Goal: Browse casually: Explore the website without a specific task or goal

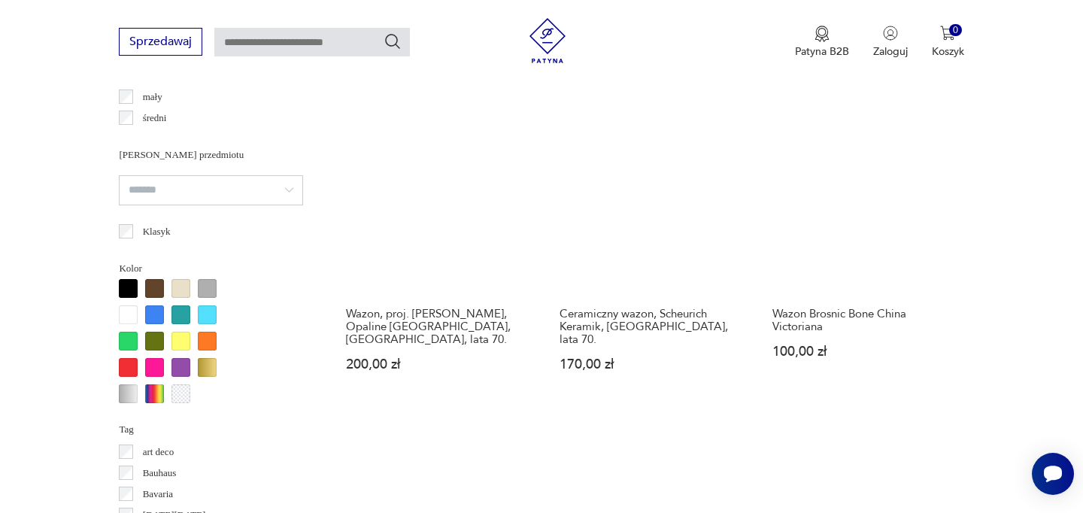
scroll to position [1234, 0]
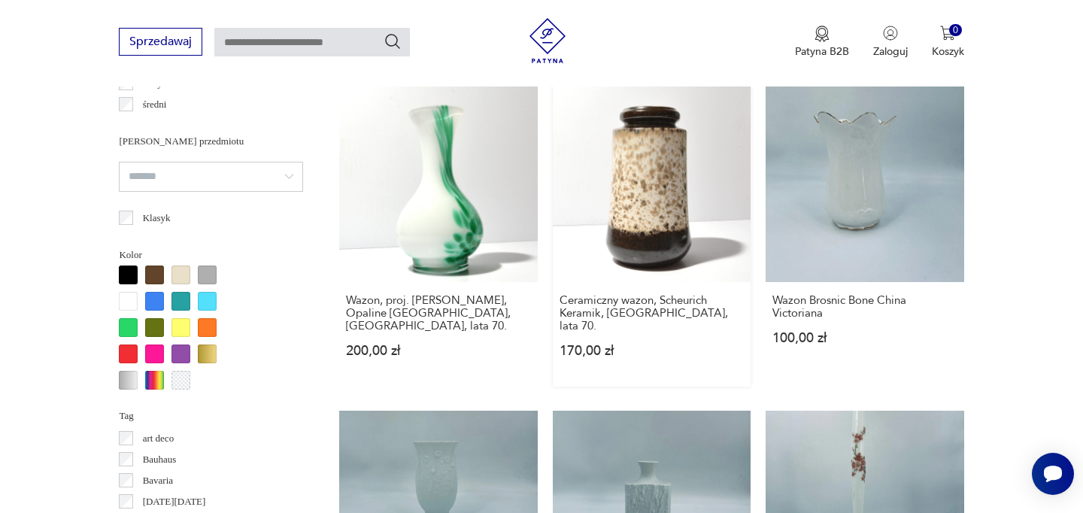
click at [636, 166] on link "Ceramiczny wazon, Scheurich Keramik, Niemcy, lata 70. 170,00 zł" at bounding box center [652, 235] width 198 height 302
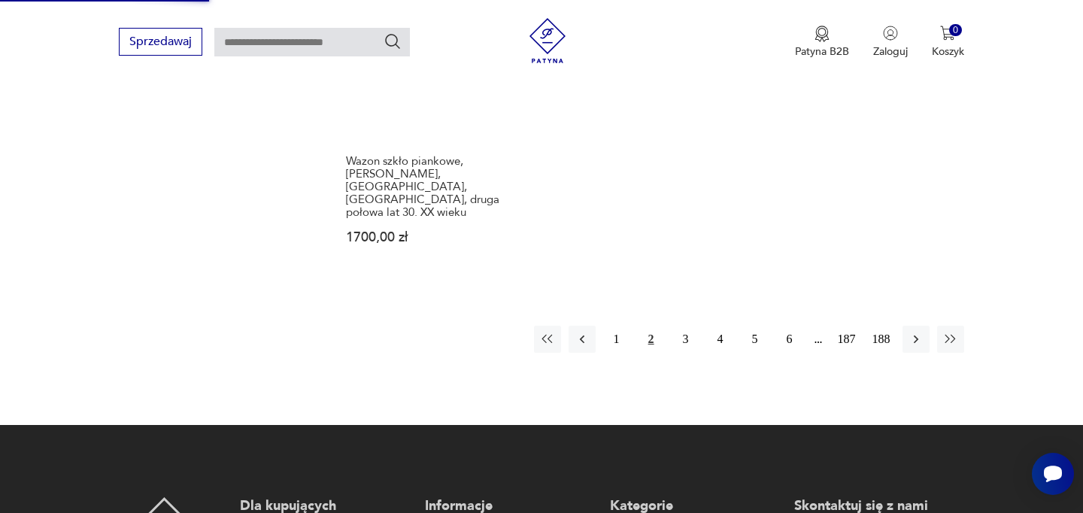
scroll to position [2348, 0]
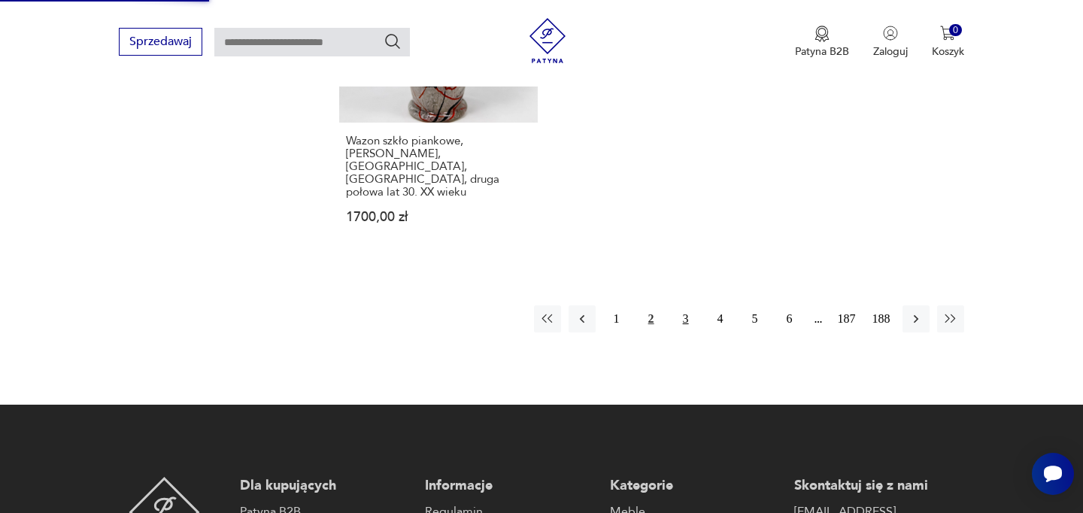
click at [685, 305] on button "3" at bounding box center [686, 318] width 27 height 27
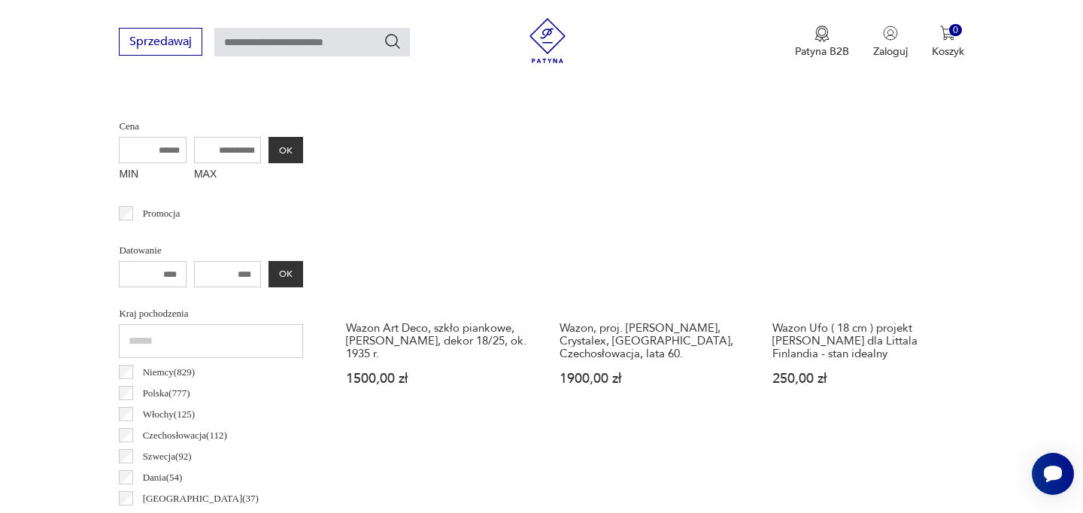
scroll to position [582, 0]
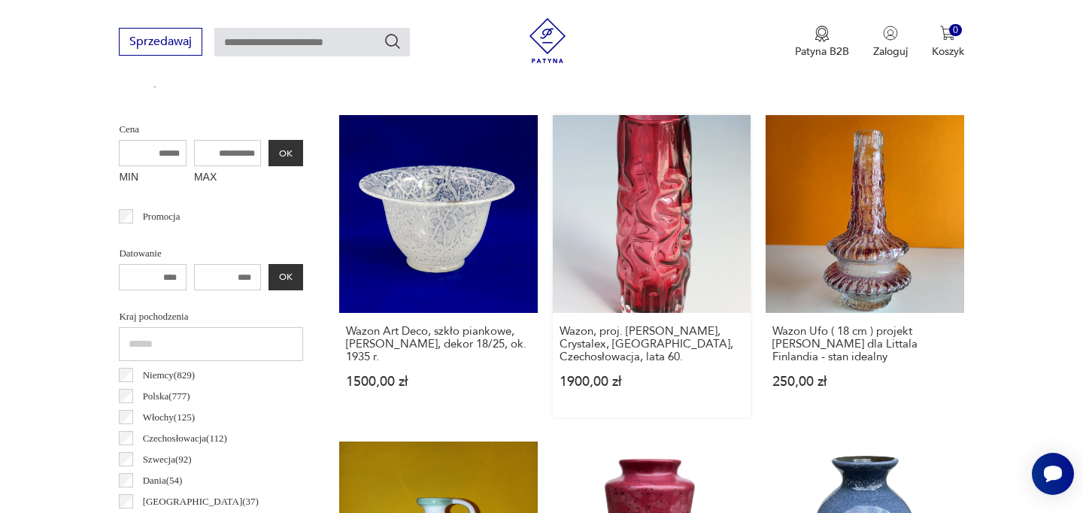
click at [663, 224] on link "Wazon, proj. Pavel Hlava, Crystalex, Nový Bor, Czechosłowacja, lata 60. 1900,00…" at bounding box center [652, 266] width 198 height 302
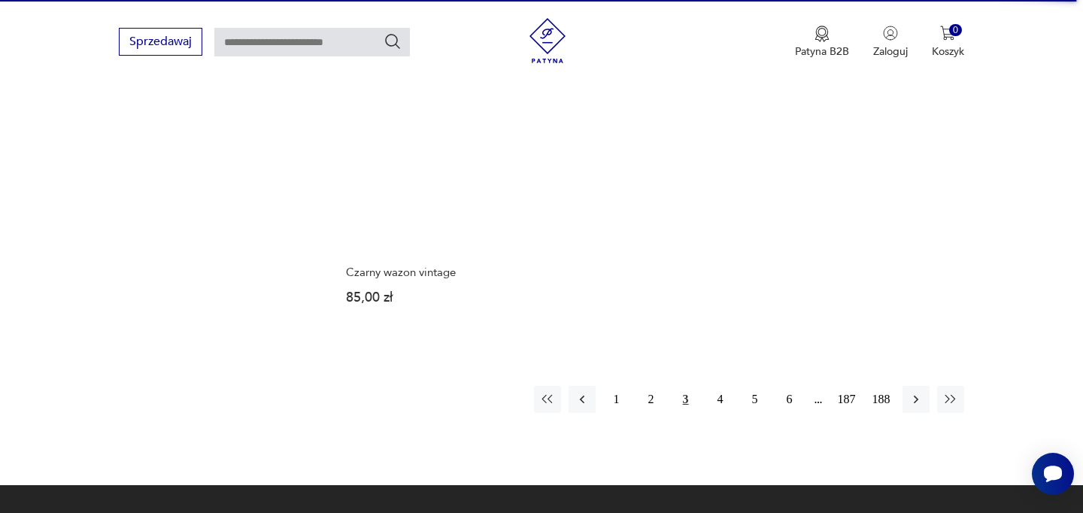
scroll to position [2423, 0]
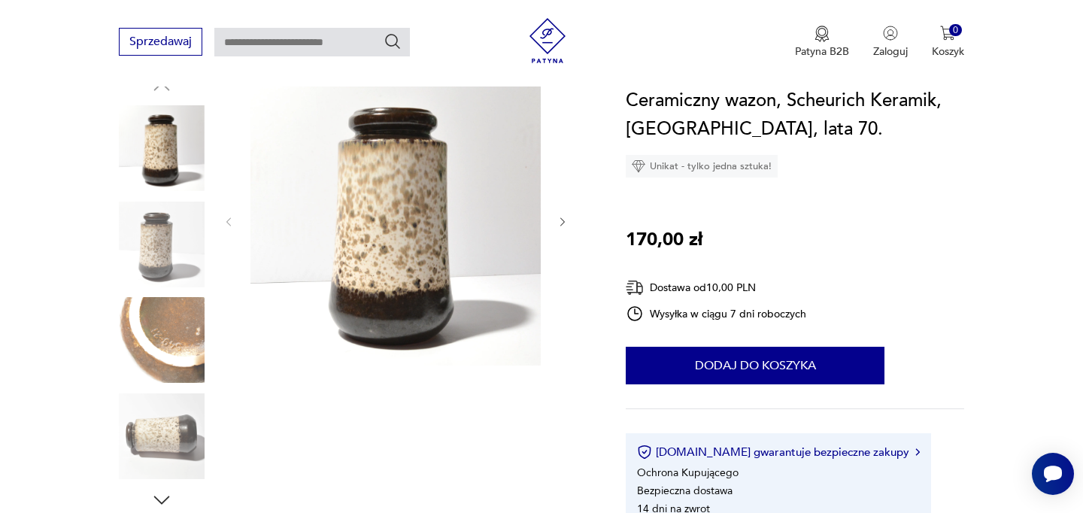
scroll to position [201, 0]
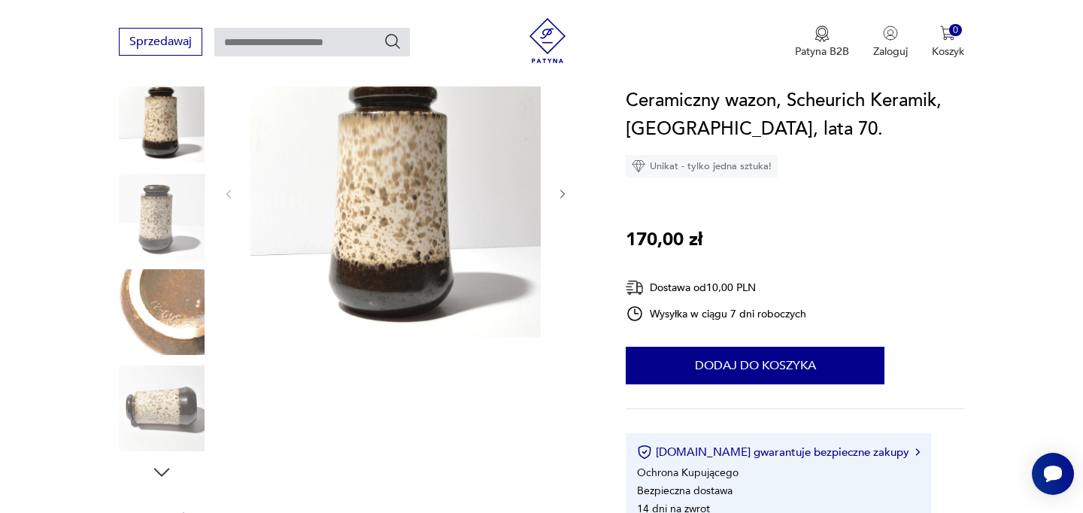
click at [155, 210] on img at bounding box center [162, 217] width 86 height 86
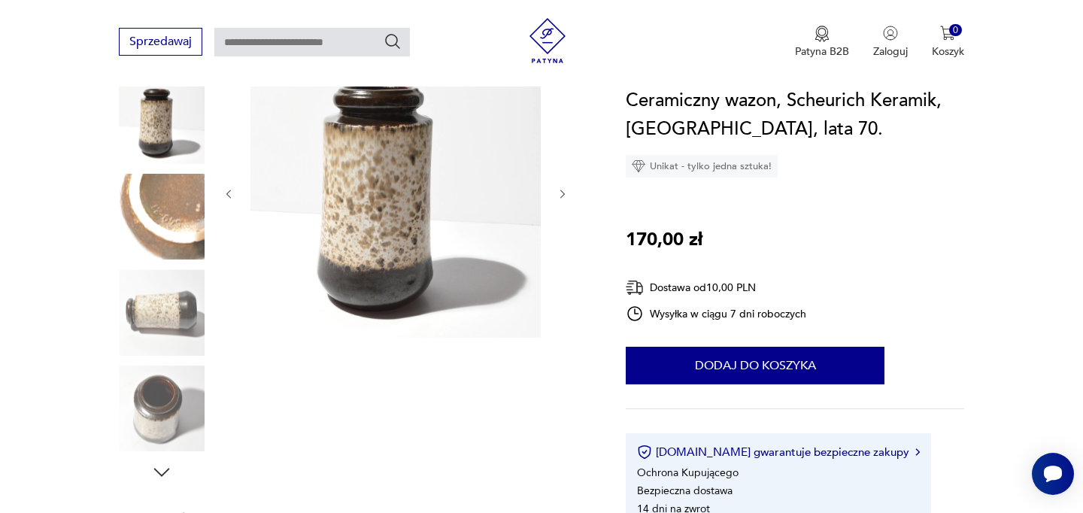
click at [158, 308] on img at bounding box center [162, 312] width 86 height 86
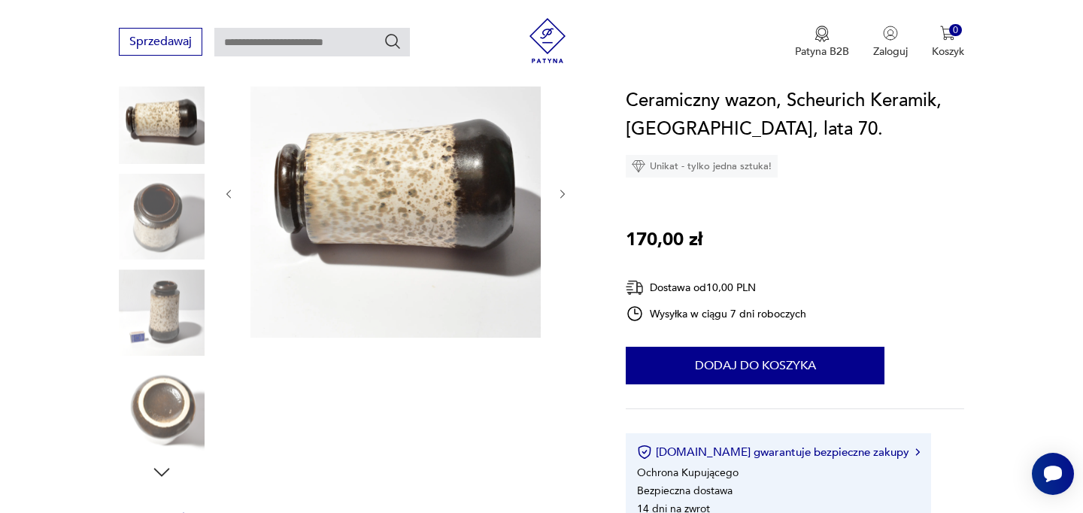
click at [168, 303] on img at bounding box center [162, 312] width 86 height 86
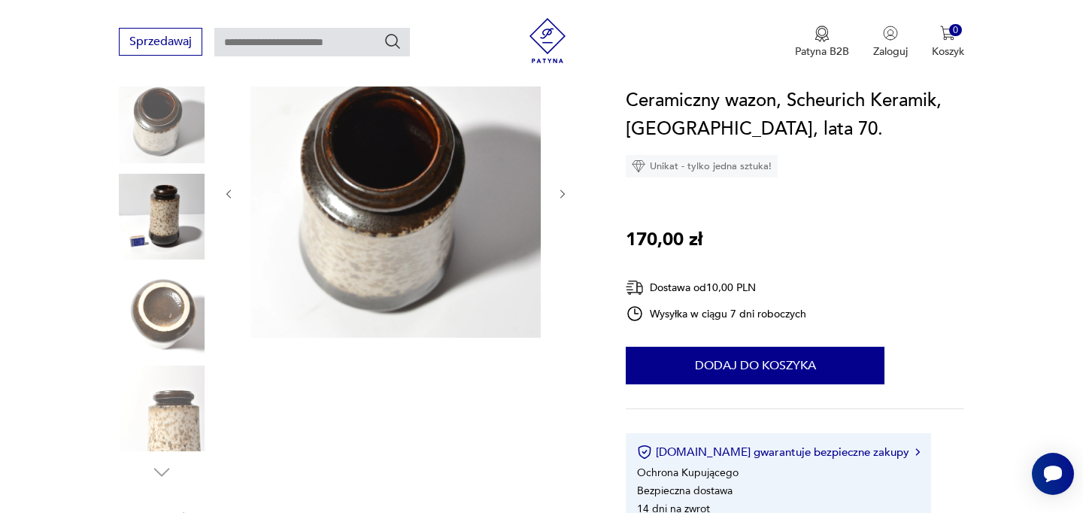
click at [164, 344] on img at bounding box center [162, 312] width 86 height 86
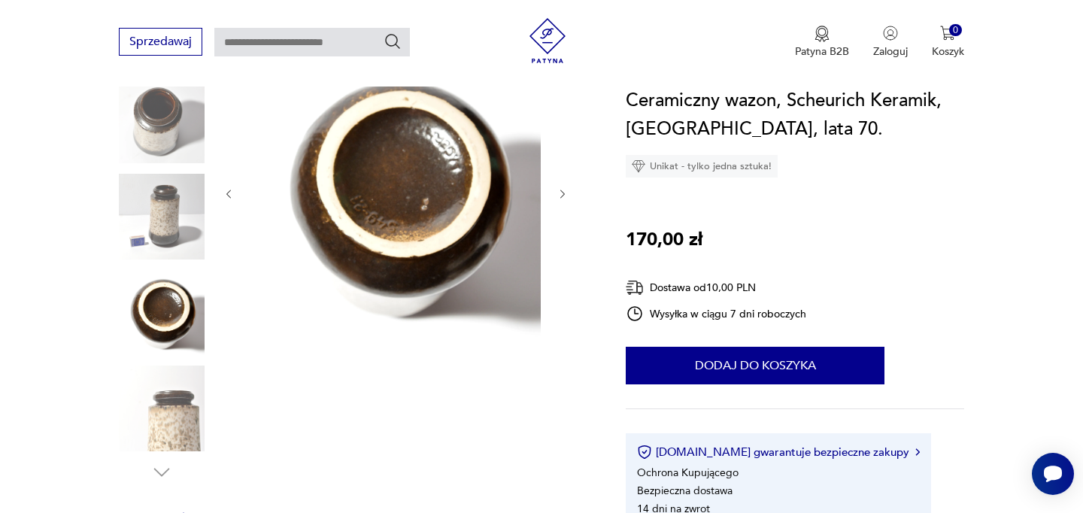
click at [163, 403] on img at bounding box center [162, 409] width 86 height 86
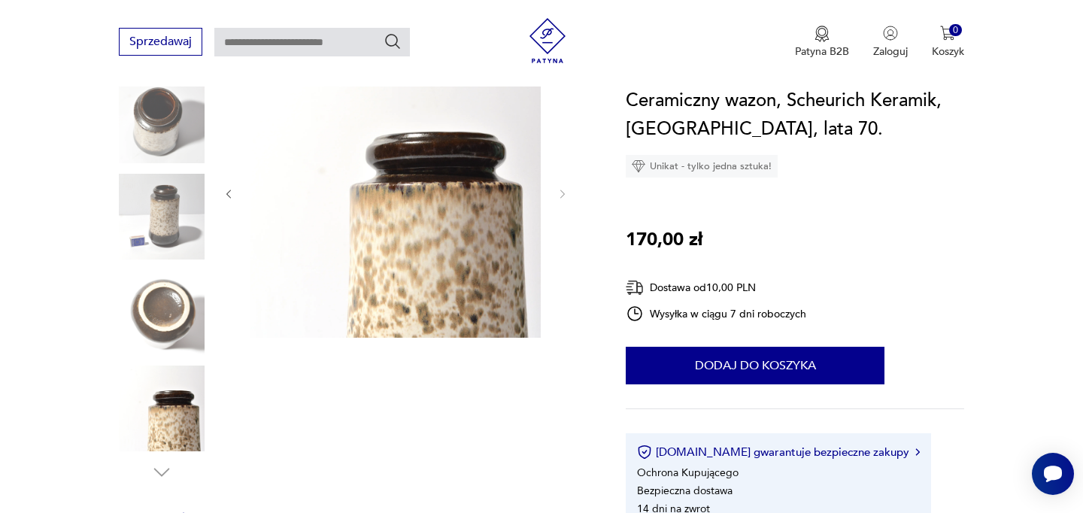
click at [161, 64] on div "Sprzedawaj Patyna B2B Zaloguj 0 Koszyk Twój koszyk ( 0 ) Brak produktów w koszy…" at bounding box center [541, 43] width 1083 height 87
click at [160, 105] on img at bounding box center [162, 120] width 86 height 86
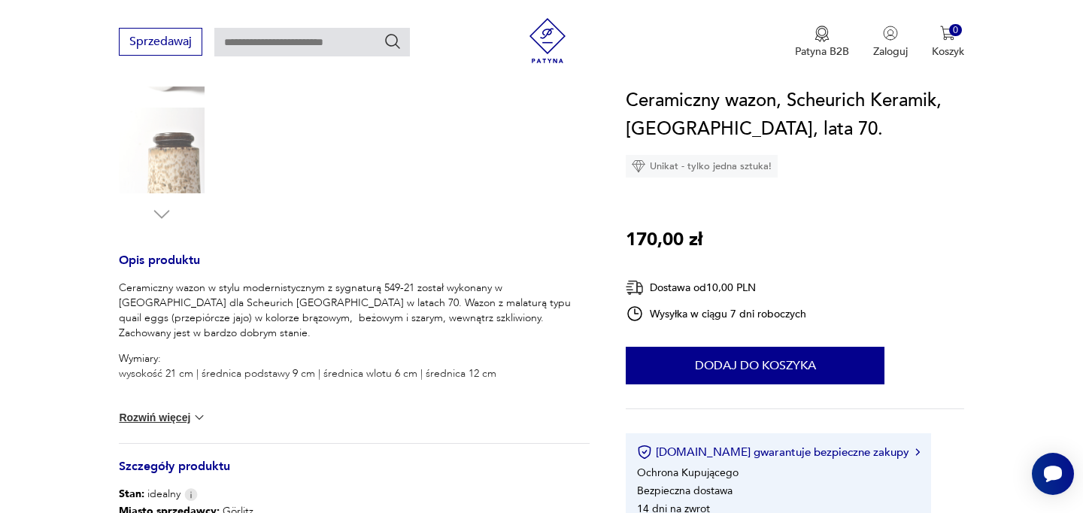
scroll to position [461, 0]
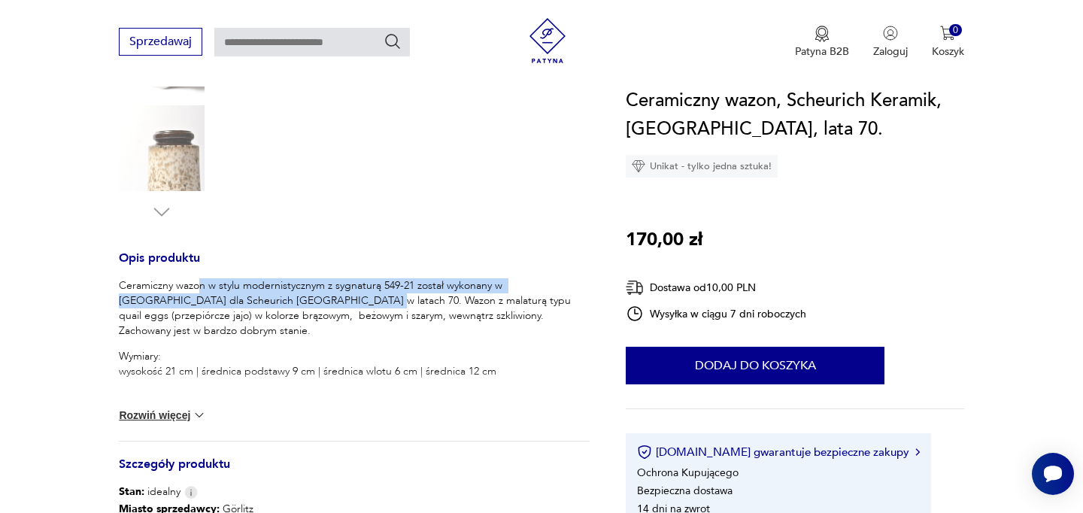
drag, startPoint x: 199, startPoint y: 289, endPoint x: 299, endPoint y: 300, distance: 100.7
click at [299, 300] on p "Ceramiczny wazon w stylu modernistycznym z sygnaturą 549-21 został wykonany w N…" at bounding box center [354, 308] width 471 height 60
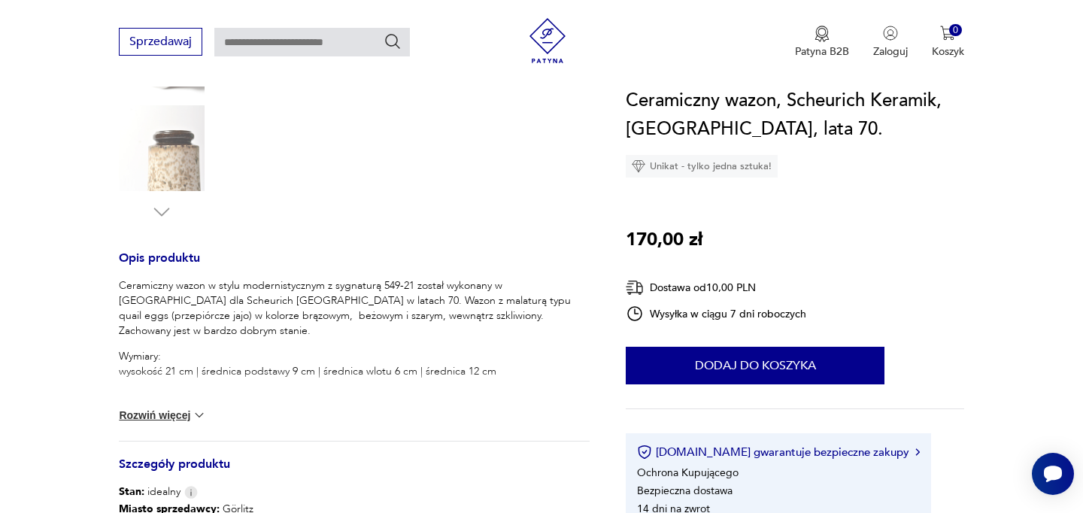
click at [359, 297] on p "Ceramiczny wazon w stylu modernistycznym z sygnaturą 549-21 został wykonany w N…" at bounding box center [354, 308] width 471 height 60
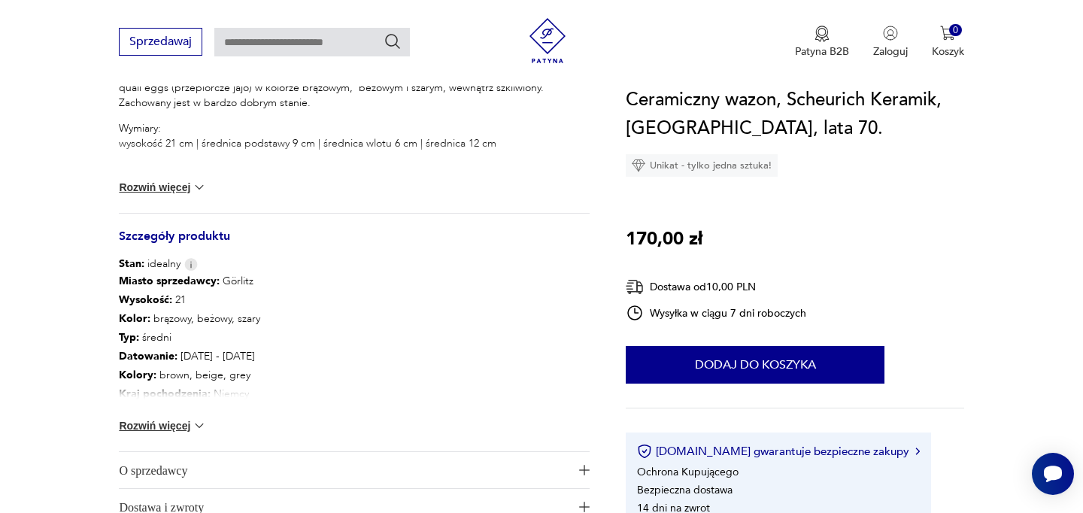
scroll to position [700, 0]
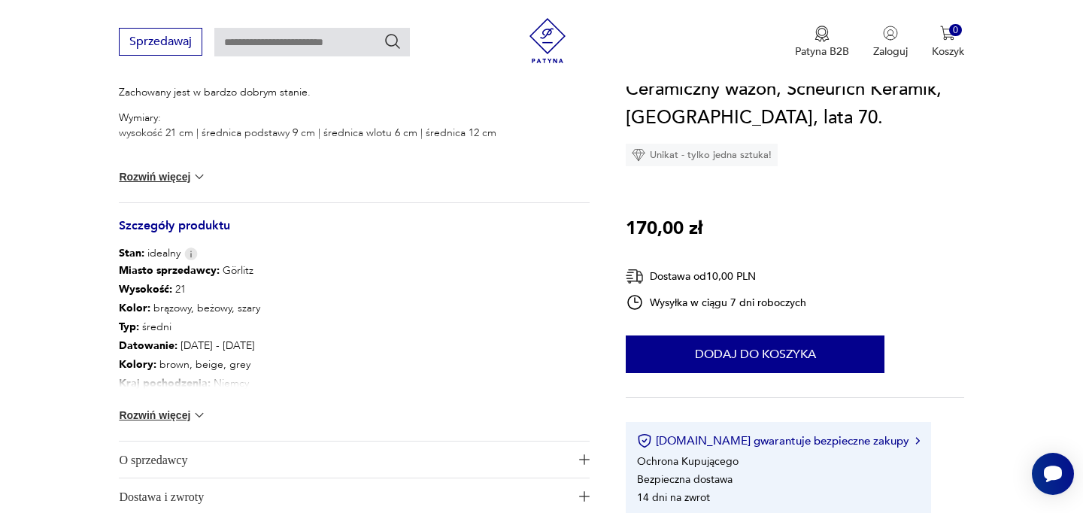
click at [173, 417] on button "Rozwiń więcej" at bounding box center [162, 415] width 87 height 15
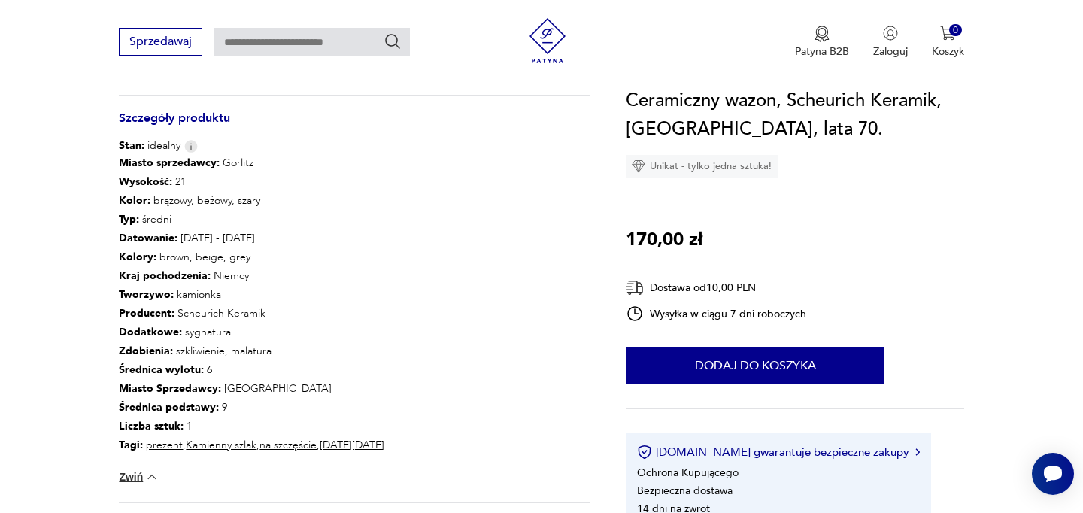
scroll to position [0, 0]
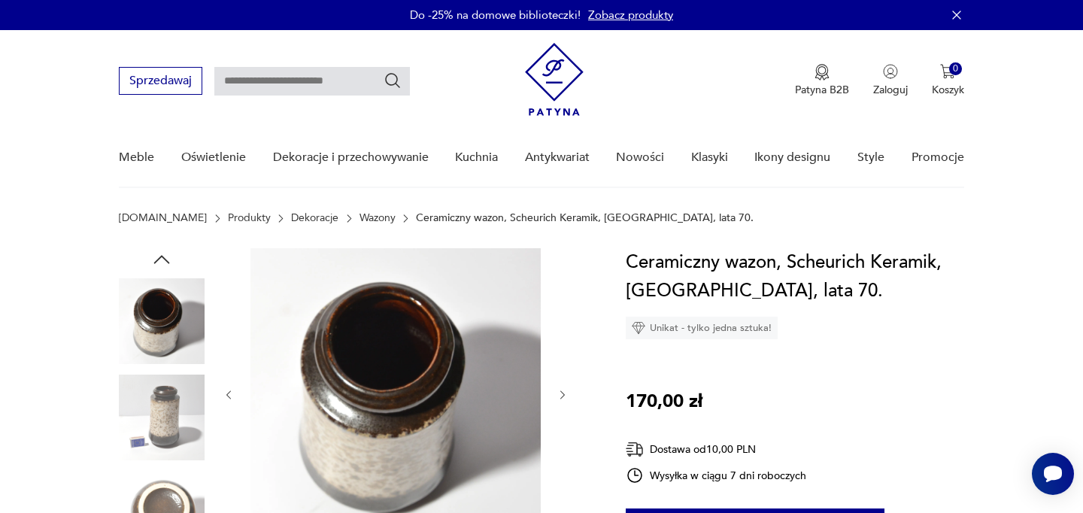
click at [360, 217] on link "Wazony" at bounding box center [378, 218] width 36 height 12
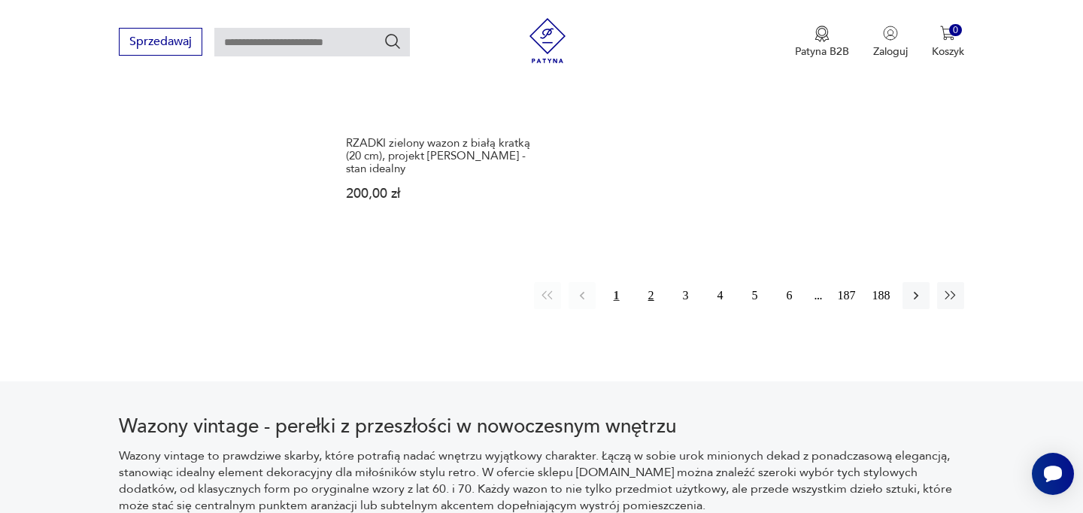
scroll to position [2378, 0]
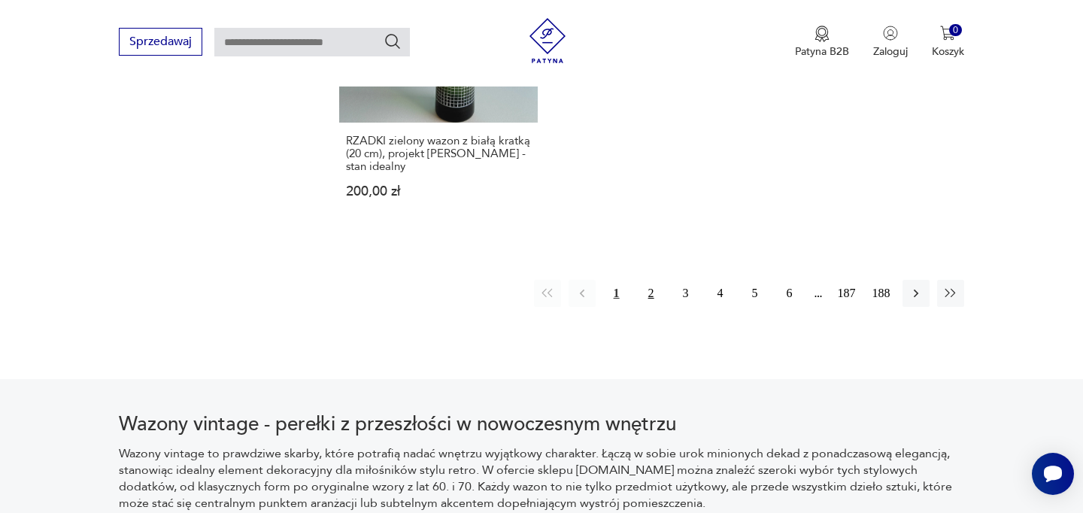
click at [646, 280] on button "2" at bounding box center [651, 293] width 27 height 27
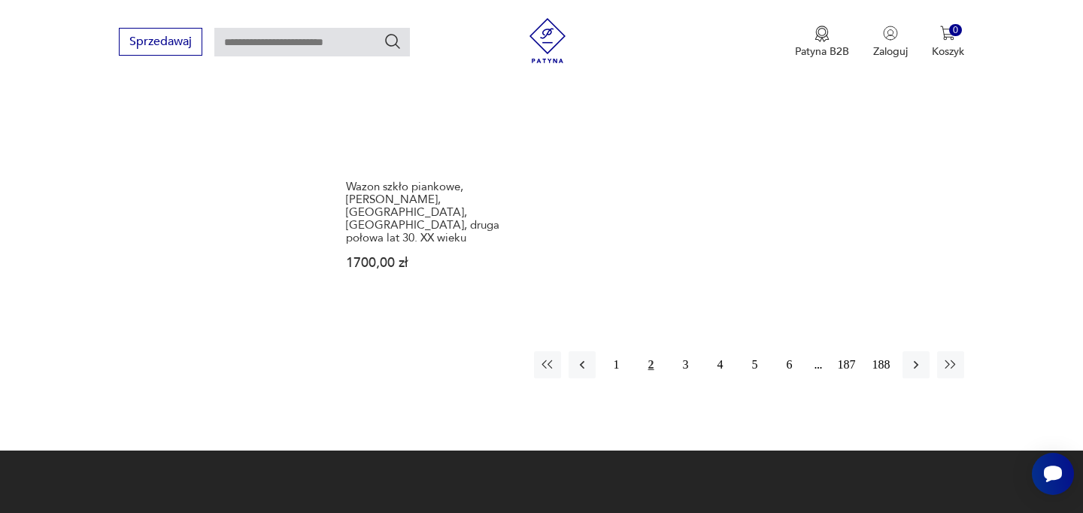
scroll to position [2346, 0]
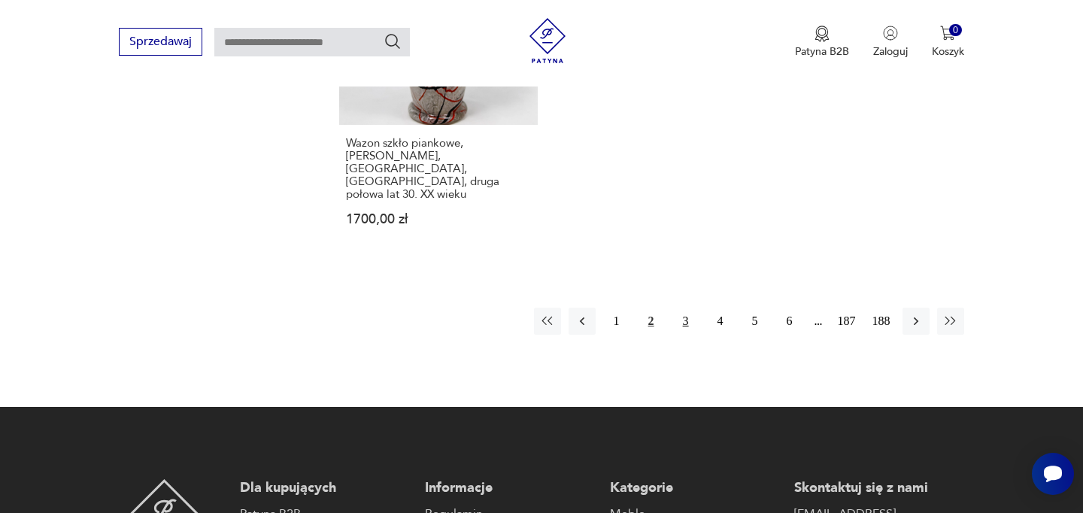
click at [680, 308] on button "3" at bounding box center [686, 321] width 27 height 27
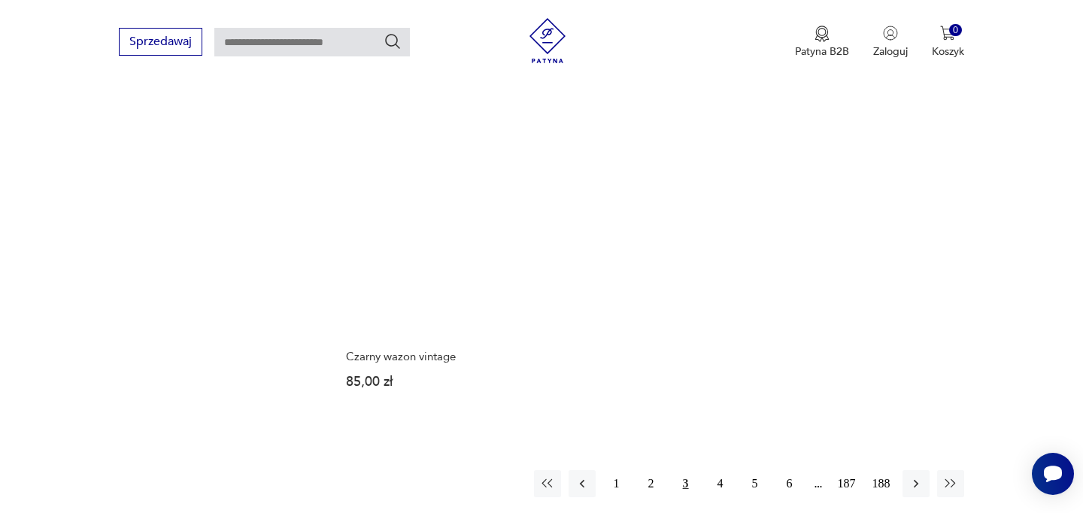
scroll to position [2281, 0]
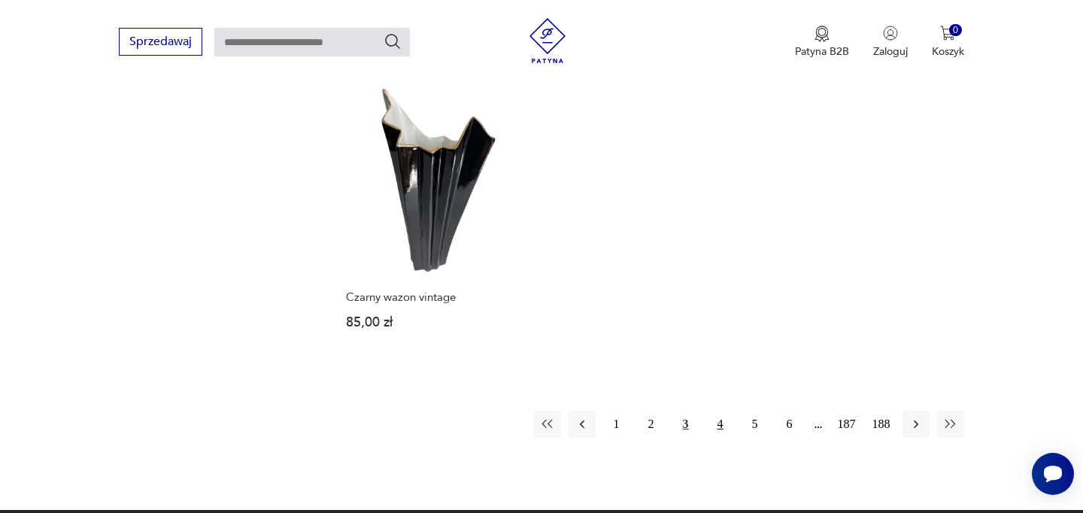
click at [719, 411] on button "4" at bounding box center [720, 424] width 27 height 27
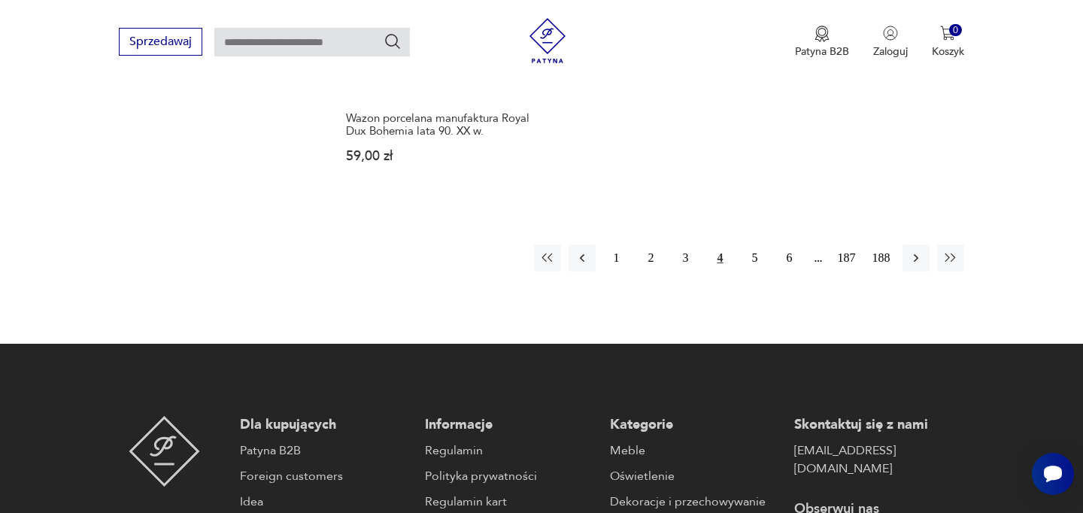
scroll to position [2362, 0]
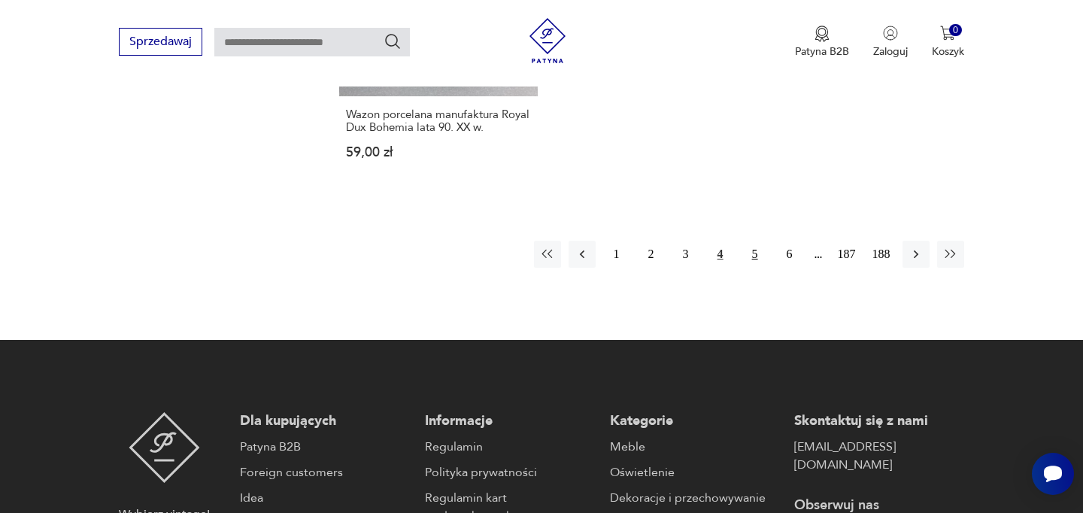
click at [749, 255] on button "5" at bounding box center [755, 254] width 27 height 27
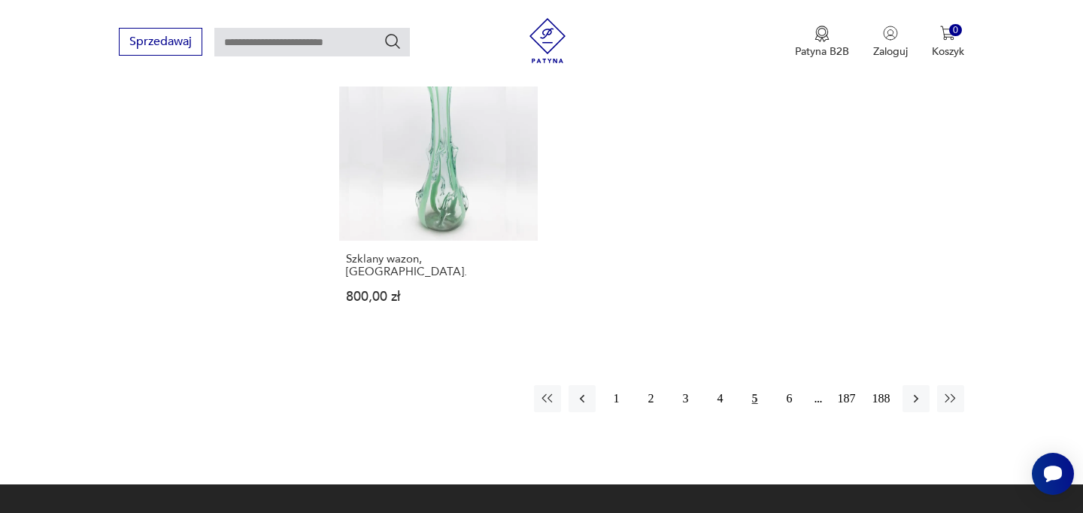
scroll to position [2278, 0]
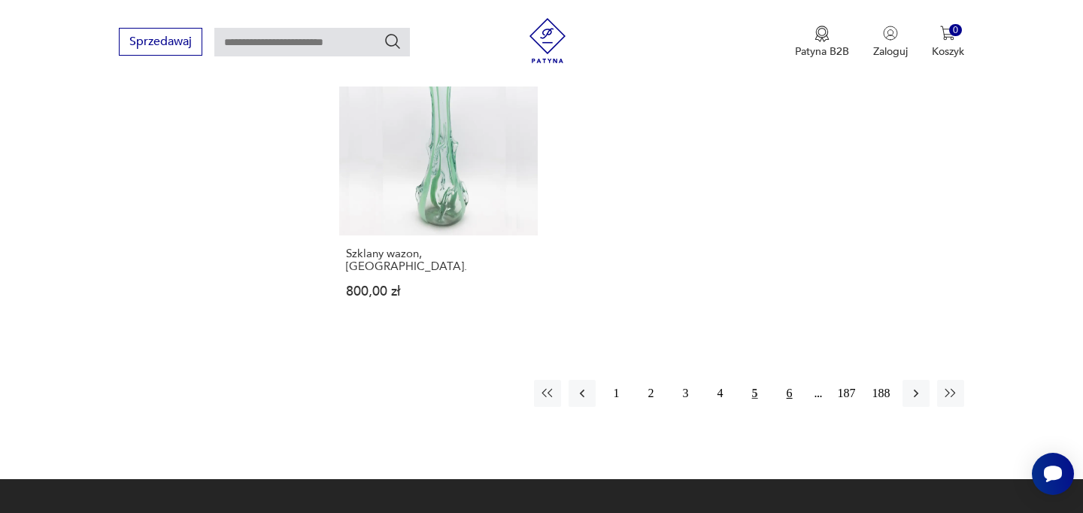
click at [783, 380] on button "6" at bounding box center [790, 393] width 27 height 27
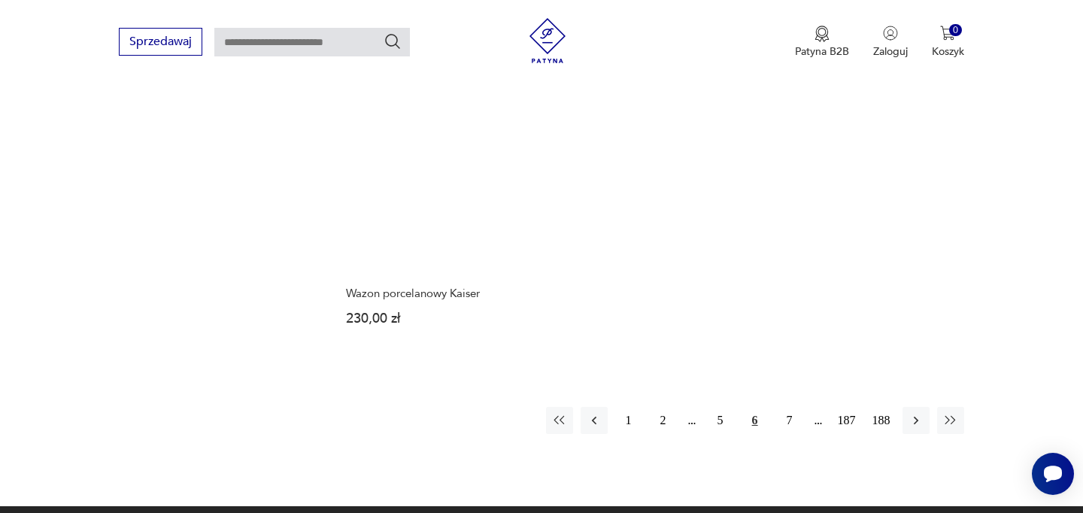
scroll to position [2195, 0]
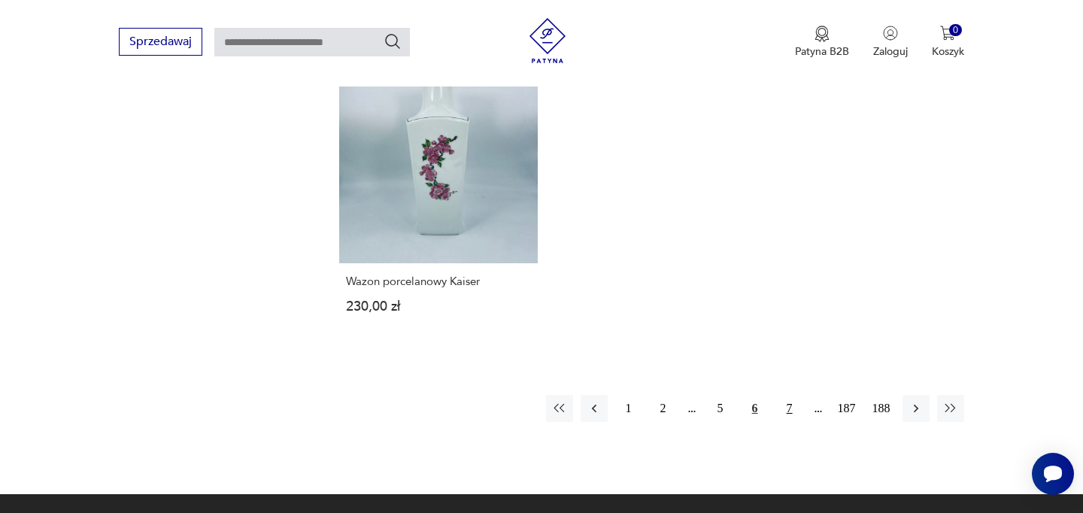
click at [790, 400] on button "7" at bounding box center [790, 408] width 27 height 27
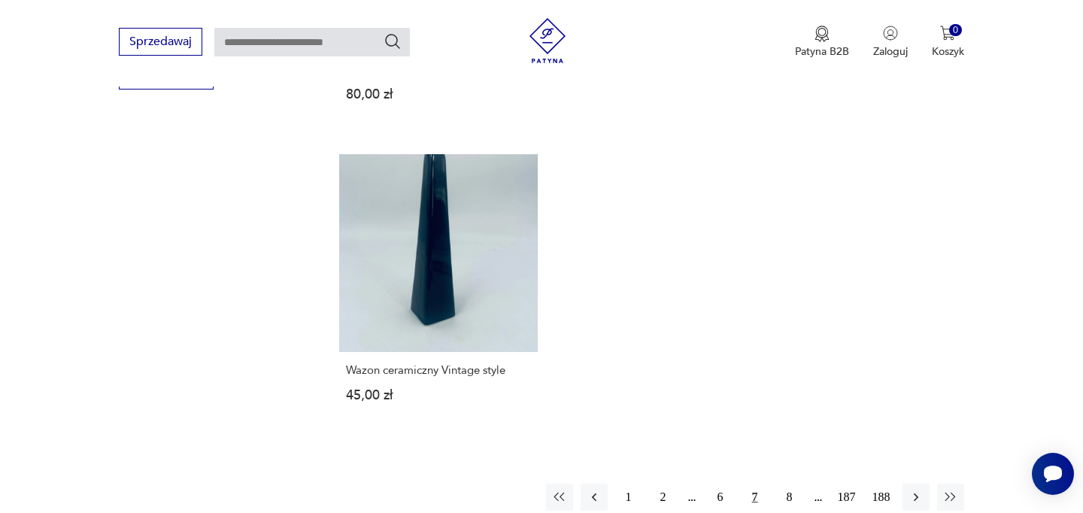
scroll to position [2273, 0]
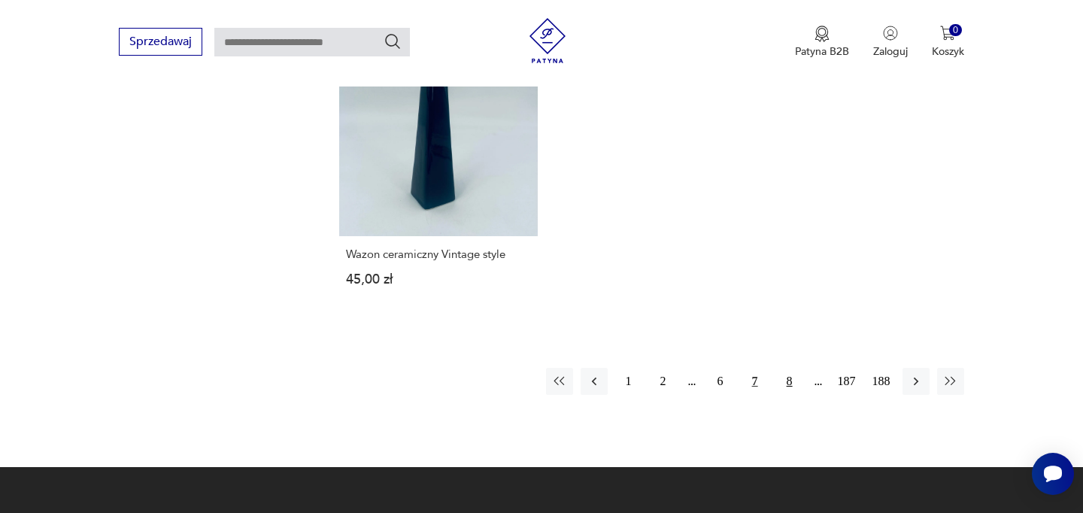
click at [787, 368] on button "8" at bounding box center [790, 381] width 27 height 27
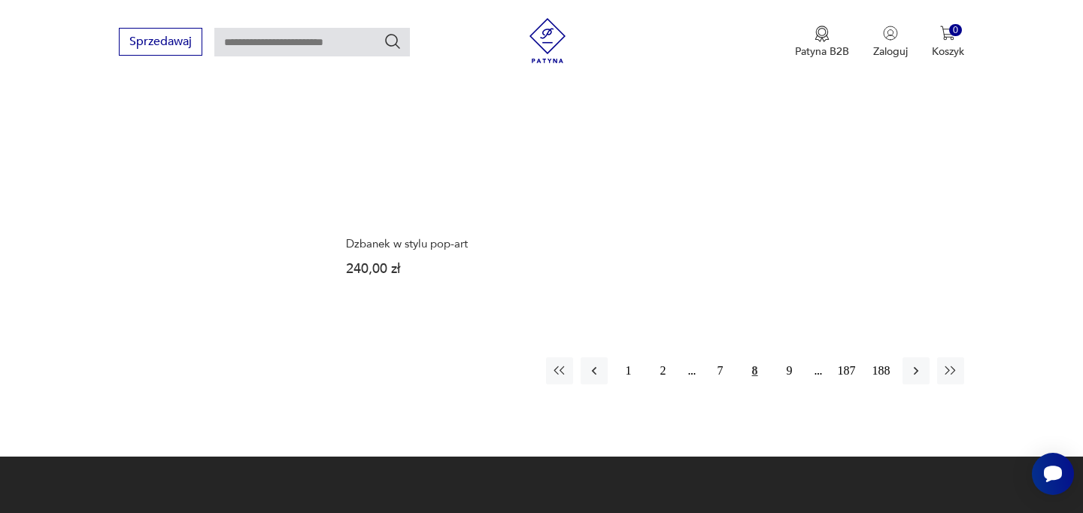
scroll to position [2370, 0]
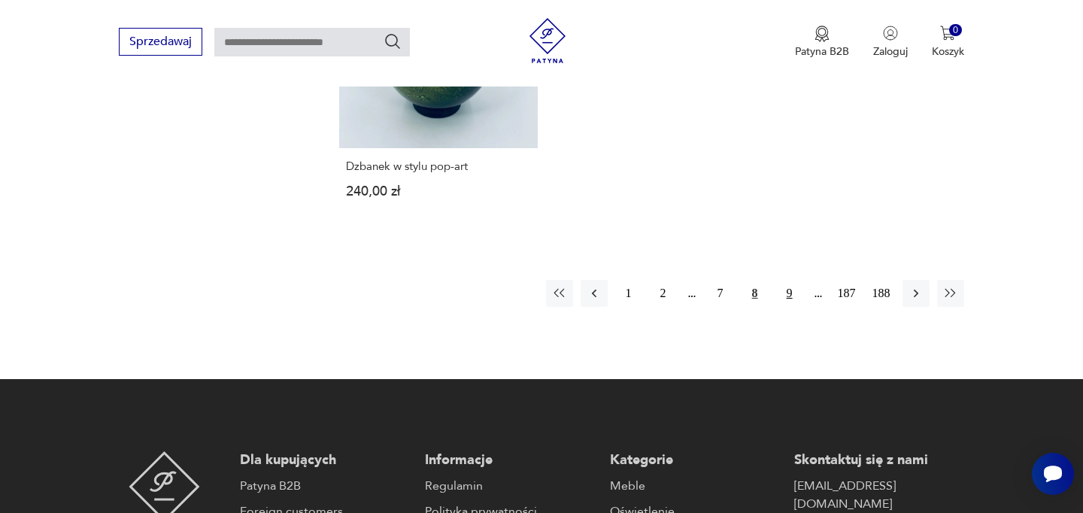
click at [785, 280] on button "9" at bounding box center [790, 293] width 27 height 27
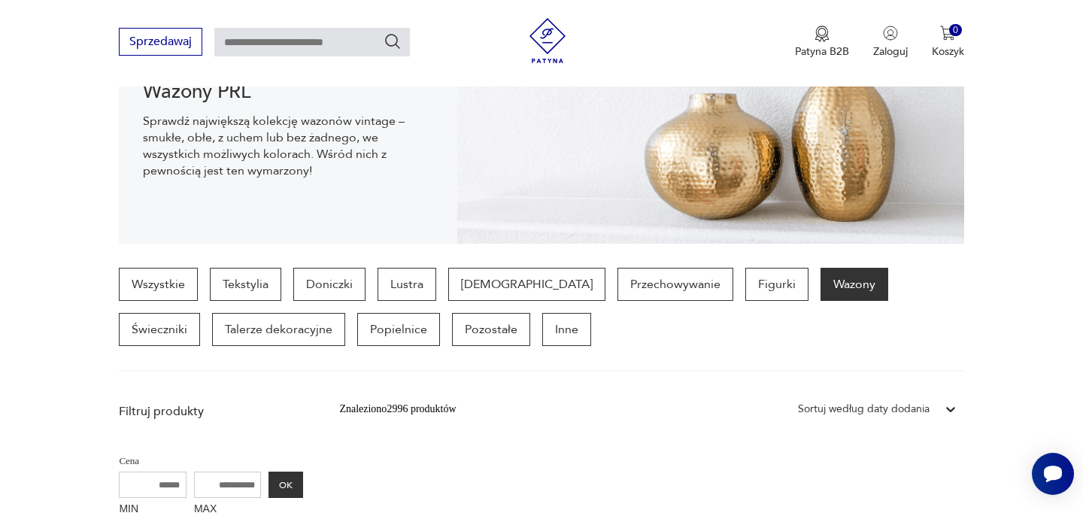
scroll to position [216, 0]
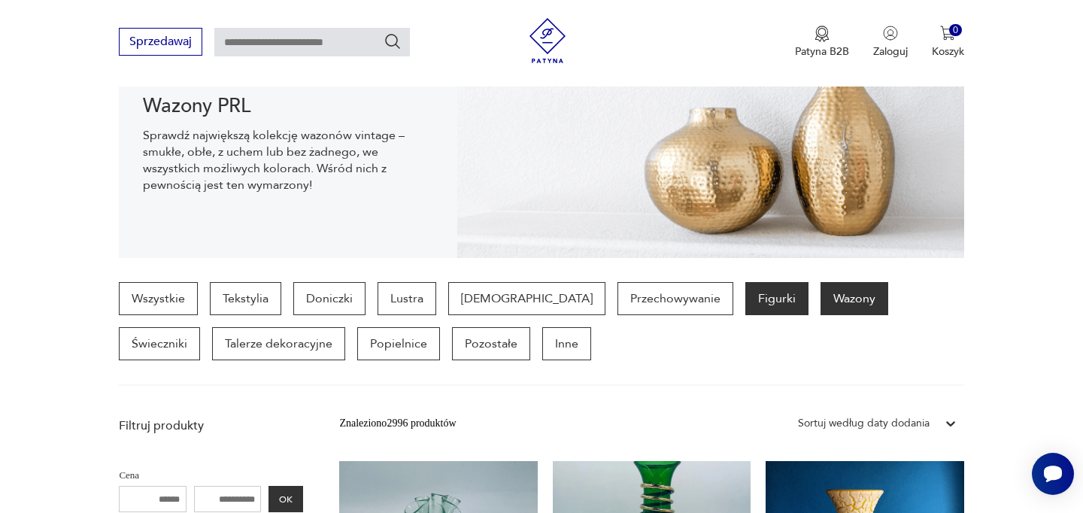
click at [746, 297] on p "Figurki" at bounding box center [777, 298] width 63 height 33
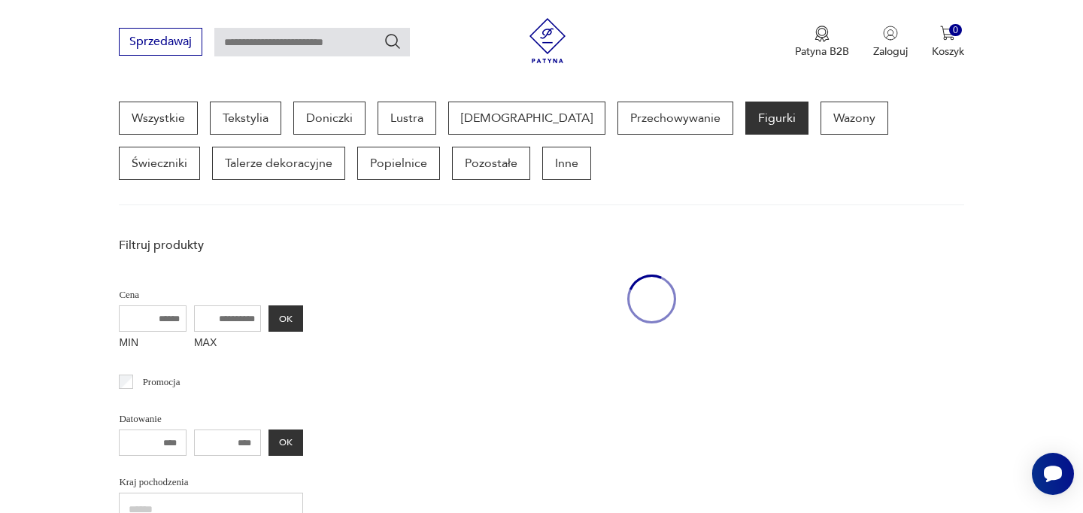
scroll to position [400, 0]
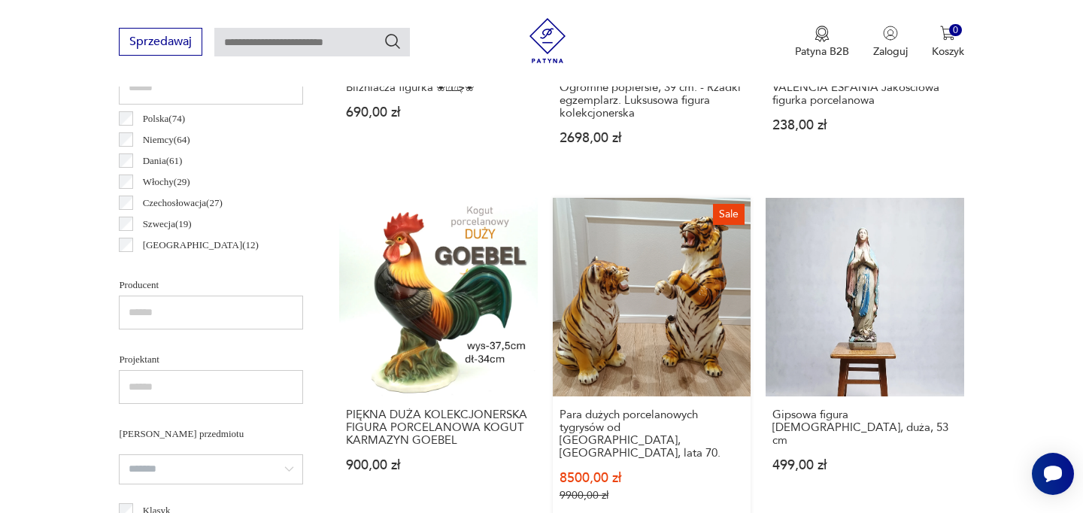
click at [662, 283] on link "Sale Para dużych porcelanowych tygrysów od Capodimonte, Włochy, lata 70. 8500,0…" at bounding box center [652, 364] width 198 height 333
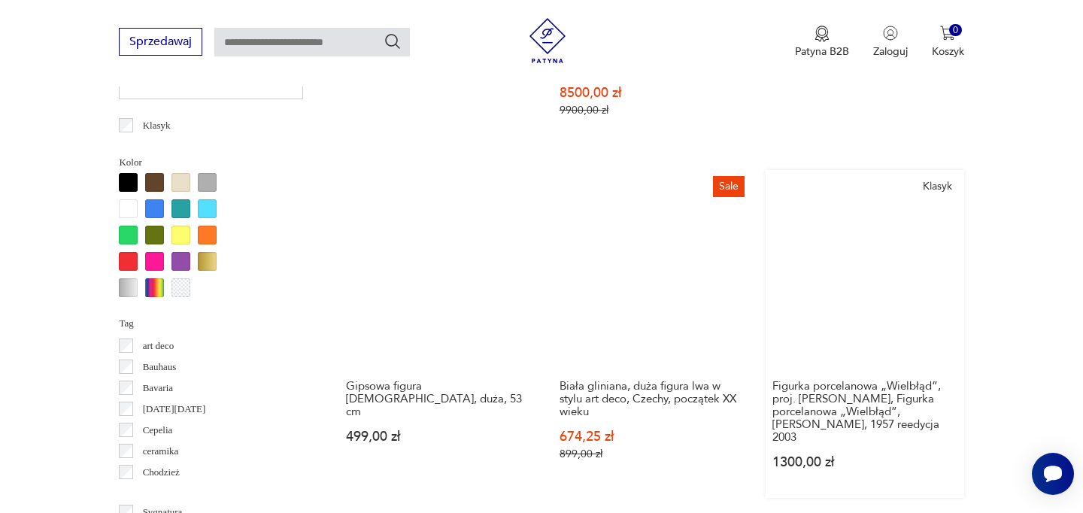
scroll to position [1205, 0]
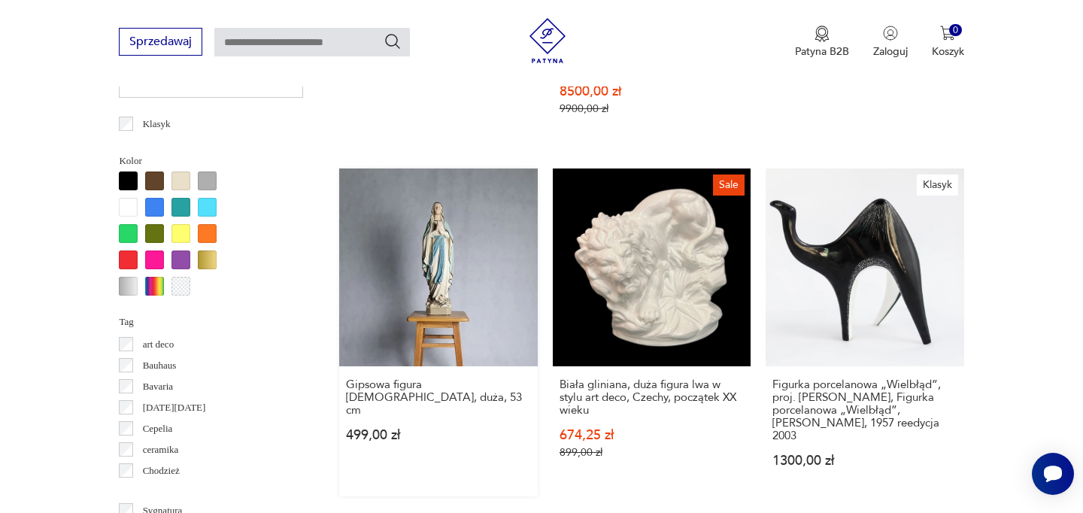
click at [418, 230] on link "Gipsowa figura Matki Boskiej, duża, 53 cm 499,00 zł" at bounding box center [438, 333] width 198 height 328
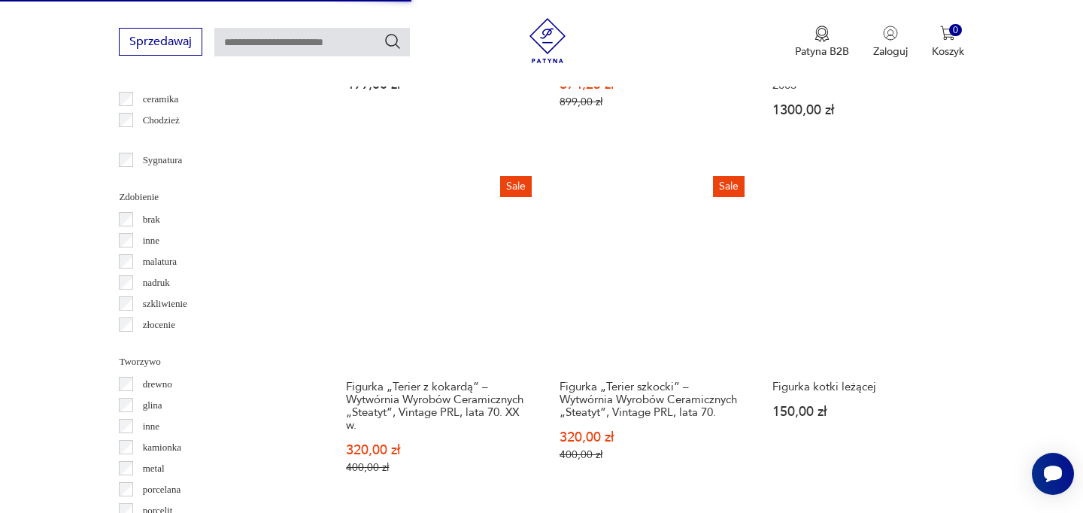
scroll to position [1560, 0]
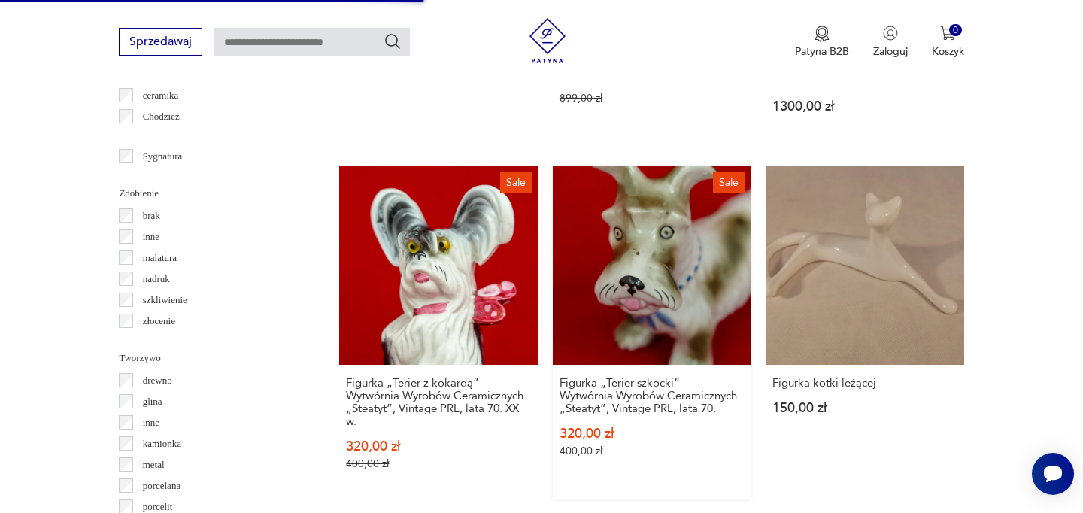
click at [631, 239] on link "Sale Figurka „Terier szkocki” – Wytwórnia Wyrobów Ceramicznych „Steatyt”, Vinta…" at bounding box center [652, 332] width 198 height 333
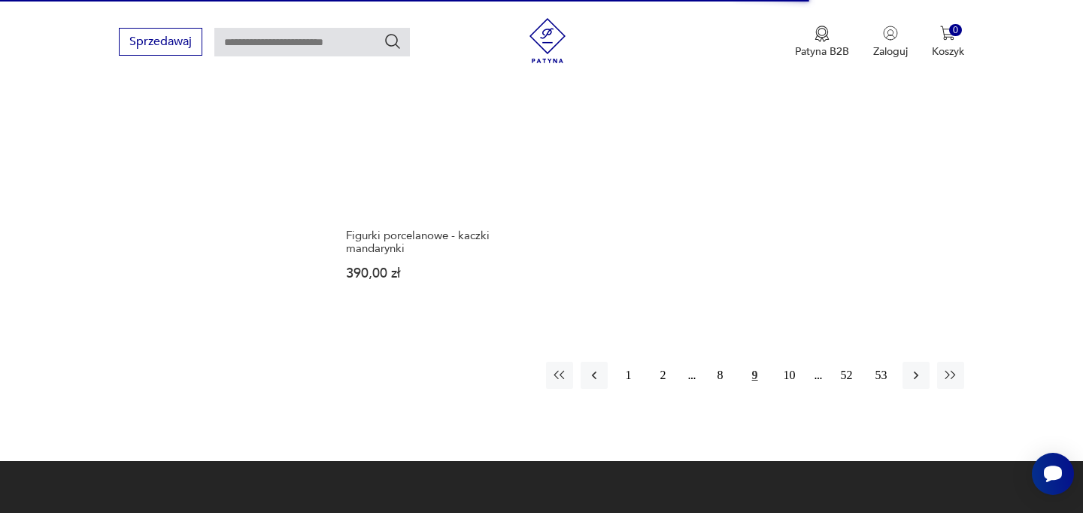
scroll to position [2412, 0]
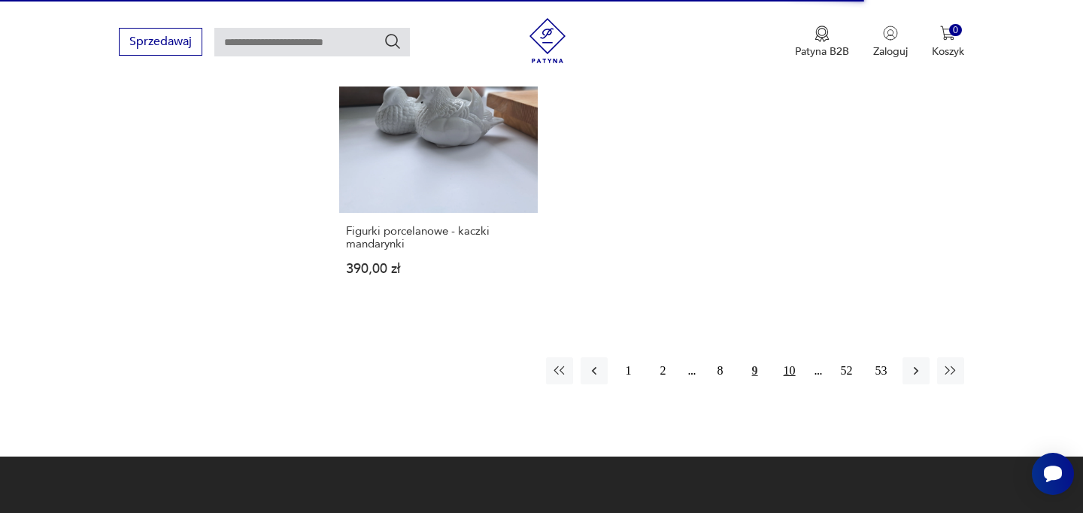
click at [793, 357] on button "10" at bounding box center [790, 370] width 27 height 27
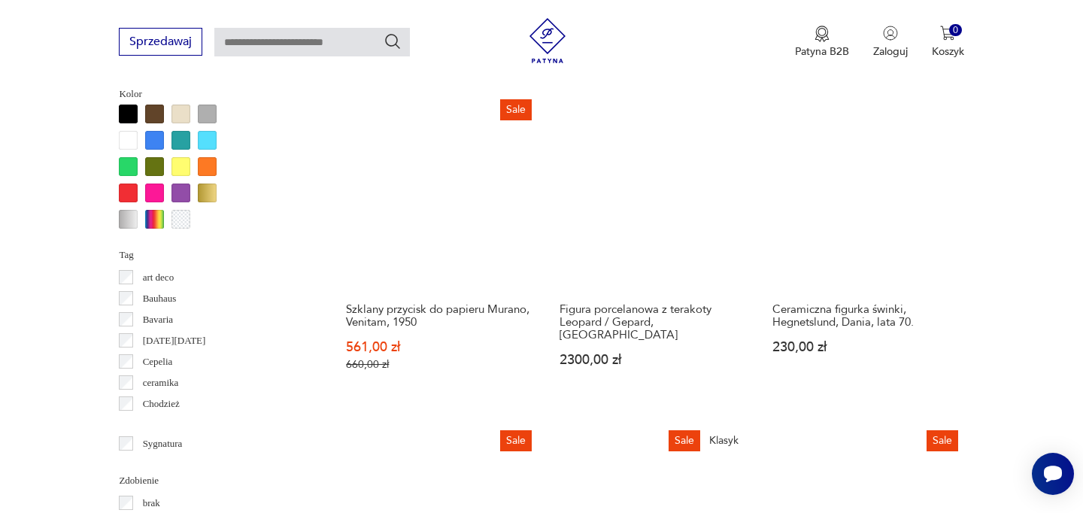
scroll to position [1280, 0]
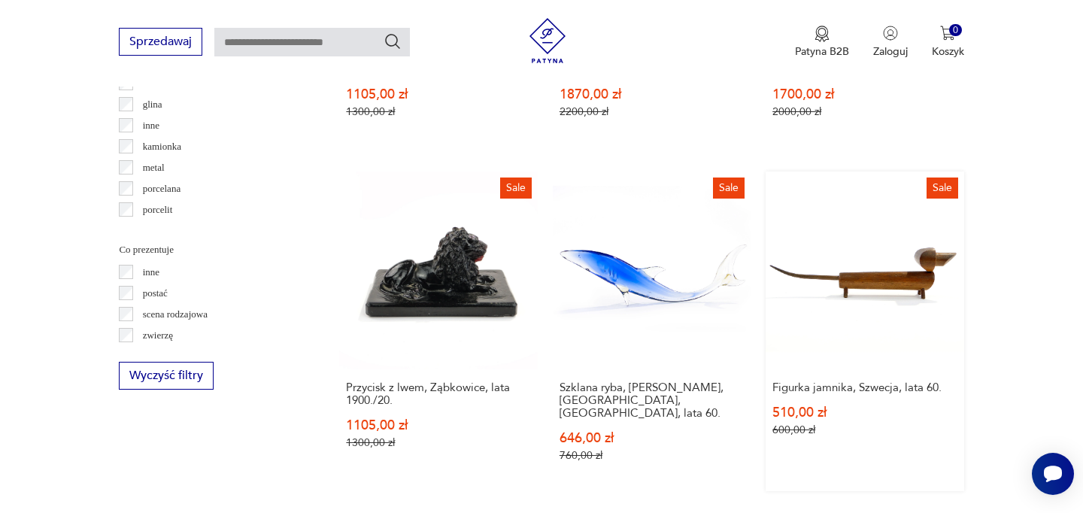
click at [906, 267] on link "Sale Figurka jamnika, Szwecja, lata 60. 510,00 zł 600,00 zł" at bounding box center [865, 332] width 198 height 320
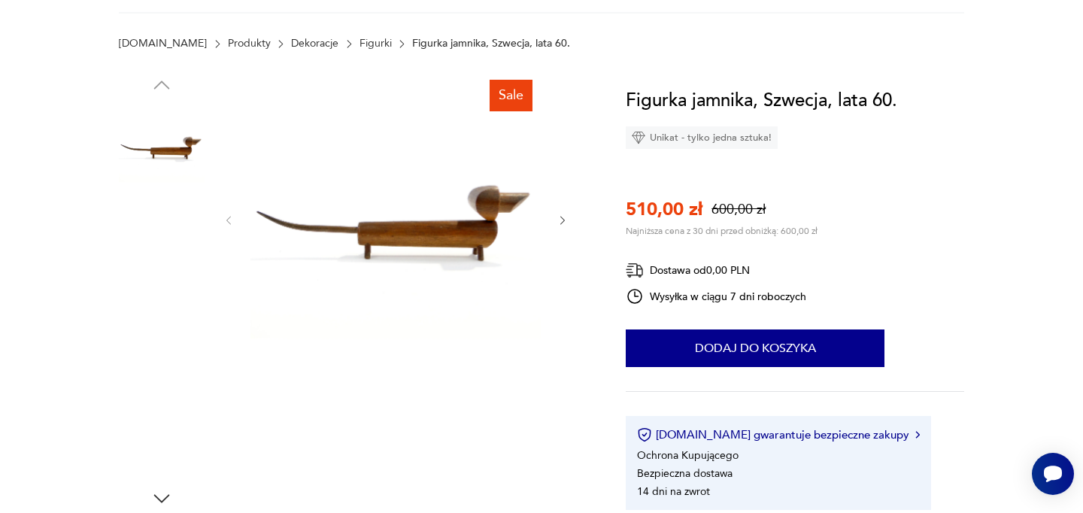
scroll to position [256, 0]
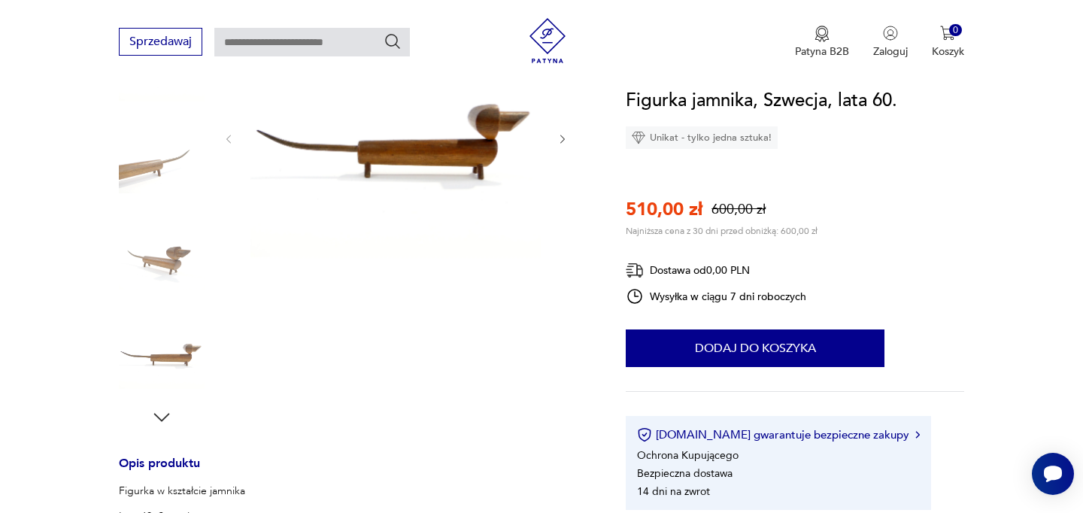
click at [445, 141] on img at bounding box center [396, 137] width 290 height 290
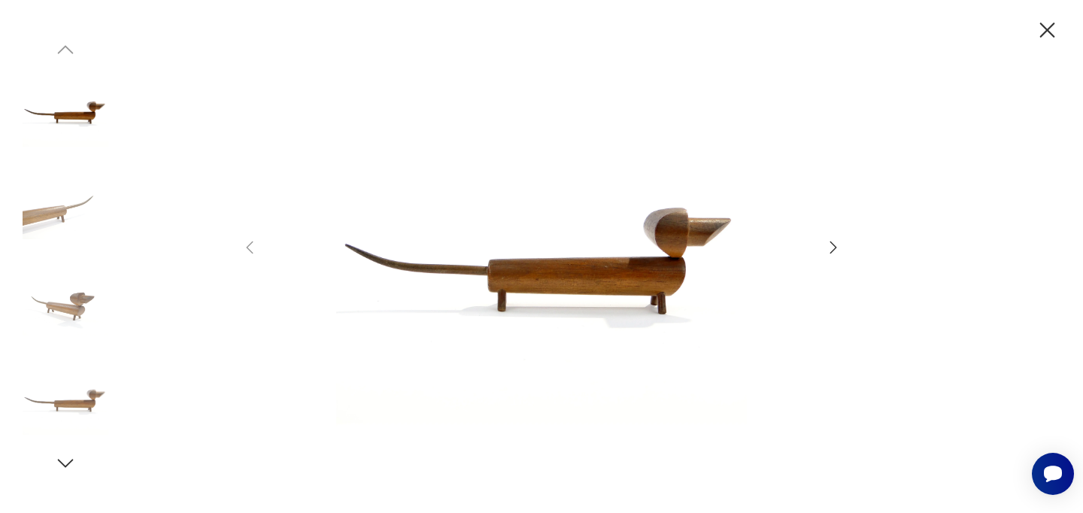
click at [844, 254] on div at bounding box center [541, 256] width 1083 height 513
click at [842, 251] on icon "button" at bounding box center [834, 248] width 18 height 18
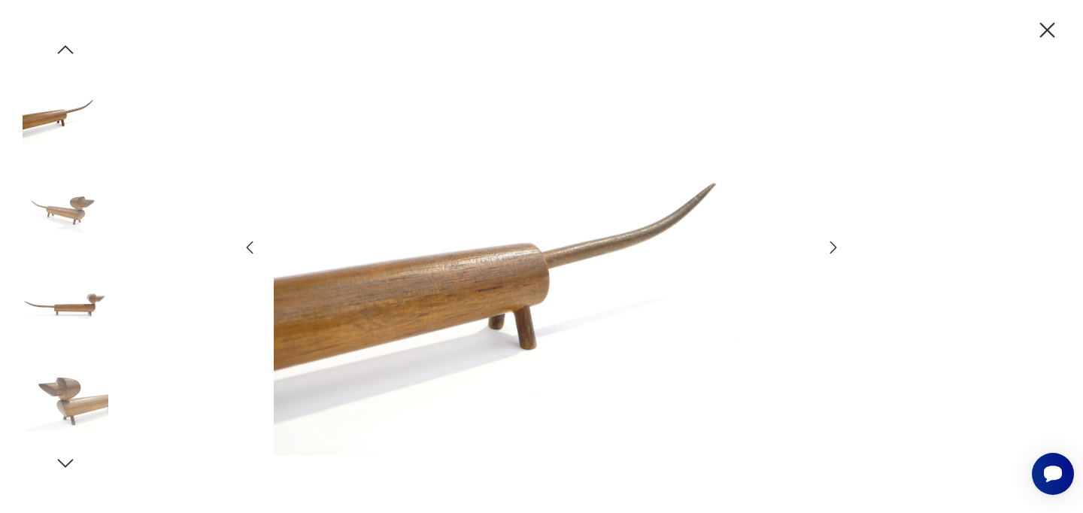
click at [841, 251] on icon "button" at bounding box center [834, 248] width 18 height 18
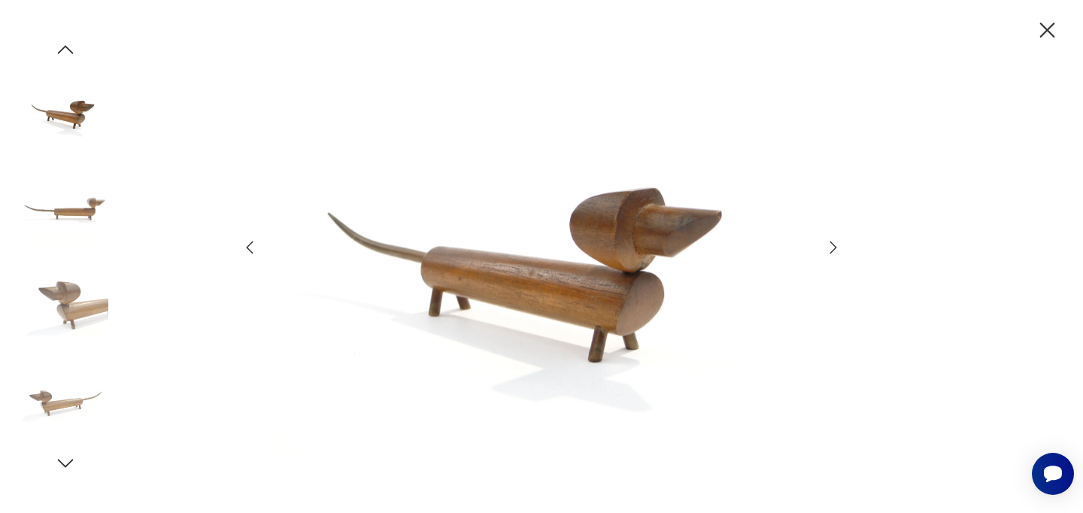
click at [841, 251] on icon "button" at bounding box center [834, 248] width 18 height 18
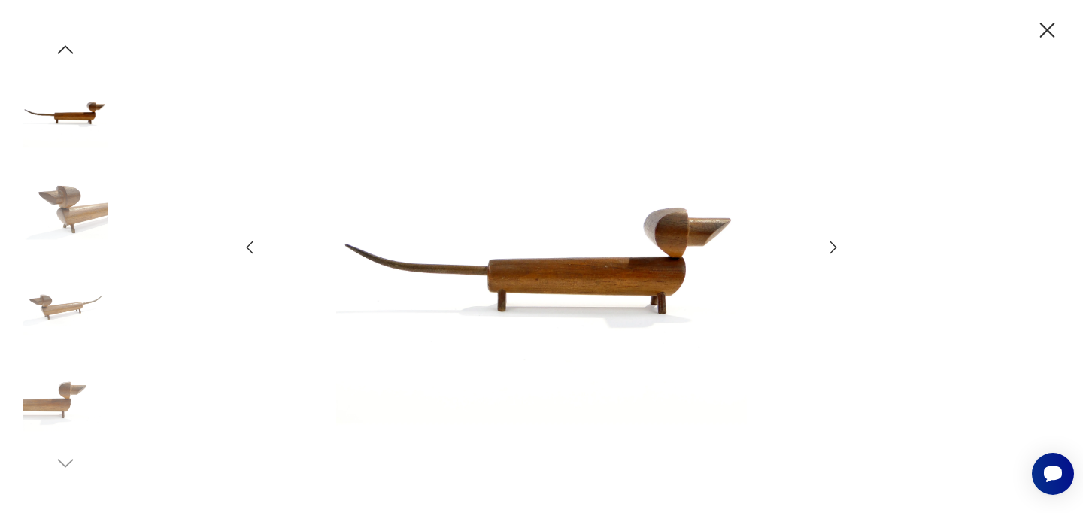
click at [841, 251] on icon "button" at bounding box center [834, 248] width 18 height 18
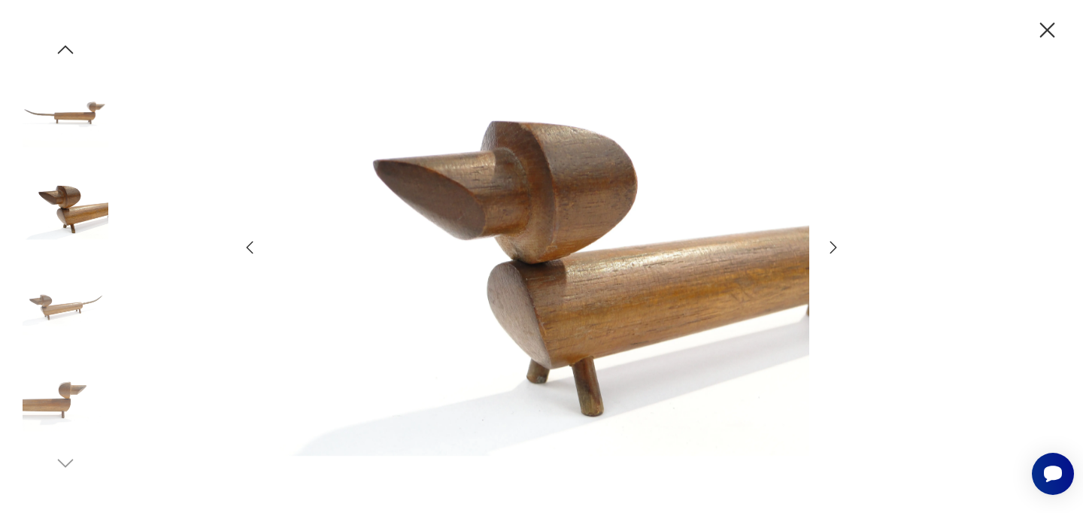
click at [841, 251] on icon "button" at bounding box center [834, 248] width 18 height 18
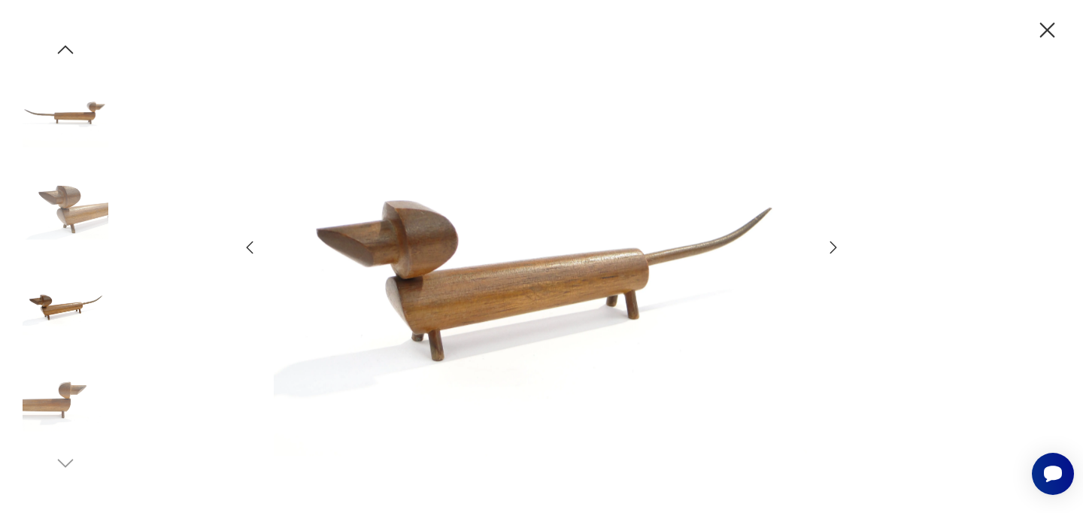
click at [841, 251] on icon "button" at bounding box center [834, 248] width 18 height 18
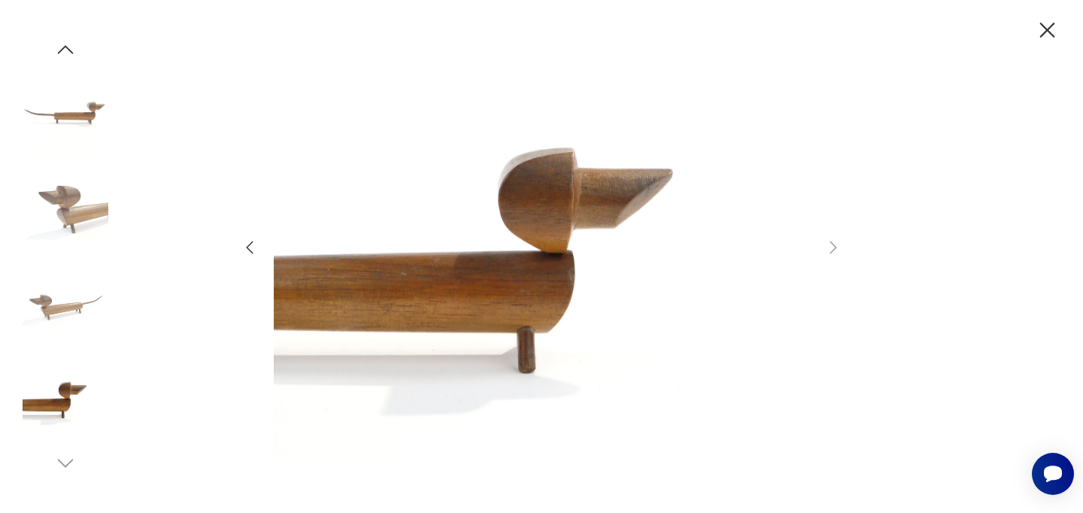
click at [1058, 27] on icon "button" at bounding box center [1048, 30] width 26 height 26
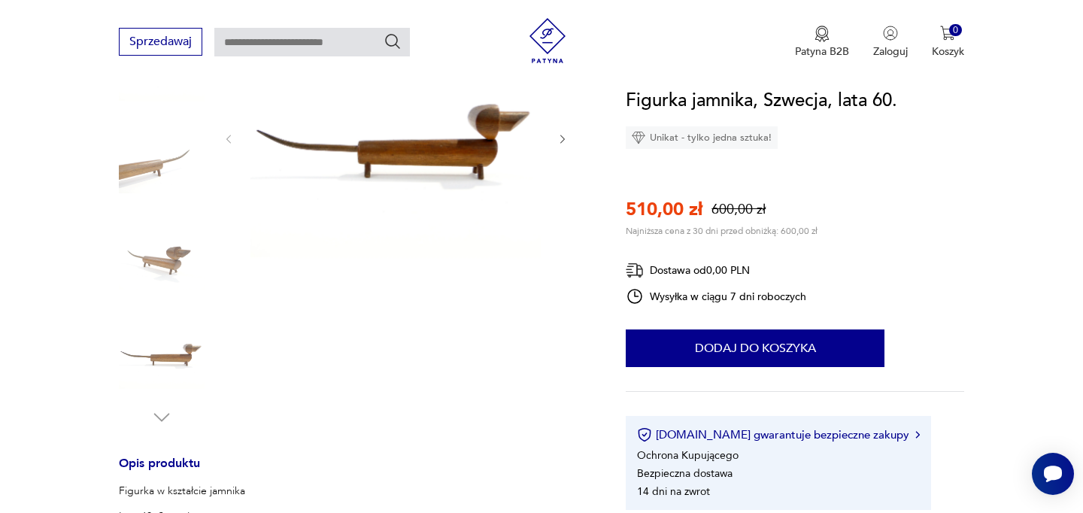
scroll to position [0, 0]
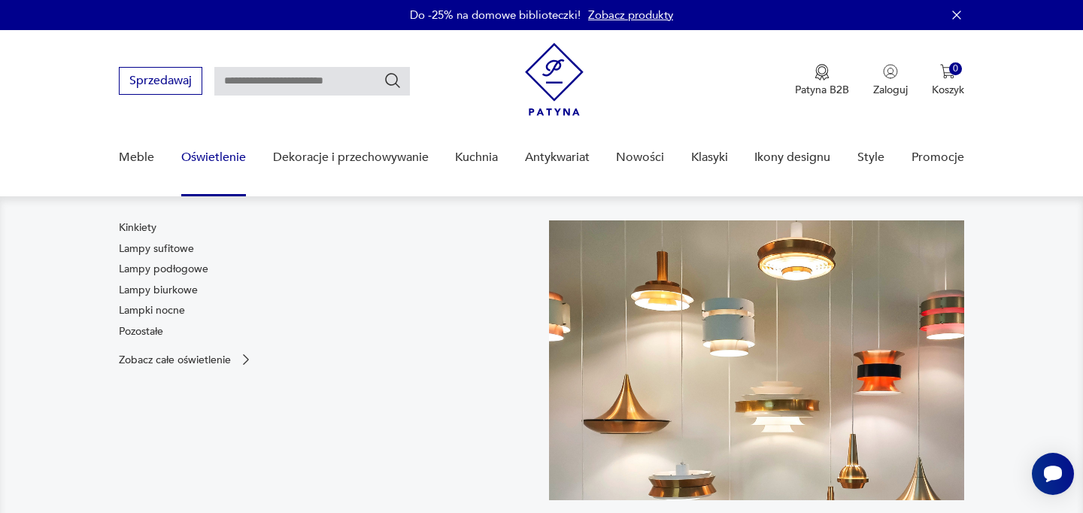
click at [206, 154] on link "Oświetlenie" at bounding box center [213, 158] width 65 height 58
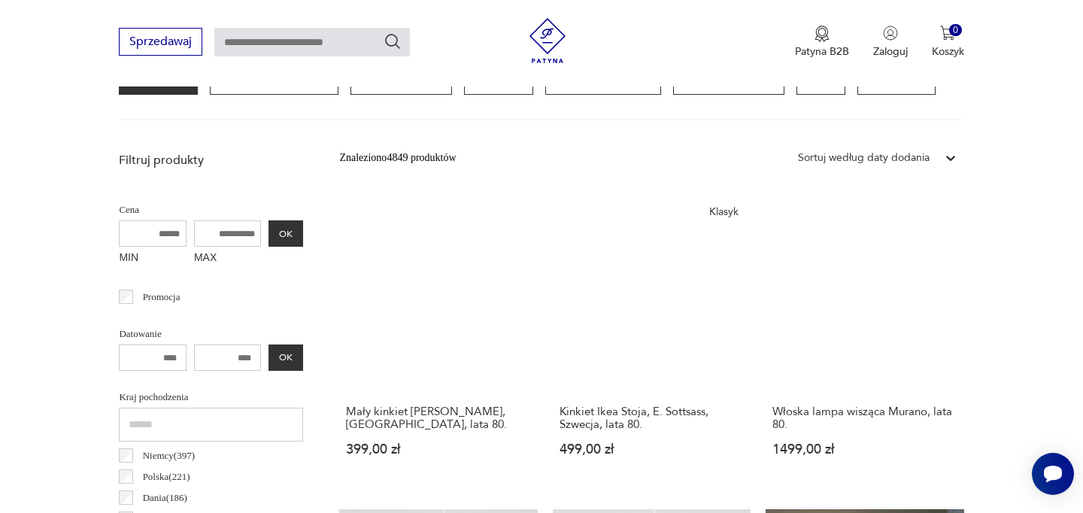
scroll to position [445, 0]
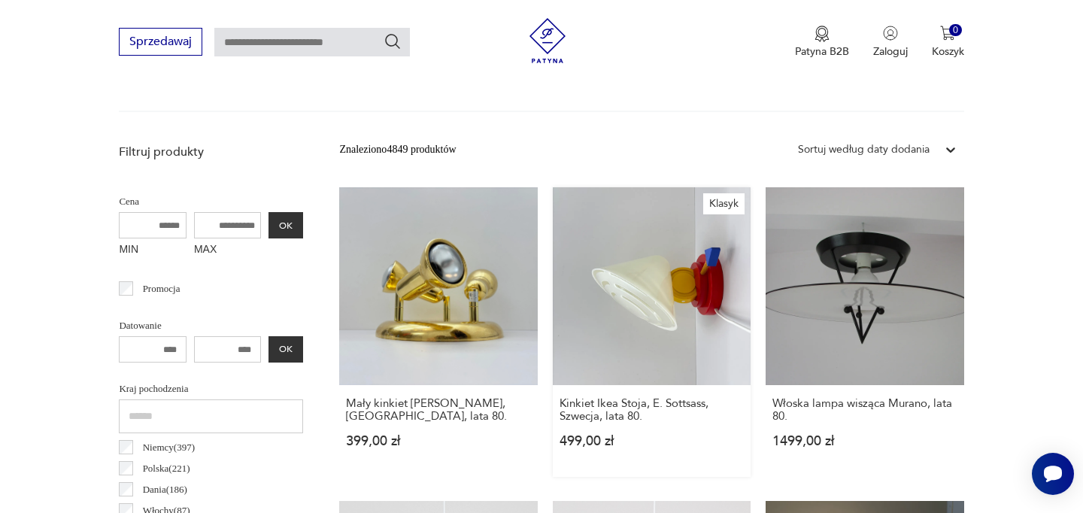
click at [673, 300] on link "Klasyk Kinkiet Ikea Stoja, E. Sottsass, Szwecja, lata 80. 499,00 zł" at bounding box center [652, 332] width 198 height 290
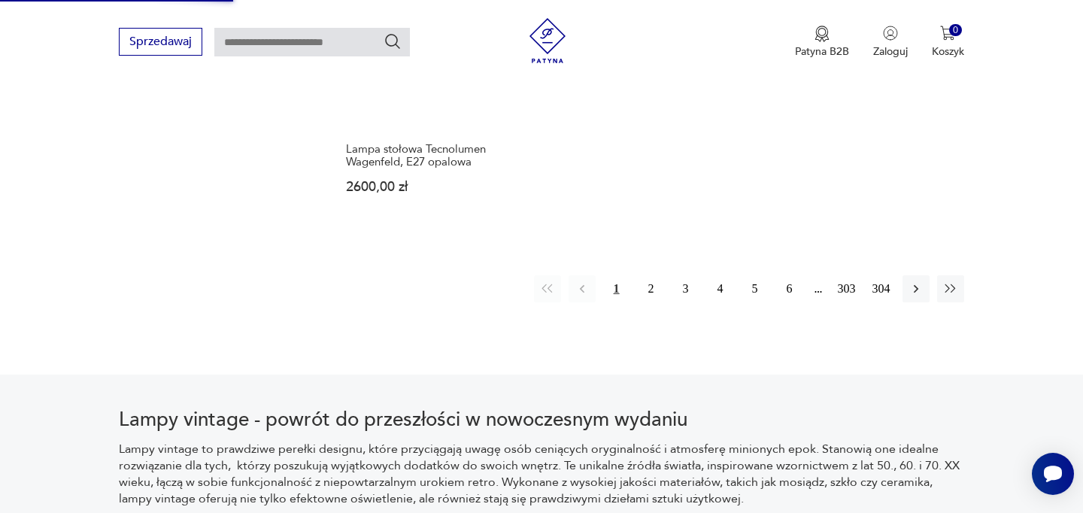
scroll to position [2323, 0]
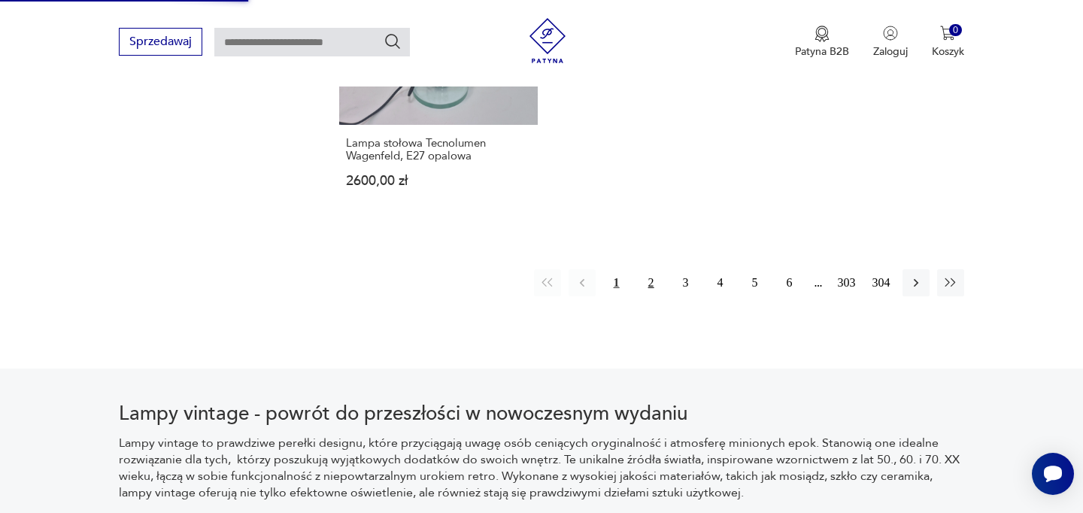
click at [655, 281] on button "2" at bounding box center [651, 282] width 27 height 27
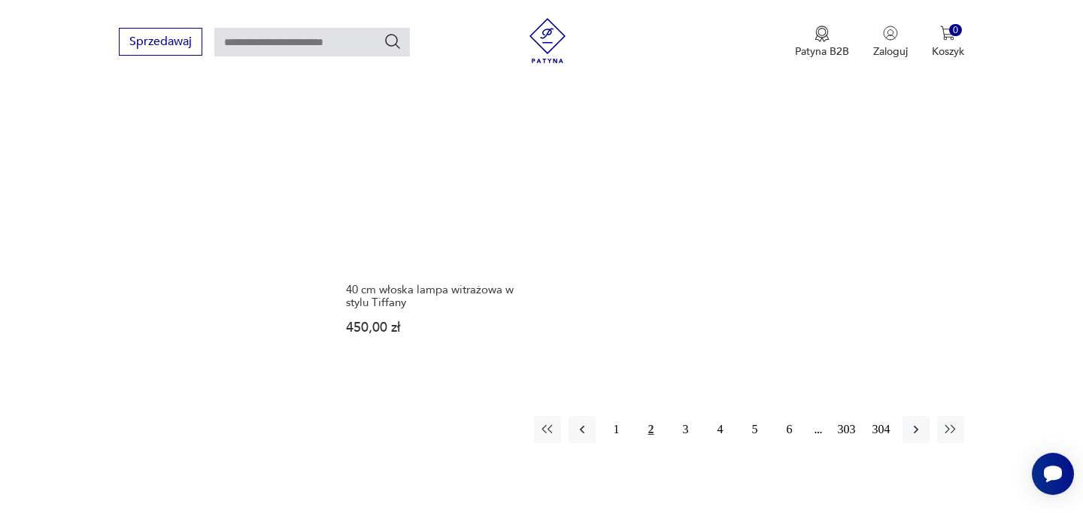
scroll to position [2256, 0]
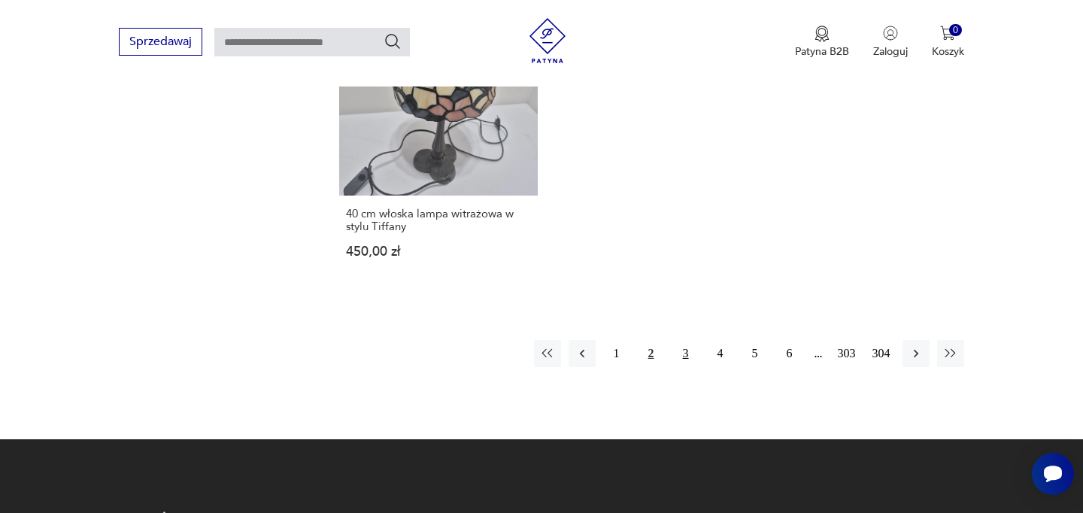
click at [685, 340] on button "3" at bounding box center [686, 353] width 27 height 27
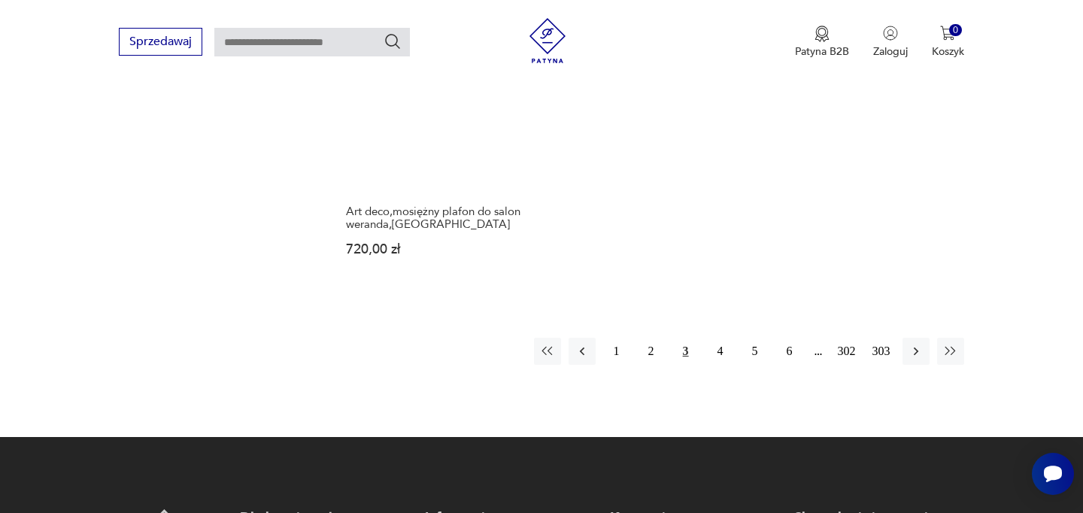
scroll to position [2301, 0]
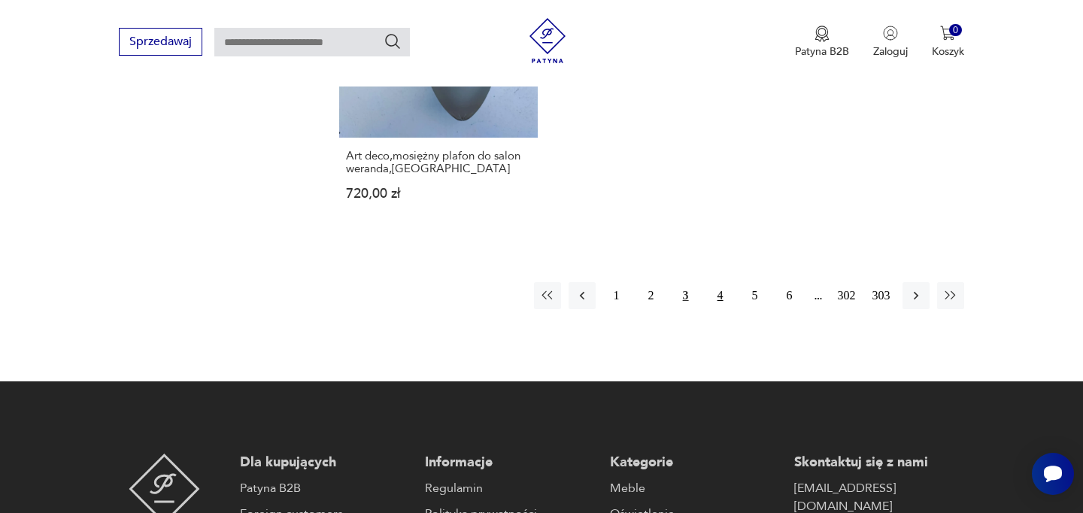
click at [720, 292] on button "4" at bounding box center [720, 295] width 27 height 27
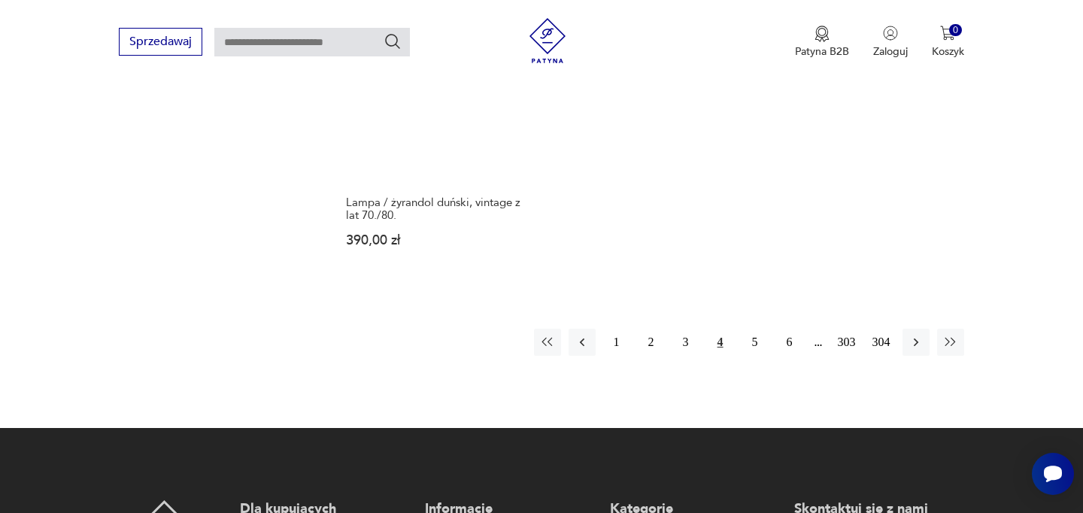
scroll to position [2271, 0]
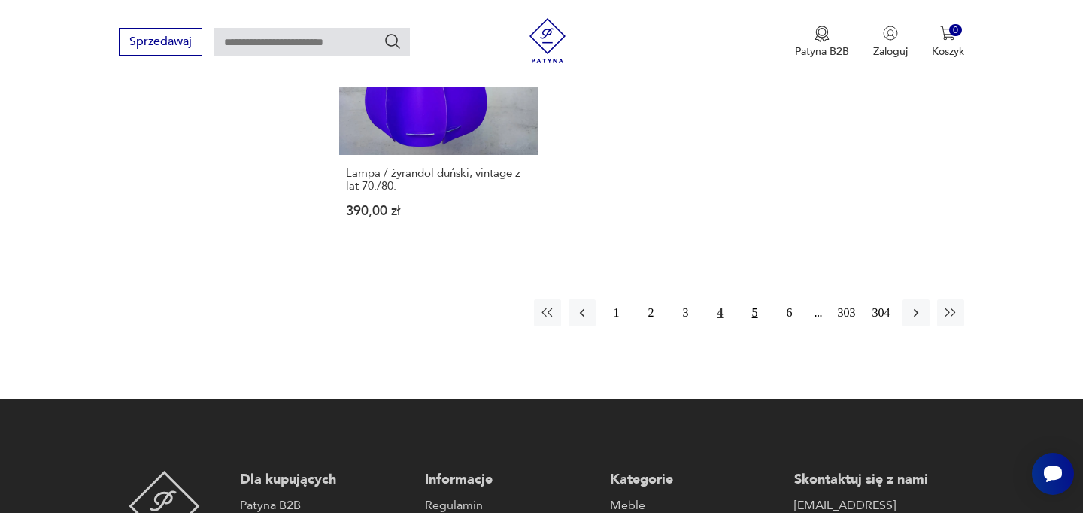
click at [754, 299] on button "5" at bounding box center [755, 312] width 27 height 27
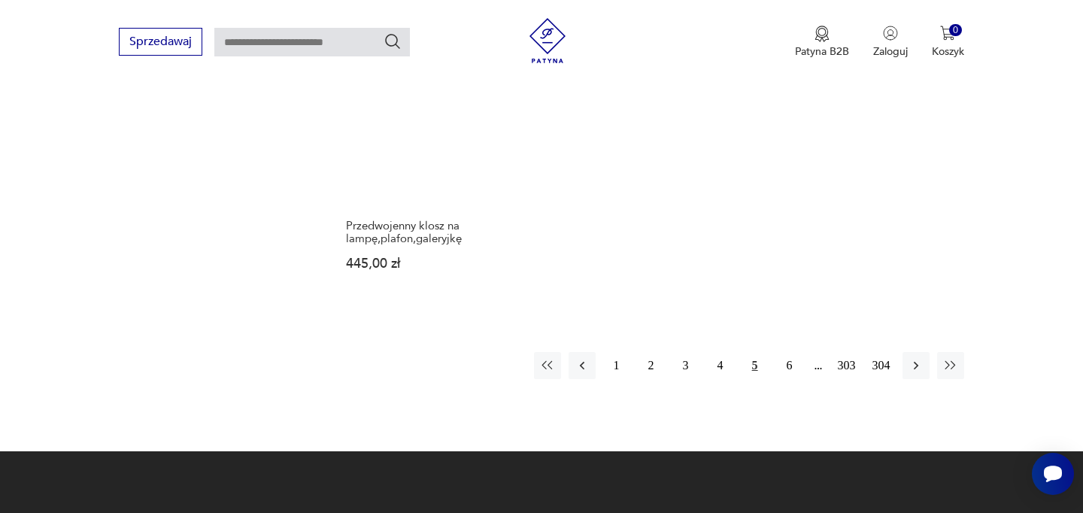
scroll to position [2238, 0]
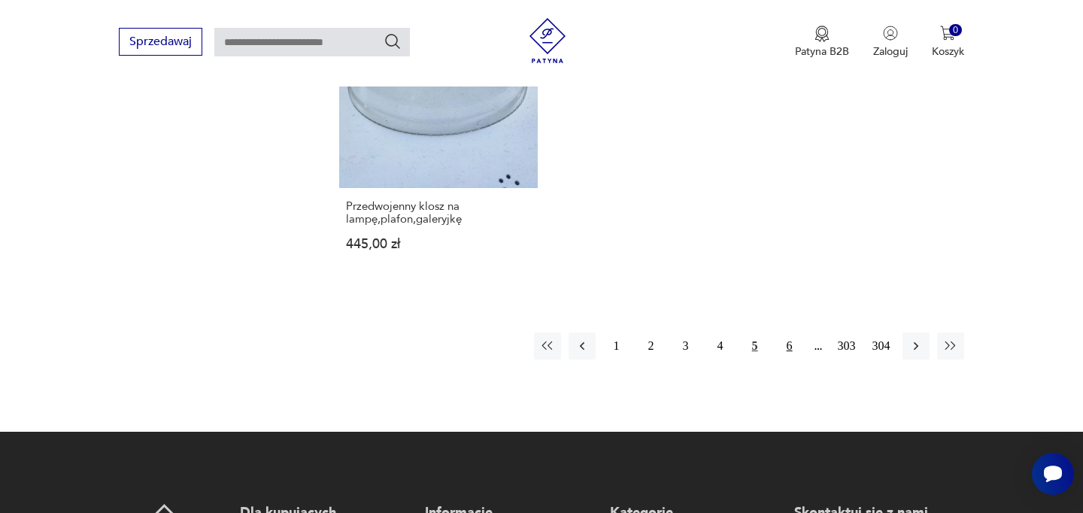
click at [792, 337] on button "6" at bounding box center [790, 346] width 27 height 27
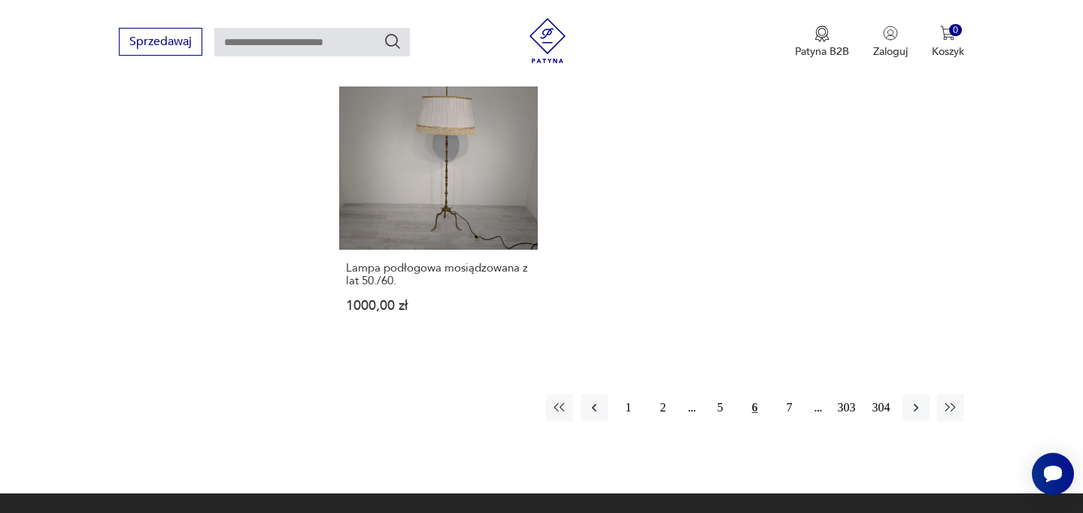
scroll to position [2247, 0]
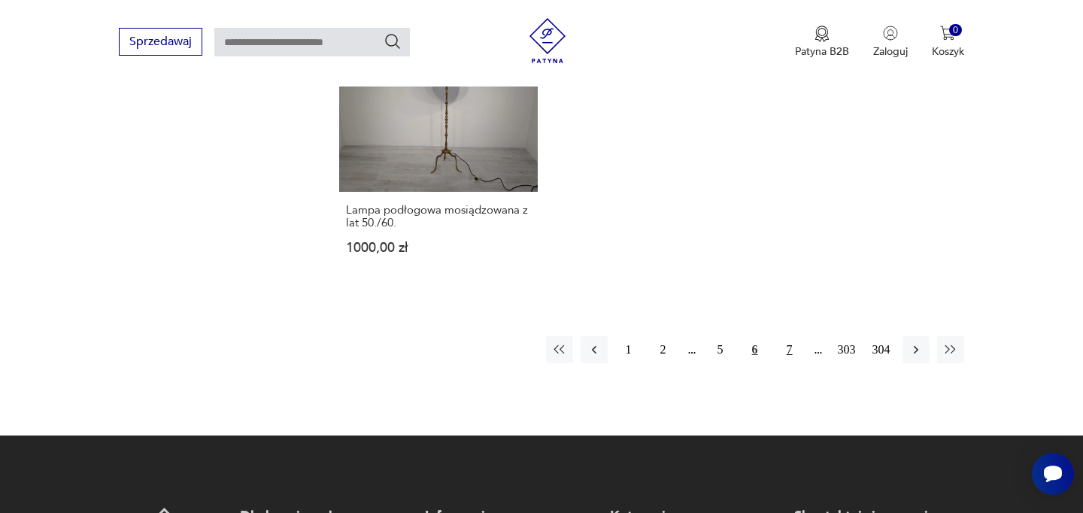
click at [780, 336] on button "7" at bounding box center [790, 349] width 27 height 27
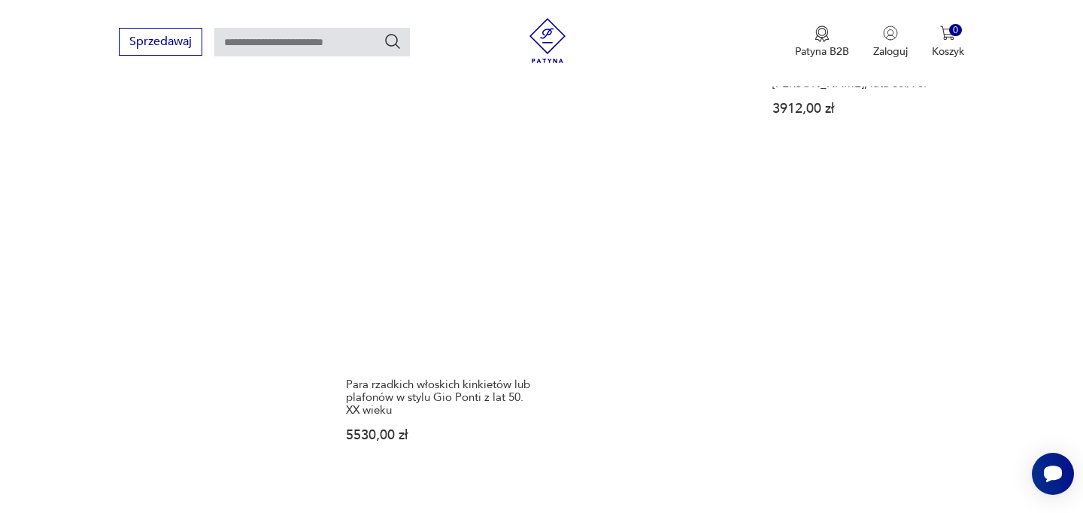
scroll to position [2132, 0]
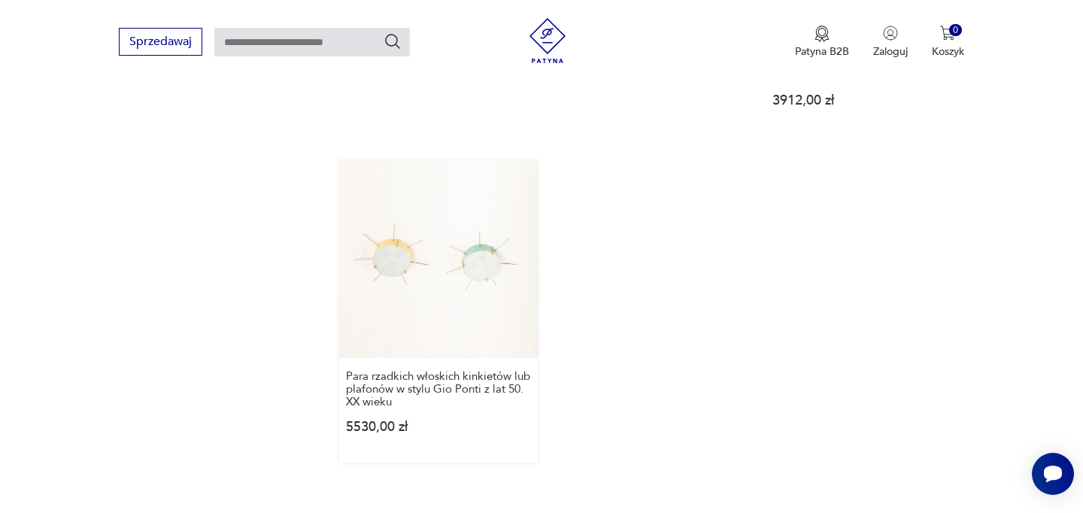
click at [416, 201] on link "Para rzadkich włoskich kinkietów lub plafonów w stylu Gio Ponti z lat 50. XX wi…" at bounding box center [438, 311] width 198 height 302
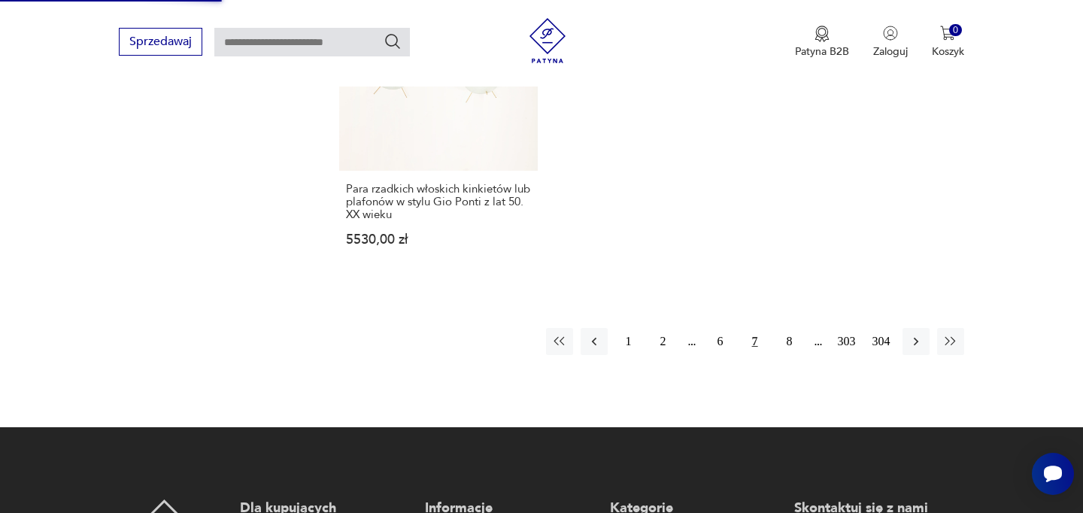
scroll to position [2339, 0]
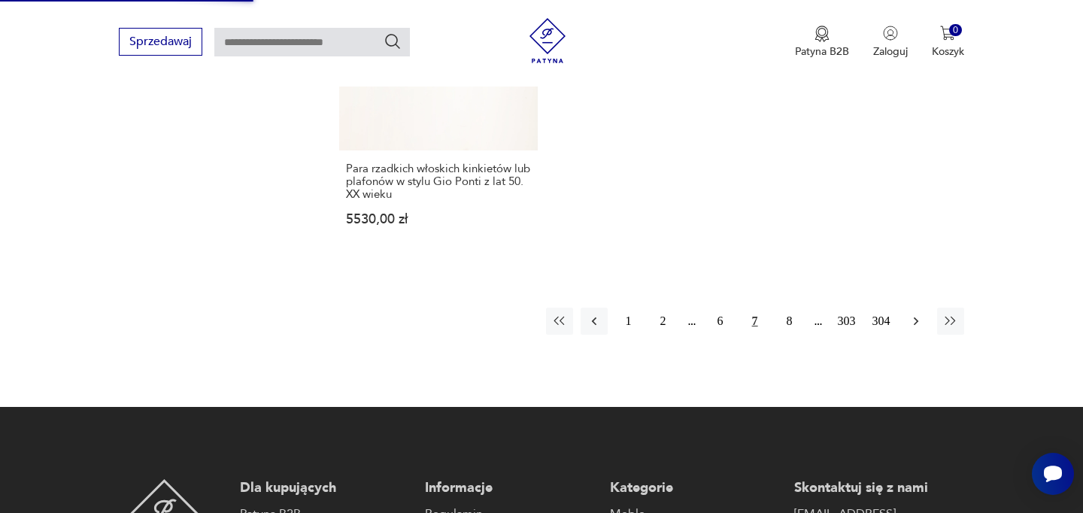
click at [913, 314] on icon "button" at bounding box center [916, 321] width 15 height 15
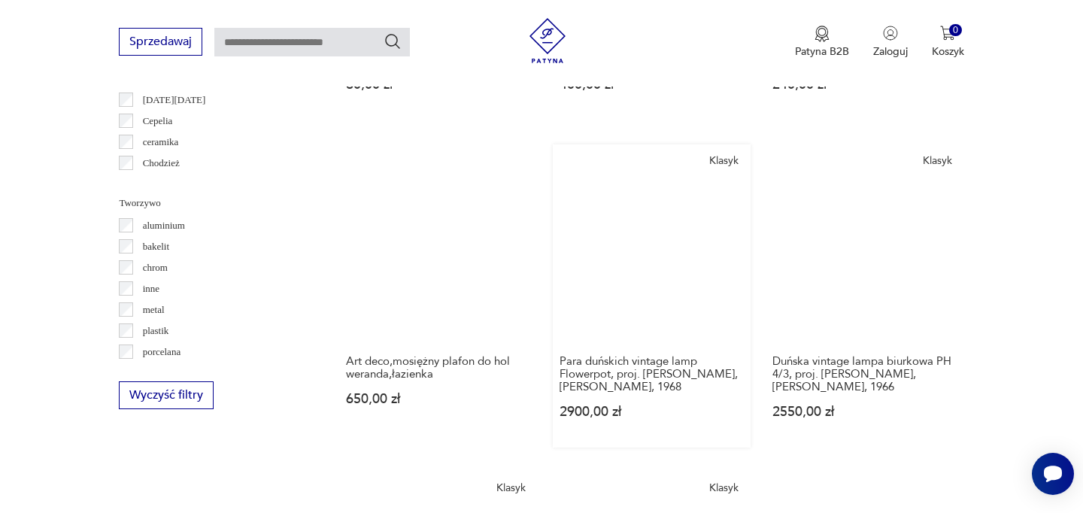
scroll to position [1460, 0]
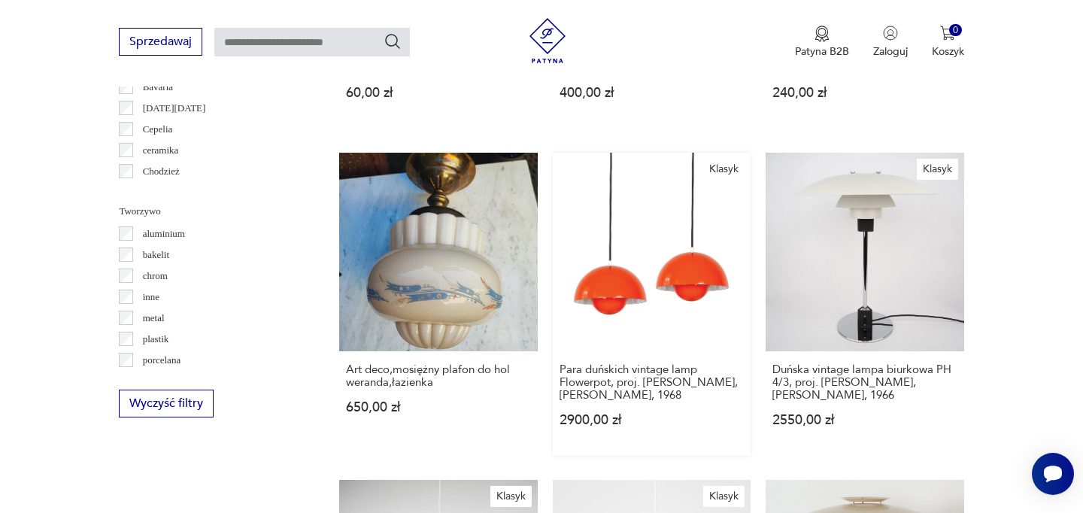
click at [673, 233] on link "Klasyk Para duńskich vintage lamp Flowerpot, proj. Verner Panton, Louis Poulsen…" at bounding box center [652, 304] width 198 height 302
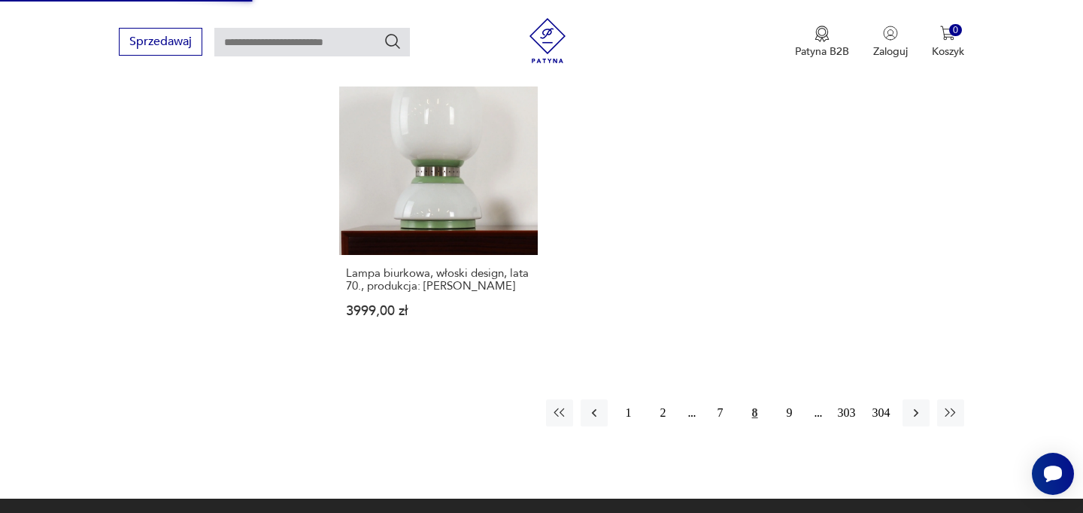
scroll to position [2258, 0]
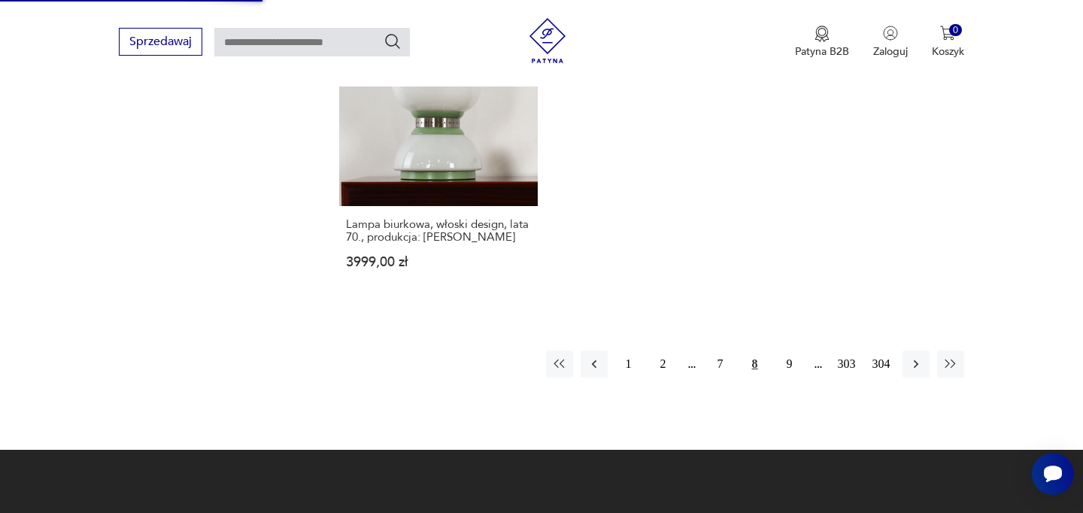
click at [901, 351] on div "1 2 7 8 9 303 304" at bounding box center [755, 364] width 418 height 27
click at [915, 357] on icon "button" at bounding box center [916, 364] width 15 height 15
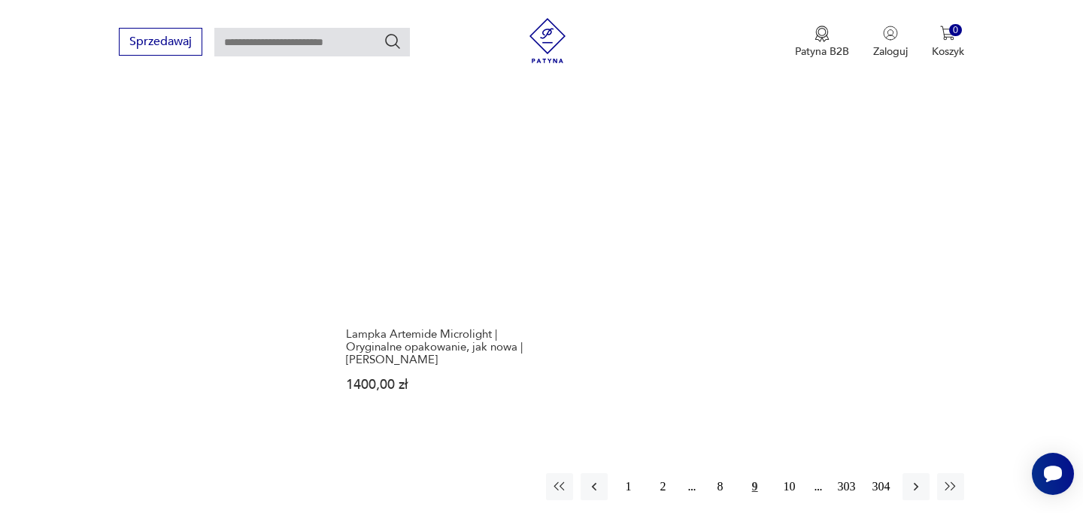
scroll to position [2133, 0]
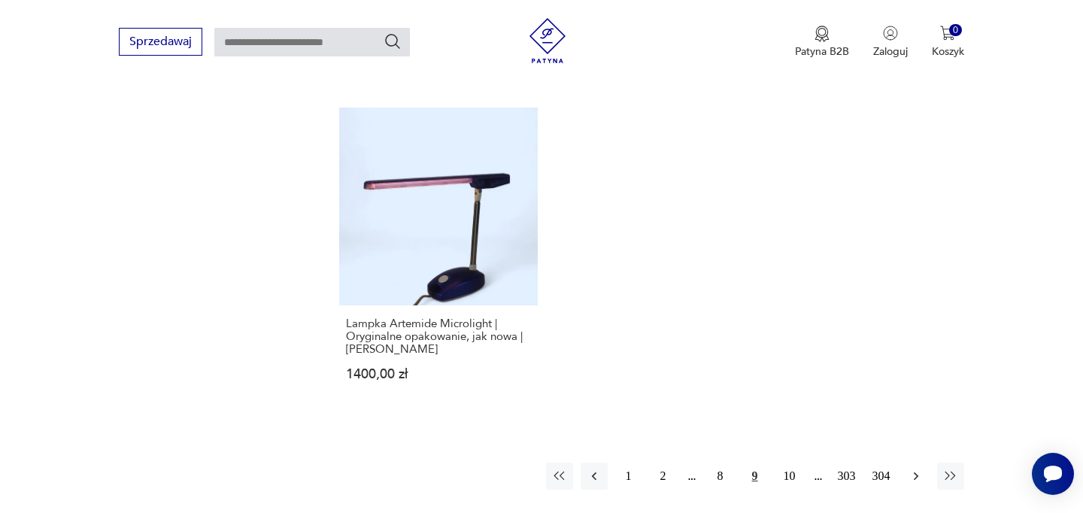
click at [921, 469] on icon "button" at bounding box center [916, 476] width 15 height 15
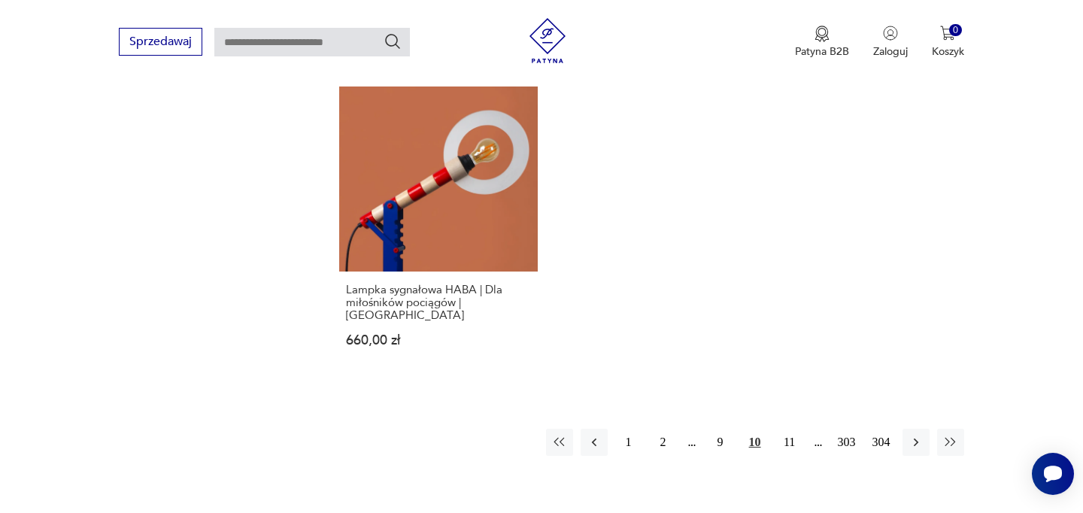
scroll to position [2170, 0]
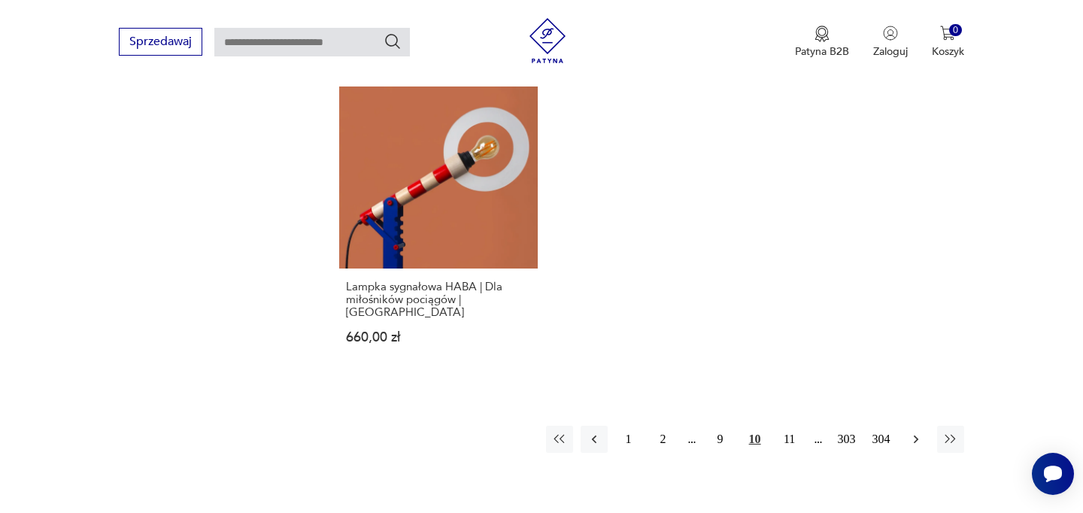
click at [916, 445] on icon "button" at bounding box center [916, 439] width 15 height 15
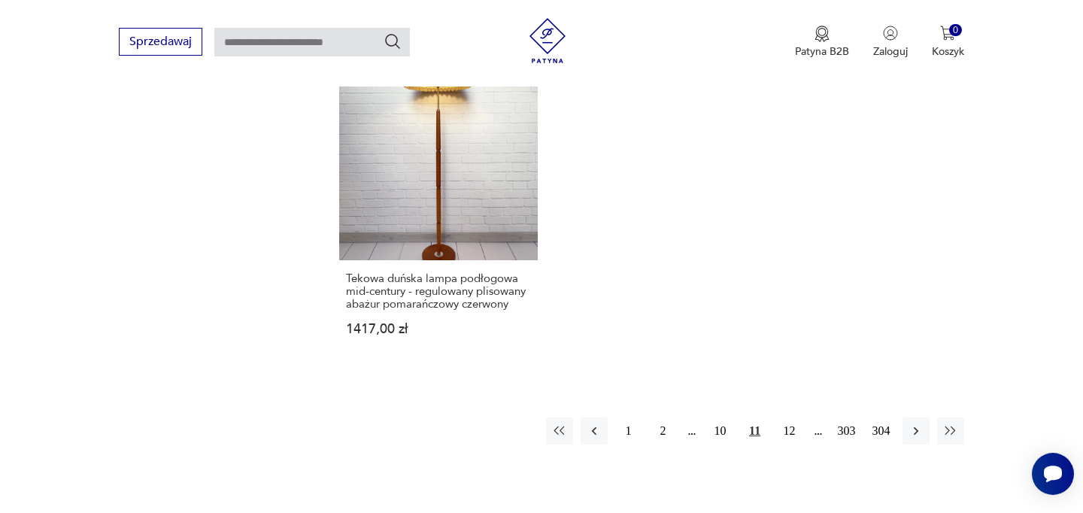
scroll to position [2267, 0]
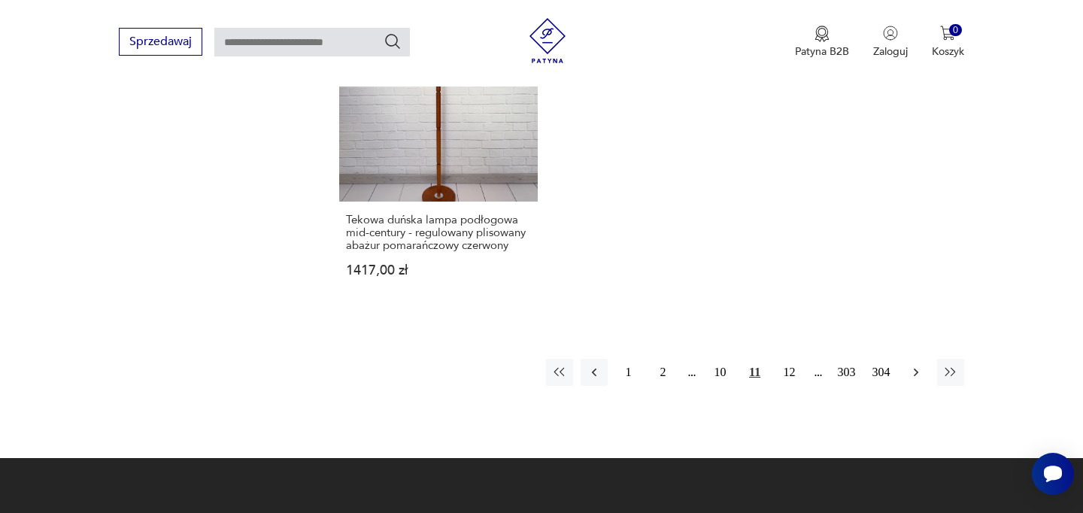
click at [916, 365] on icon "button" at bounding box center [916, 372] width 15 height 15
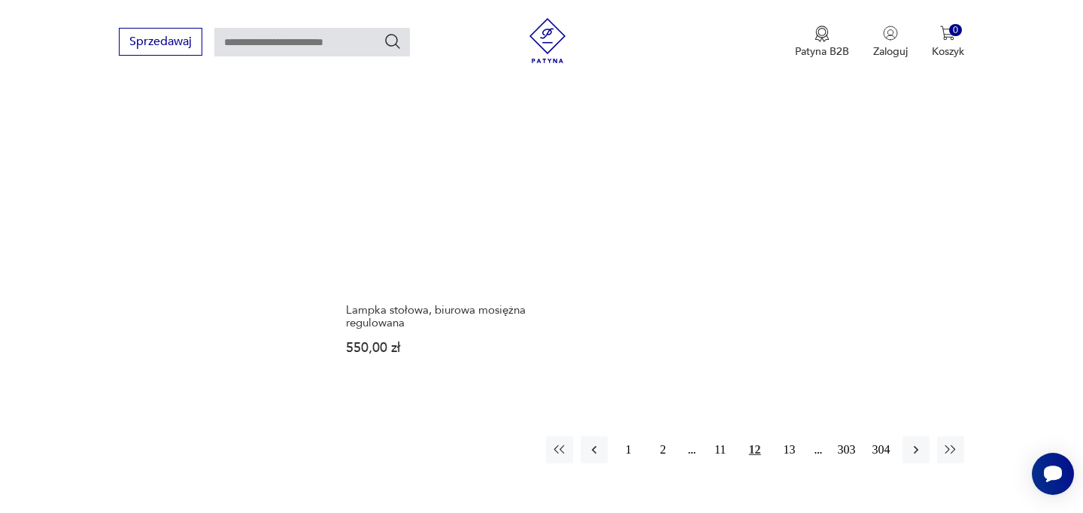
scroll to position [2158, 0]
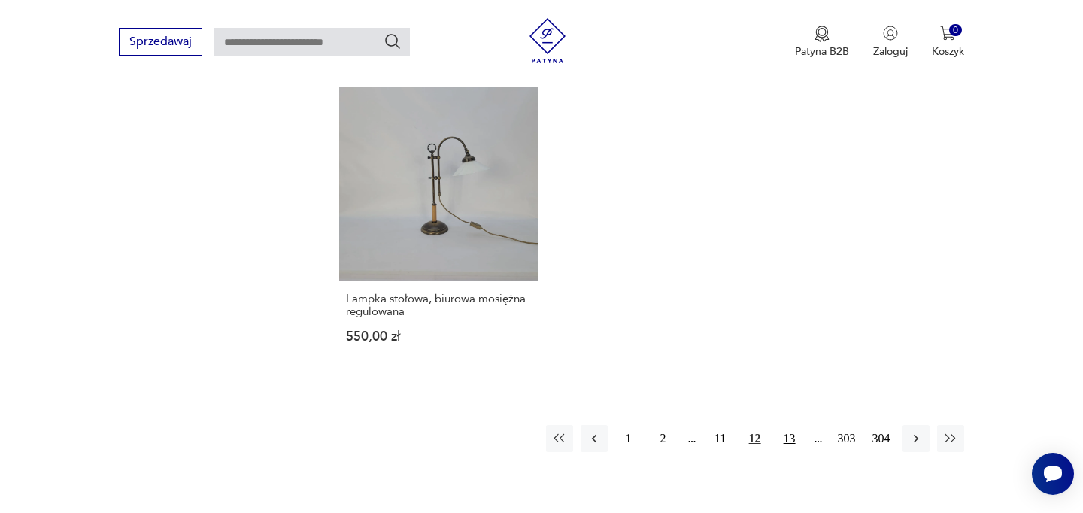
click at [795, 425] on button "13" at bounding box center [790, 438] width 27 height 27
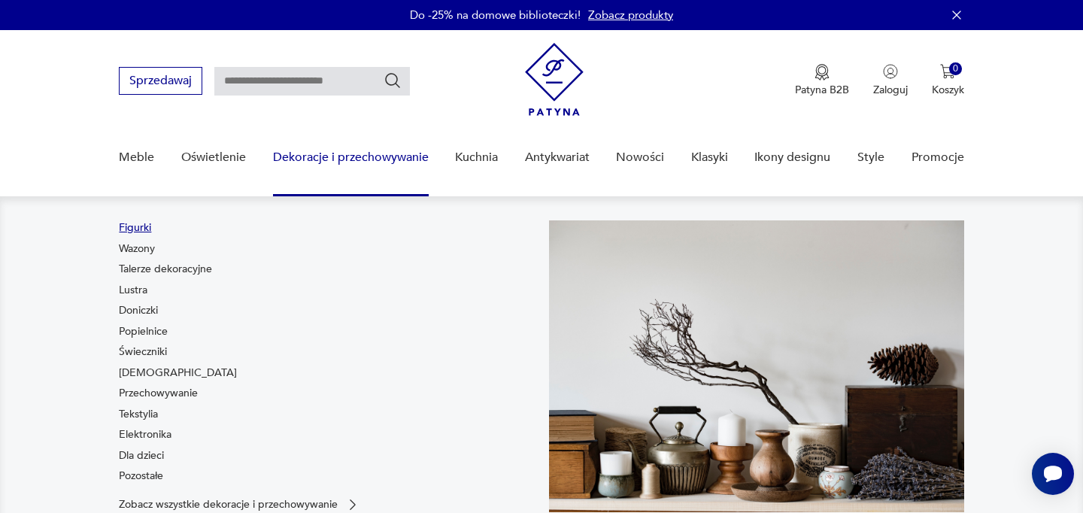
click at [138, 227] on link "Figurki" at bounding box center [135, 227] width 32 height 15
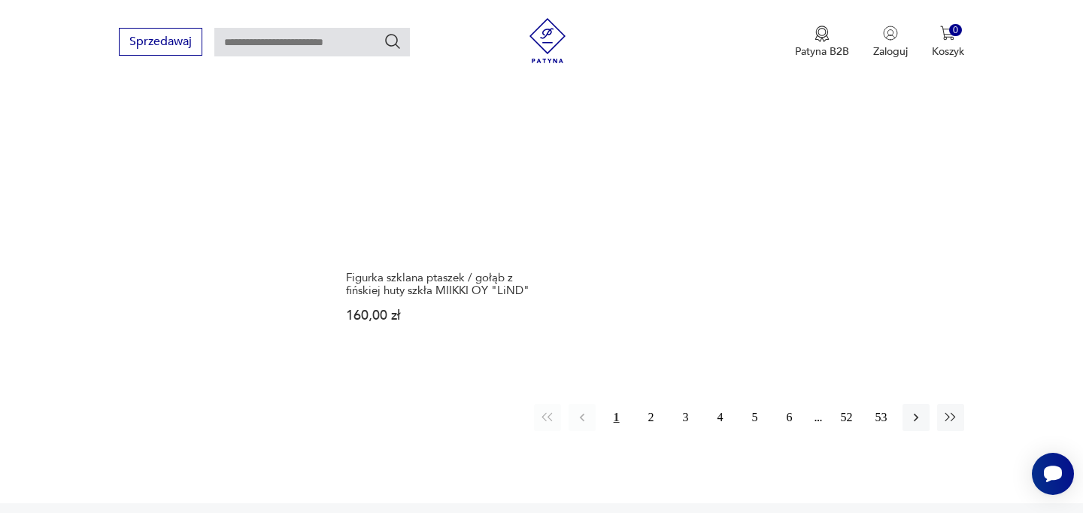
scroll to position [2247, 0]
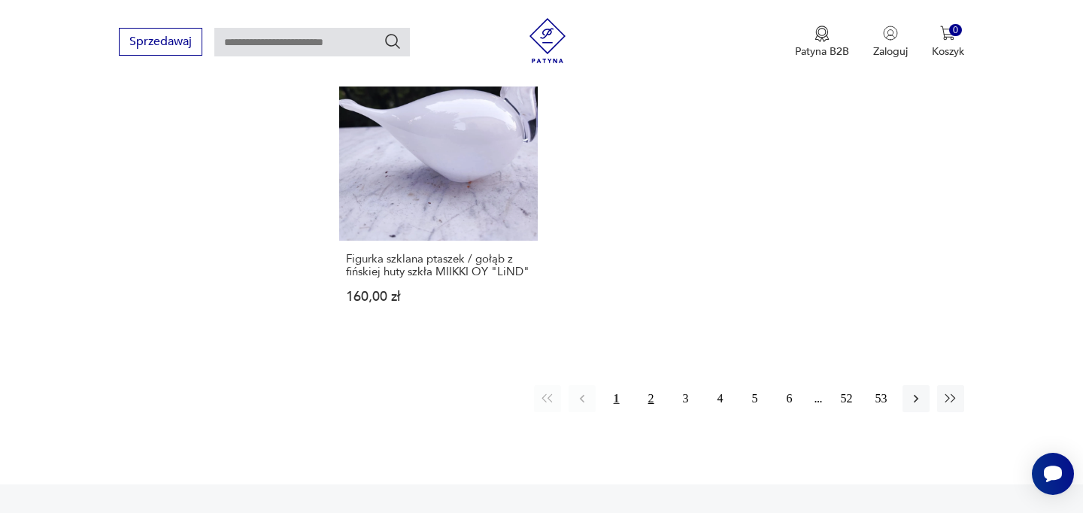
click at [657, 385] on button "2" at bounding box center [651, 398] width 27 height 27
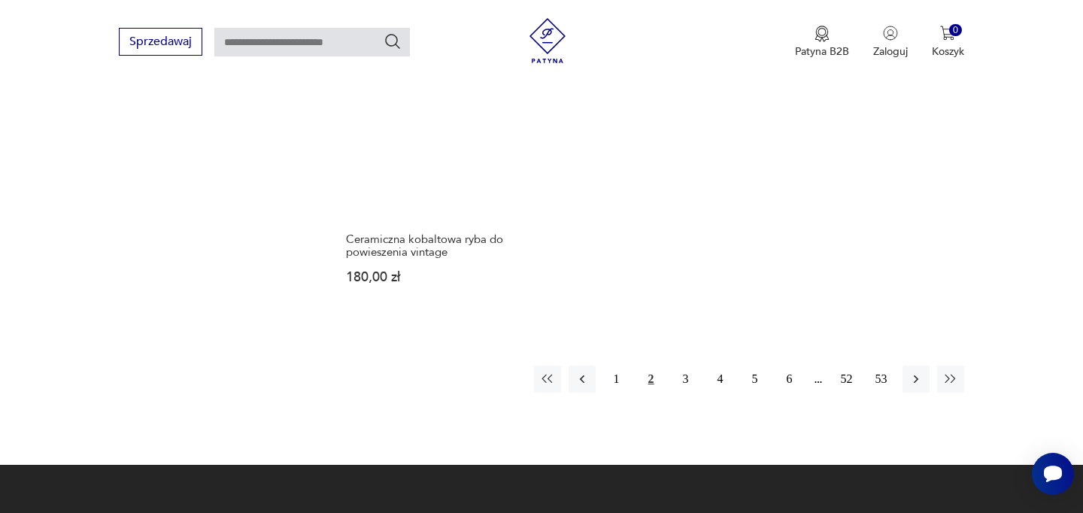
scroll to position [2341, 0]
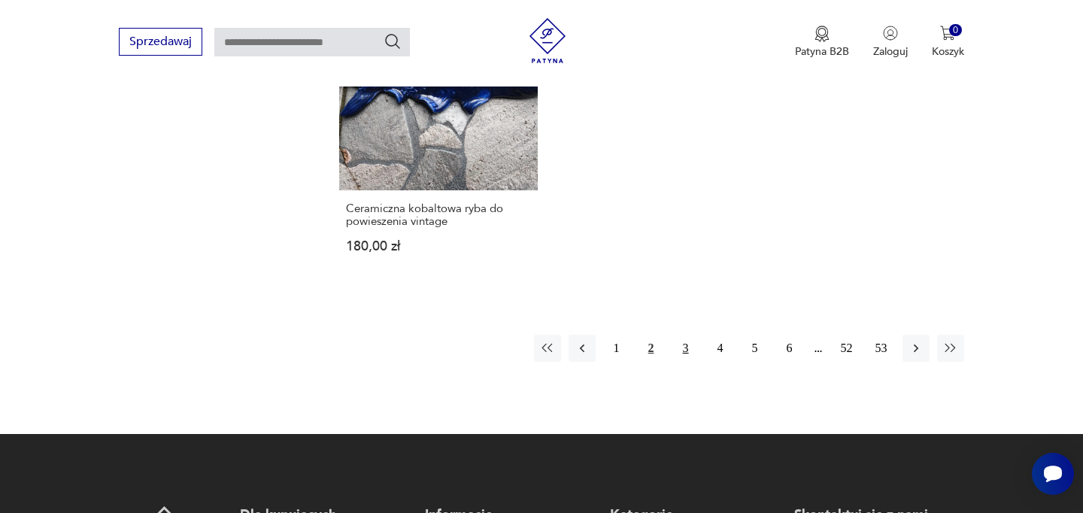
click at [682, 335] on button "3" at bounding box center [686, 348] width 27 height 27
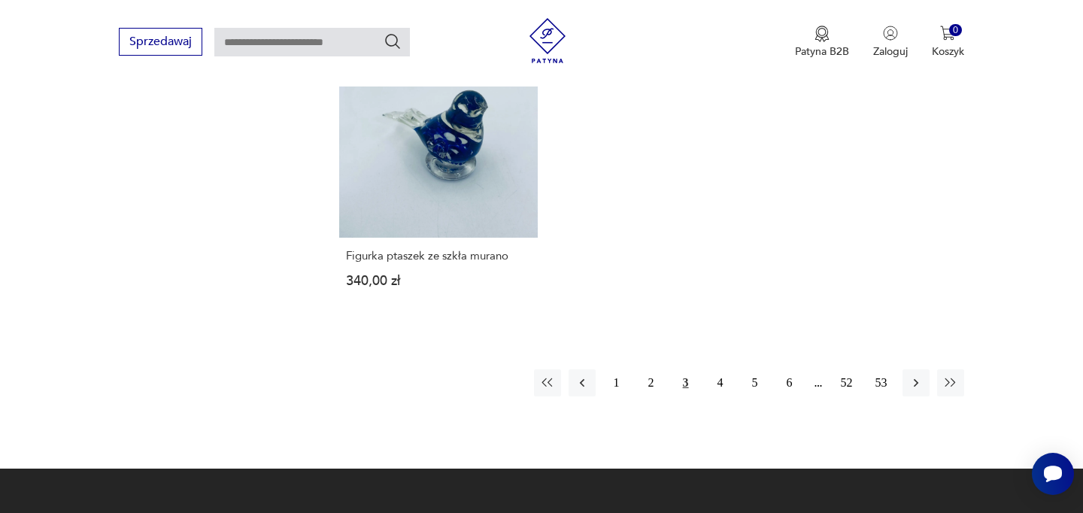
scroll to position [2255, 0]
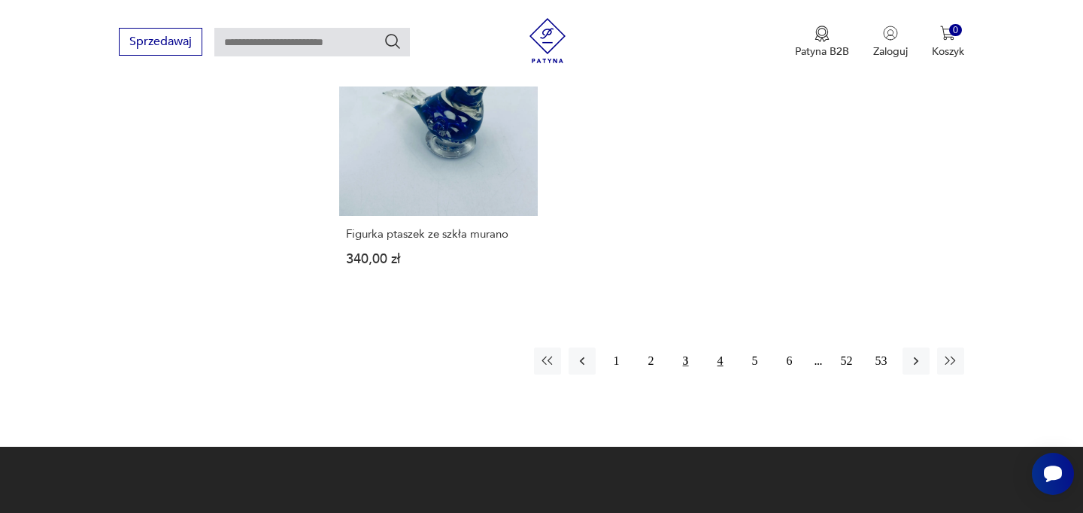
click at [721, 357] on button "4" at bounding box center [720, 361] width 27 height 27
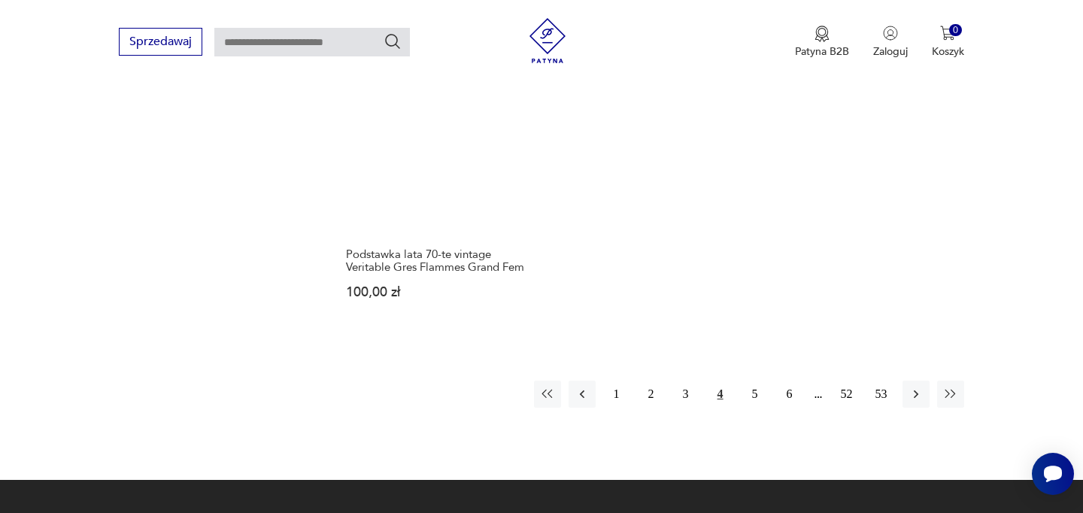
scroll to position [2210, 0]
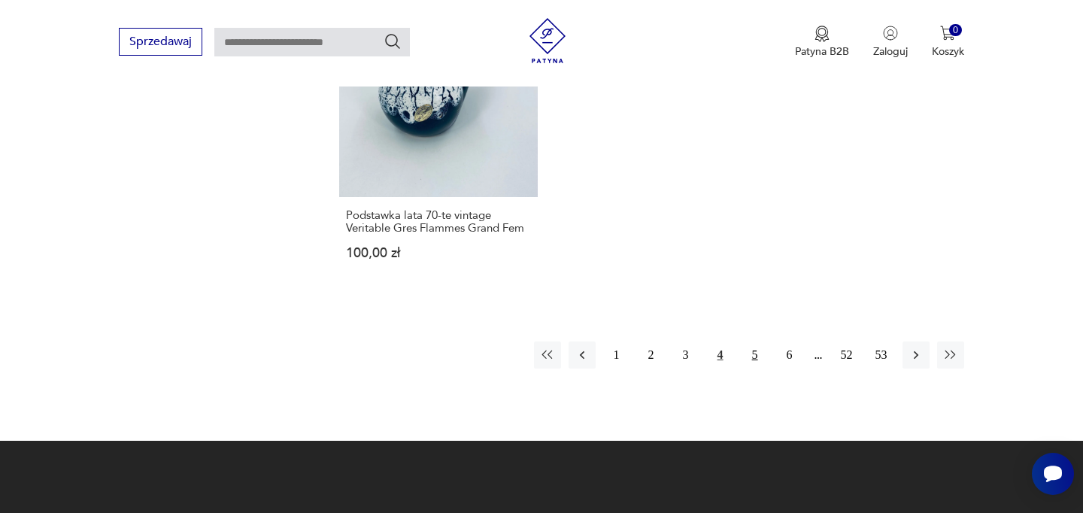
click at [754, 355] on button "5" at bounding box center [755, 355] width 27 height 27
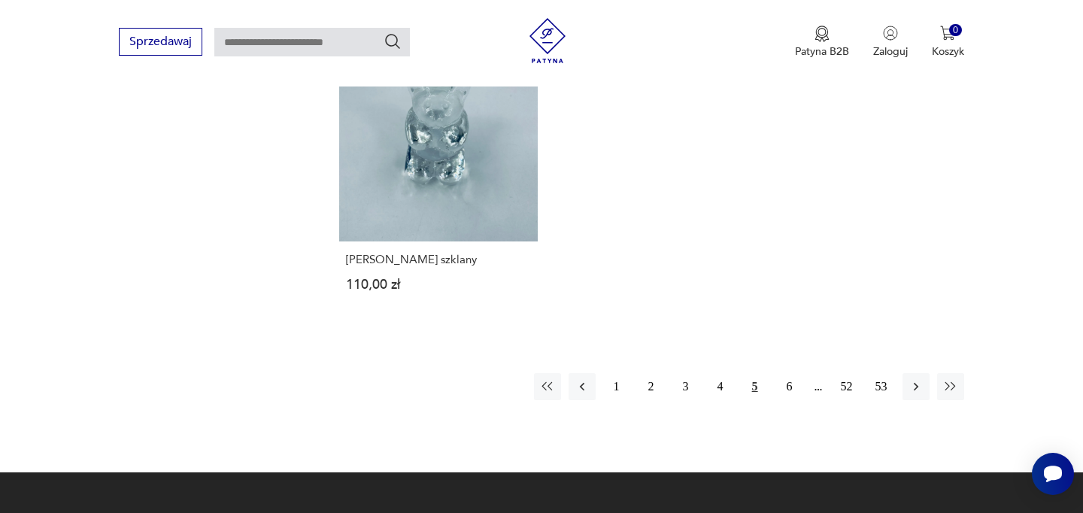
scroll to position [2287, 0]
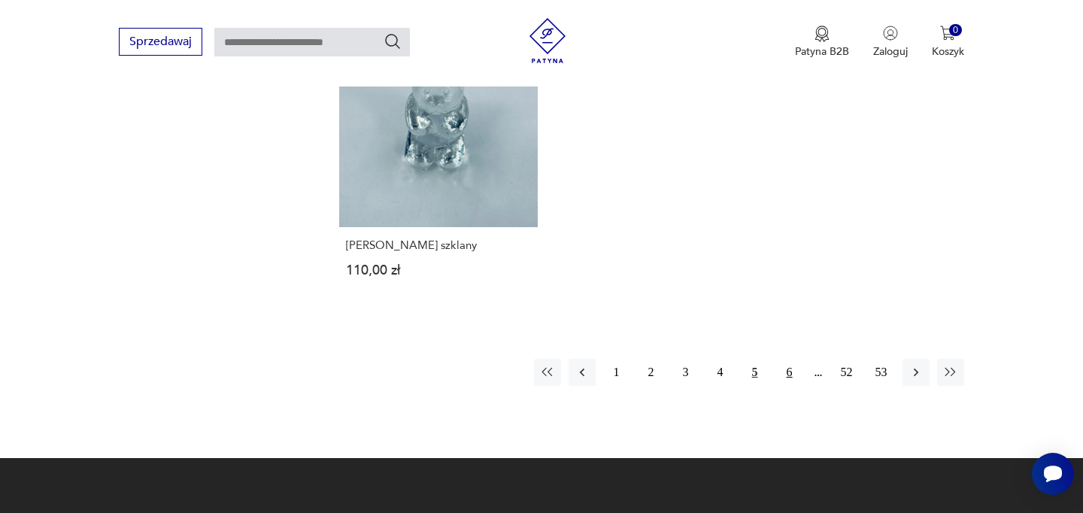
click at [794, 359] on button "6" at bounding box center [790, 372] width 27 height 27
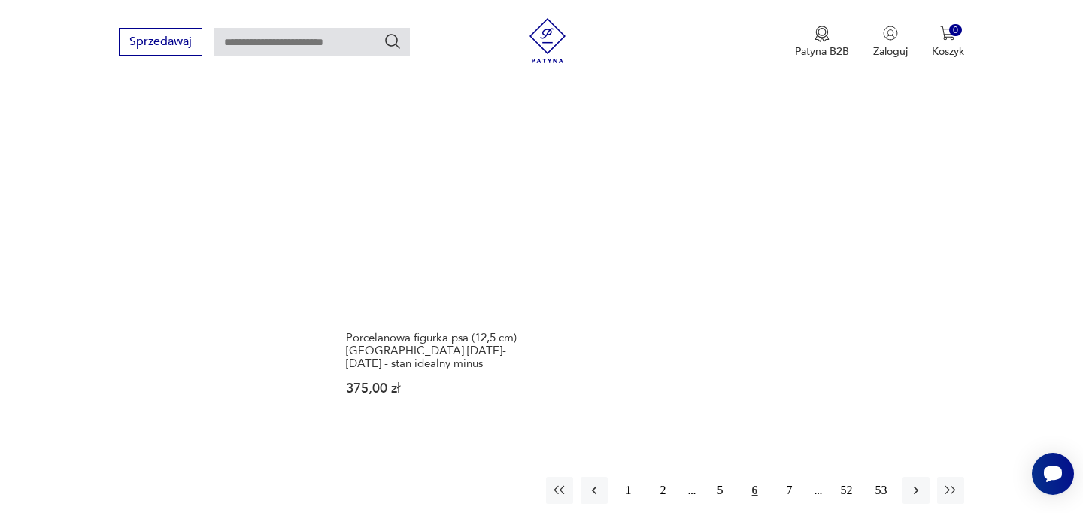
scroll to position [2208, 0]
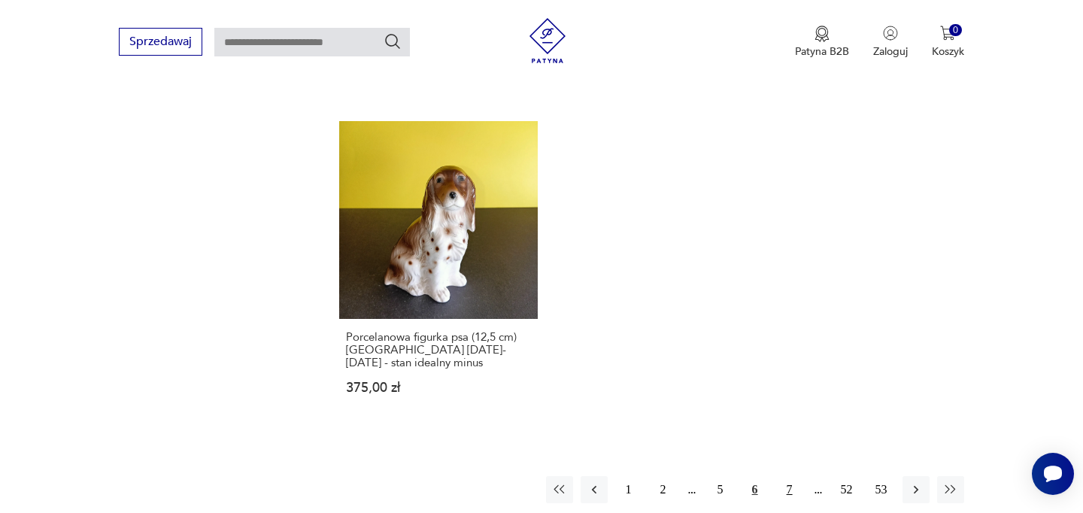
click at [792, 476] on button "7" at bounding box center [790, 489] width 27 height 27
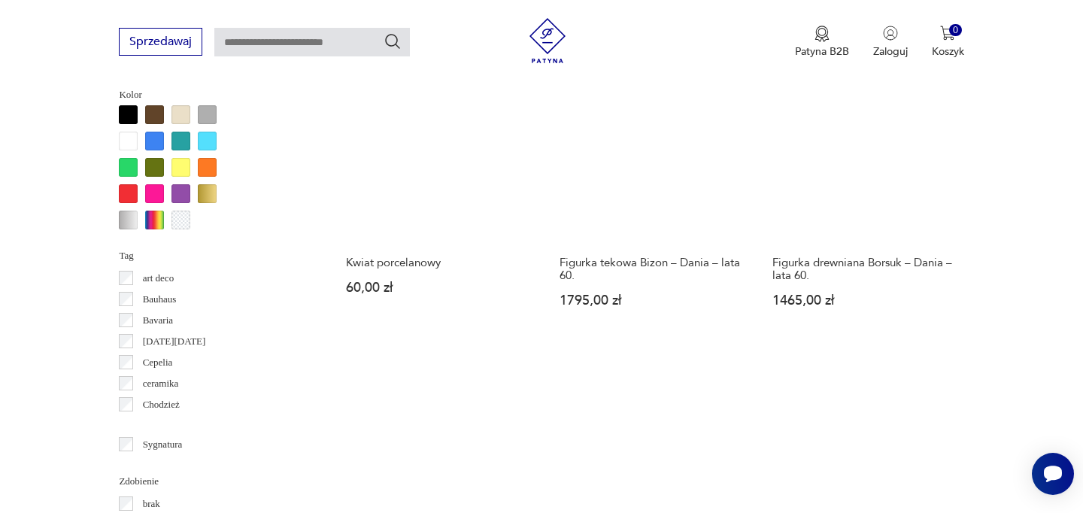
scroll to position [1277, 0]
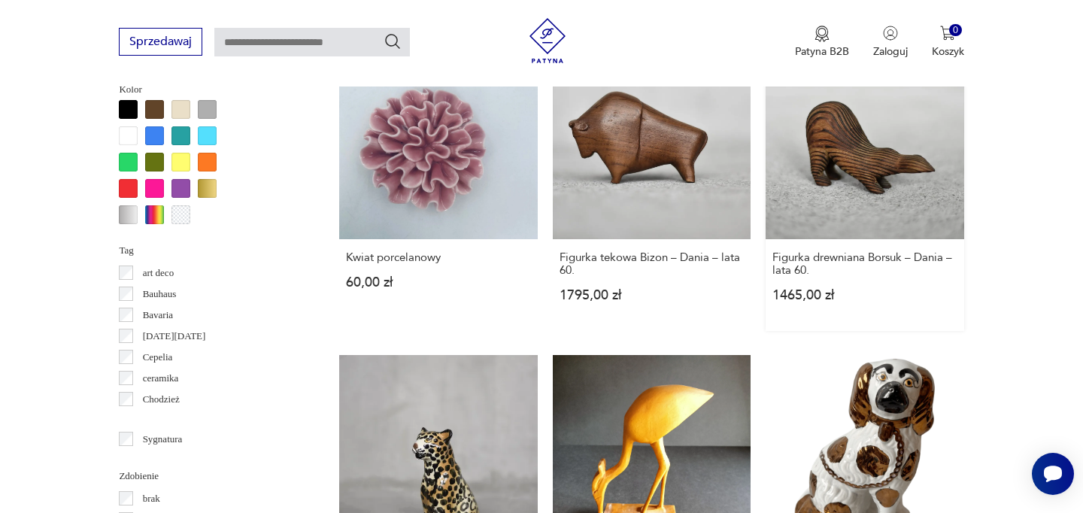
click at [916, 184] on link "Figurka drewniana Borsuk – Dania – lata 60. 1465,00 zł" at bounding box center [865, 186] width 198 height 290
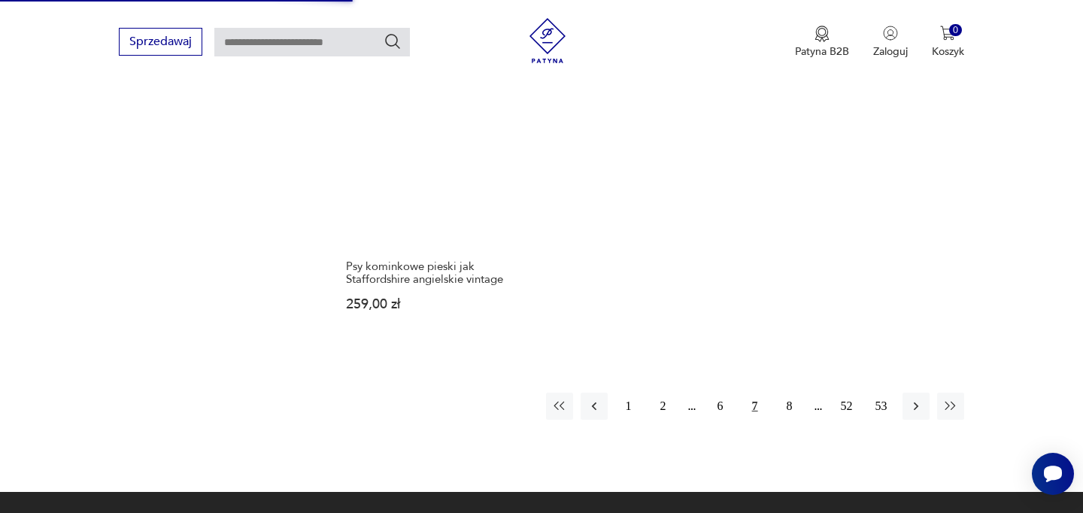
scroll to position [2264, 0]
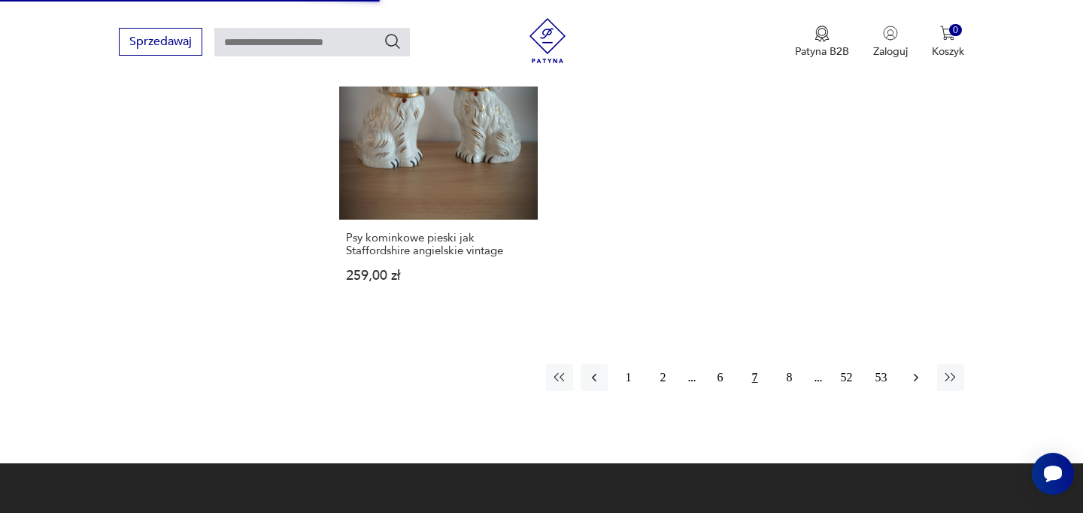
click at [913, 370] on icon "button" at bounding box center [916, 377] width 15 height 15
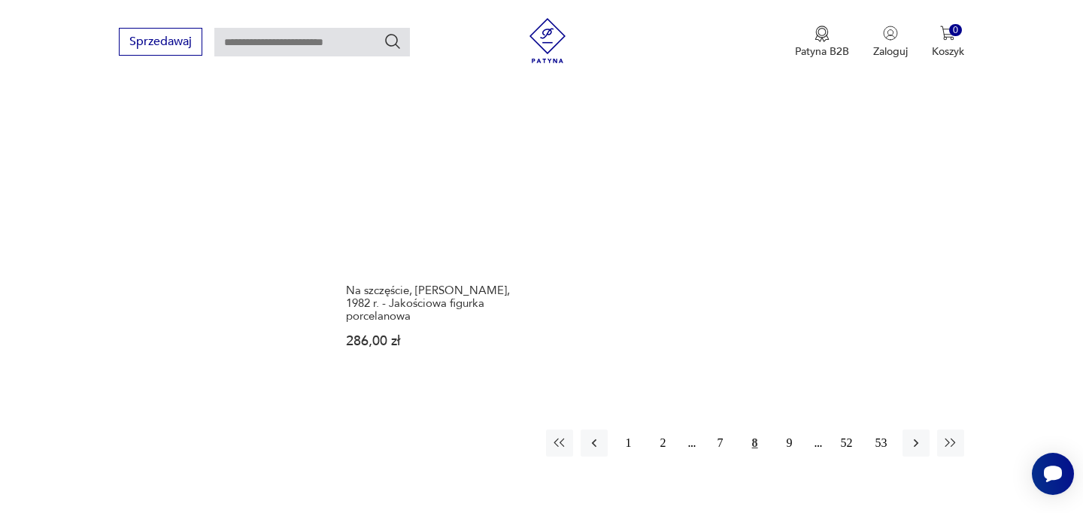
scroll to position [2246, 0]
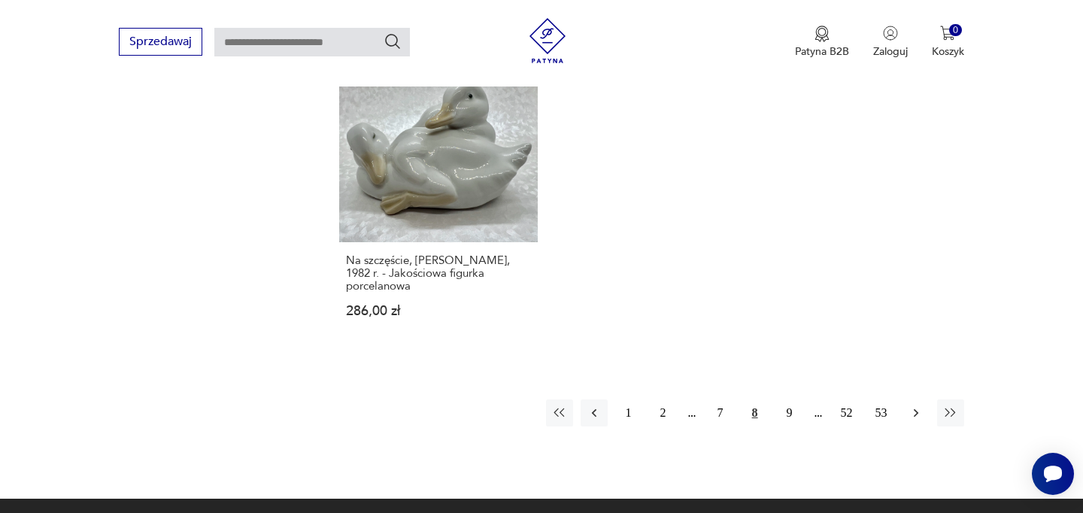
click at [915, 406] on icon "button" at bounding box center [916, 413] width 15 height 15
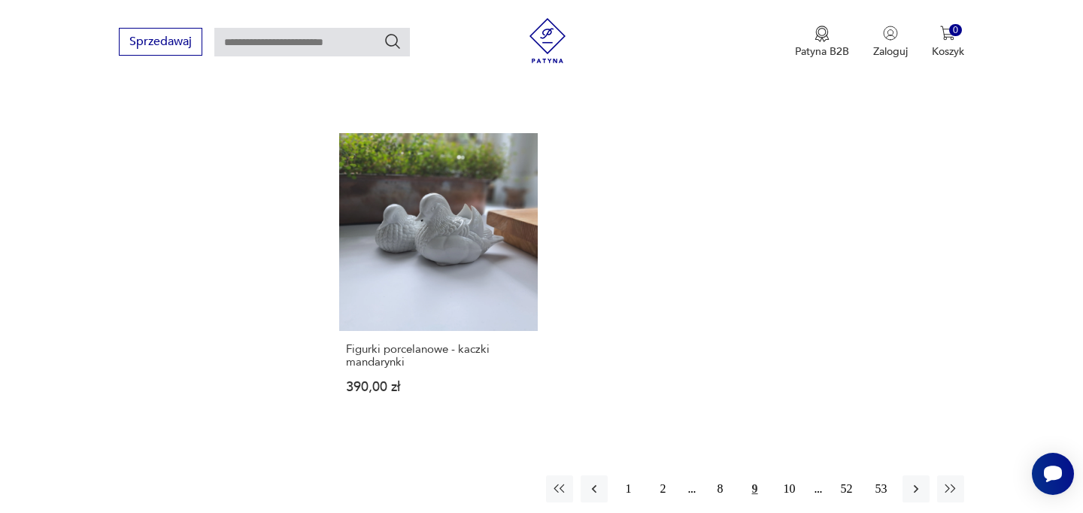
scroll to position [2339, 0]
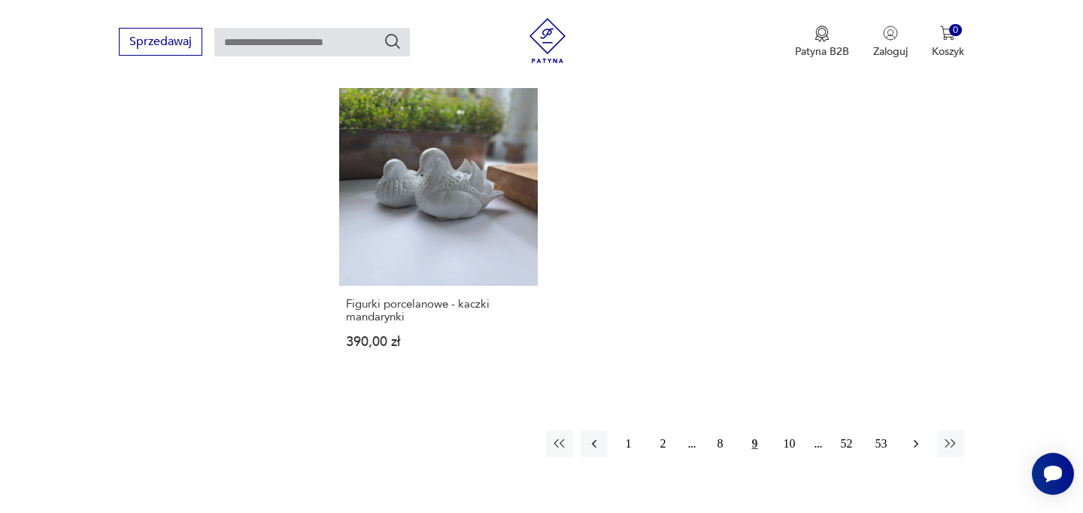
click at [919, 436] on icon "button" at bounding box center [916, 443] width 15 height 15
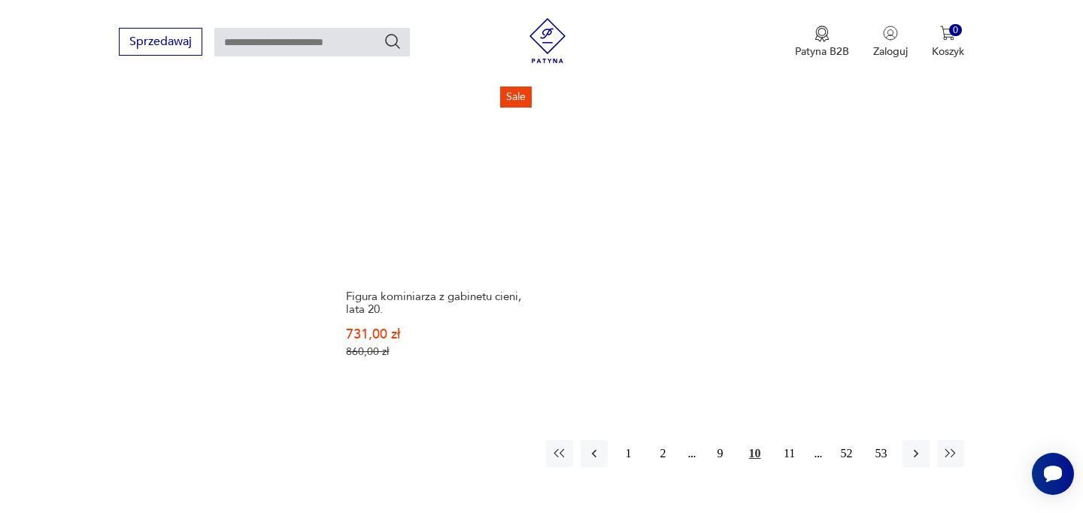
scroll to position [2296, 0]
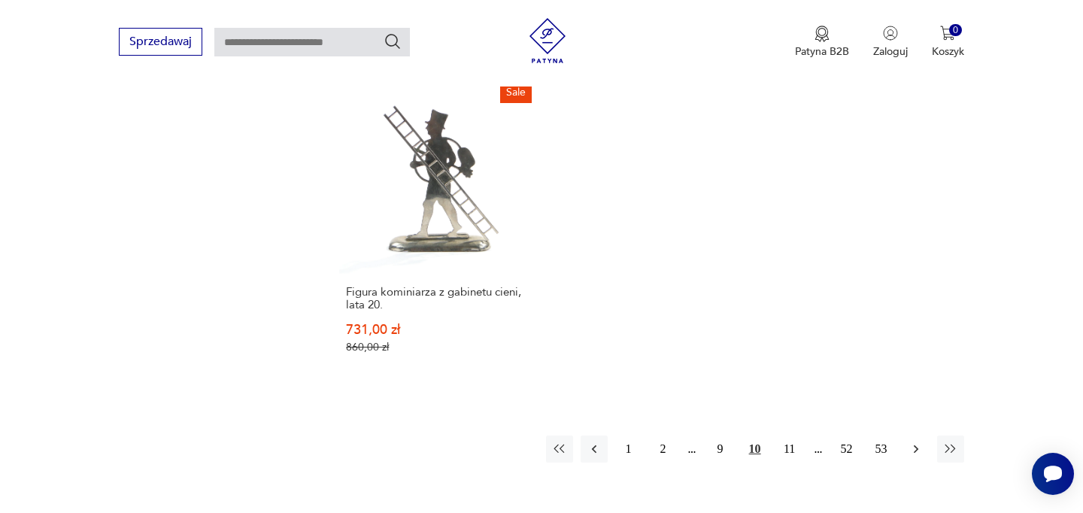
click at [922, 442] on icon "button" at bounding box center [916, 449] width 15 height 15
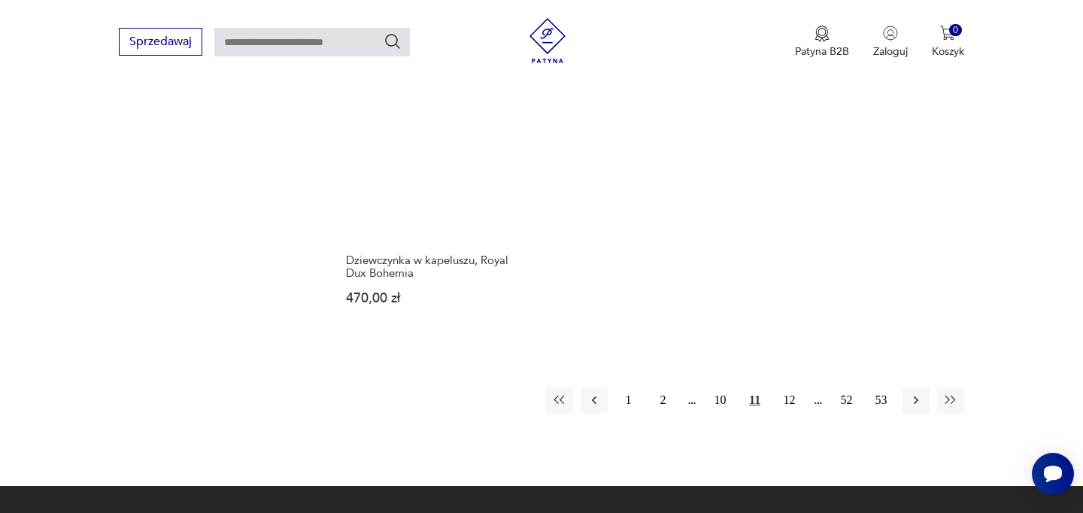
scroll to position [2305, 0]
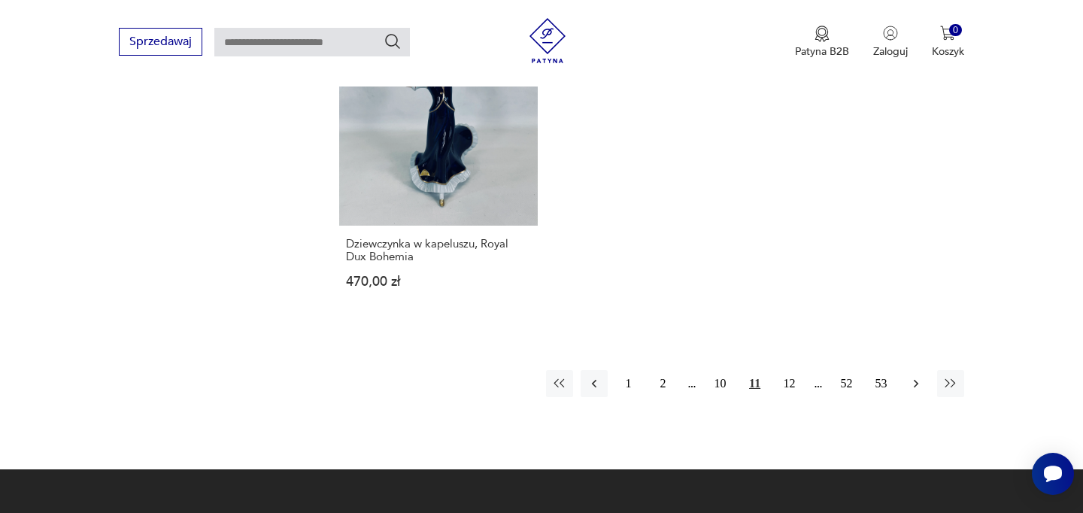
click at [907, 370] on button "button" at bounding box center [916, 383] width 27 height 27
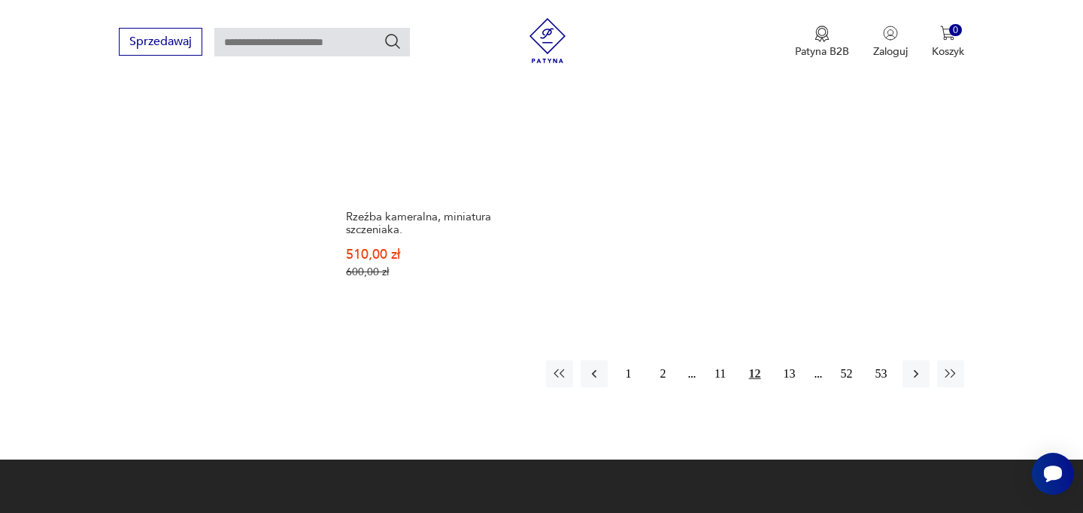
scroll to position [2336, 0]
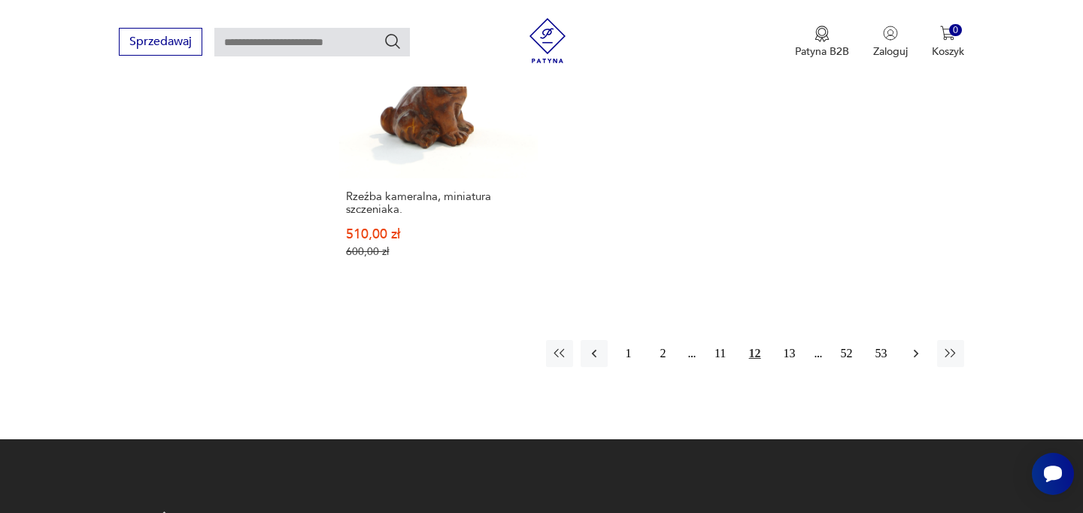
click at [919, 351] on icon "button" at bounding box center [916, 353] width 15 height 15
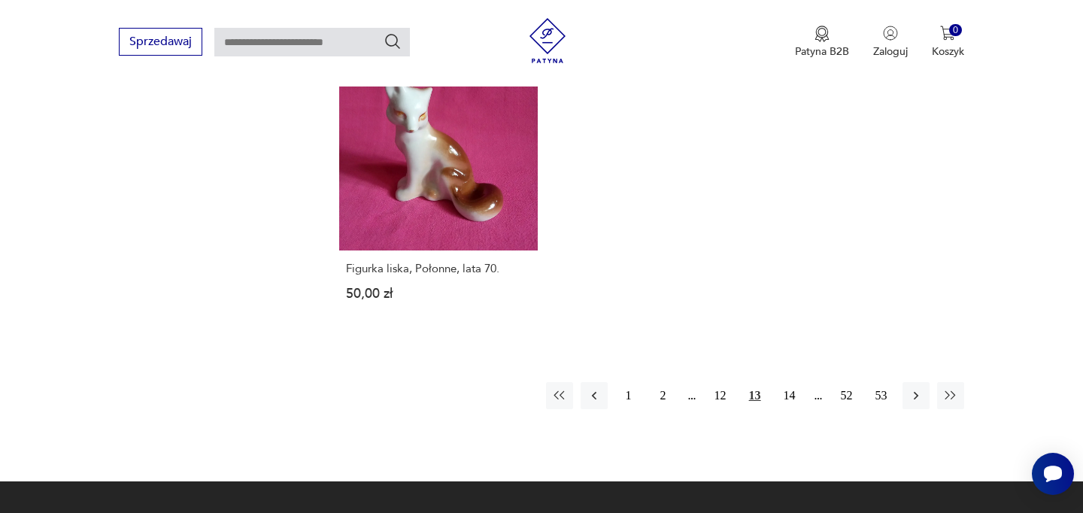
scroll to position [2284, 0]
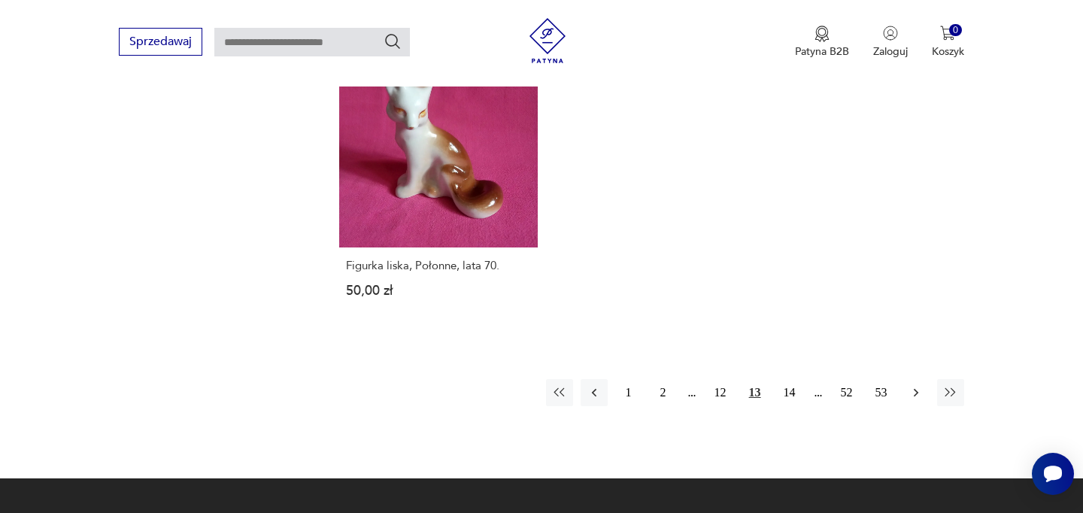
click at [919, 400] on icon "button" at bounding box center [916, 392] width 15 height 15
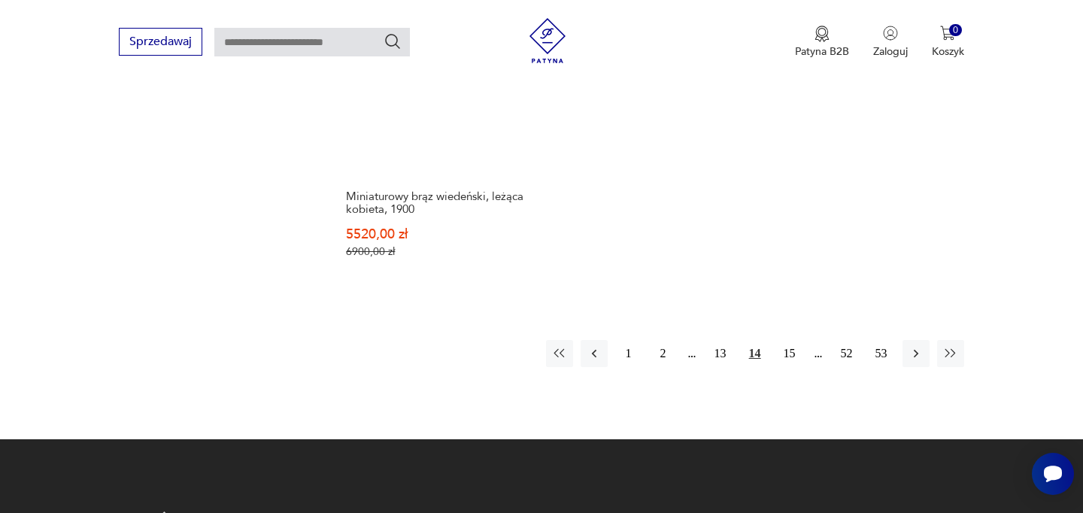
scroll to position [2407, 0]
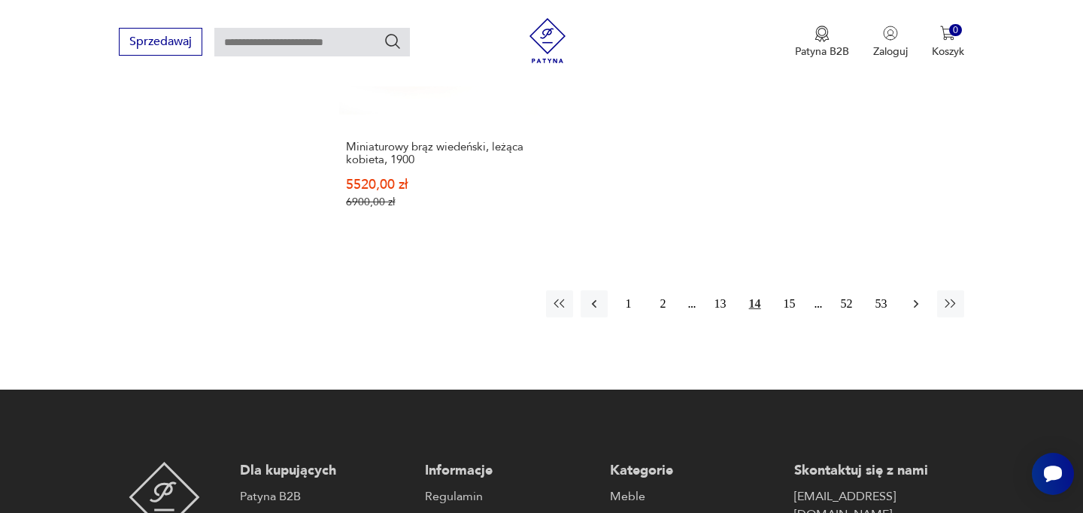
click at [919, 296] on icon "button" at bounding box center [916, 303] width 15 height 15
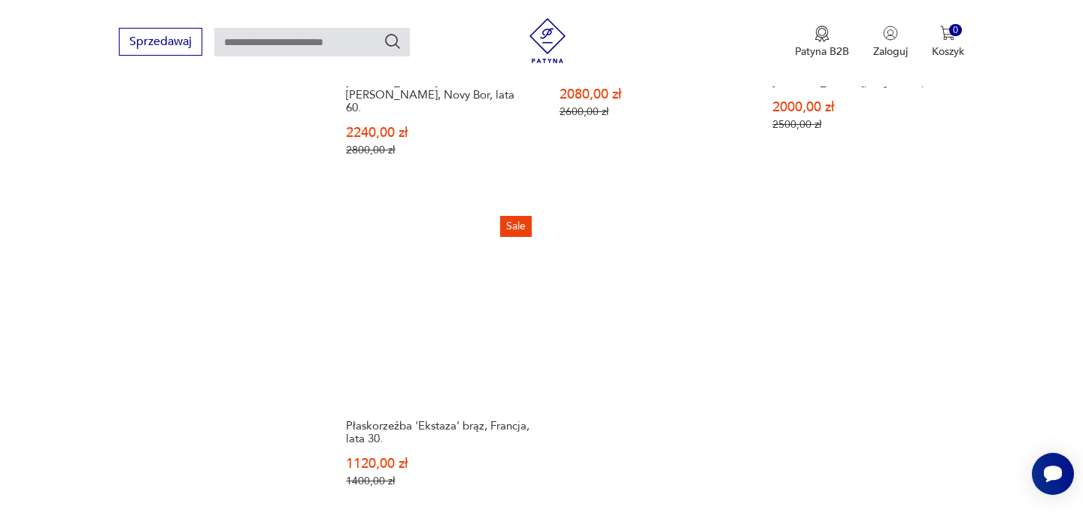
scroll to position [2372, 0]
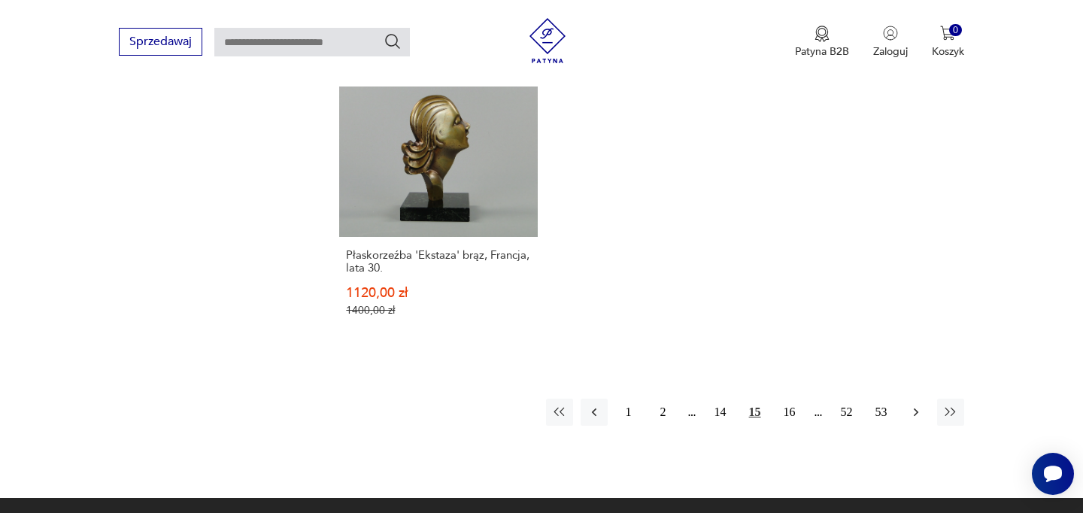
click at [919, 405] on icon "button" at bounding box center [916, 412] width 15 height 15
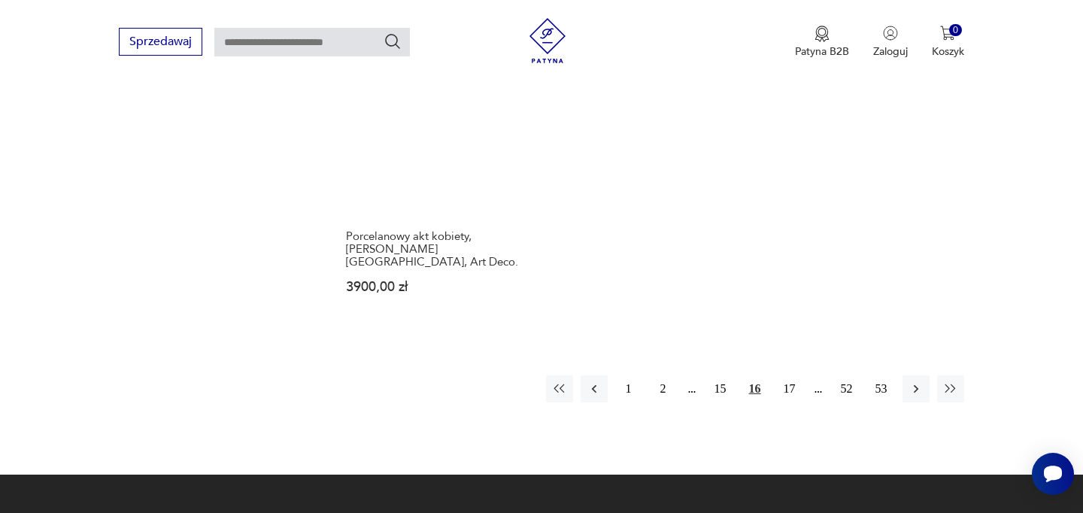
scroll to position [2322, 0]
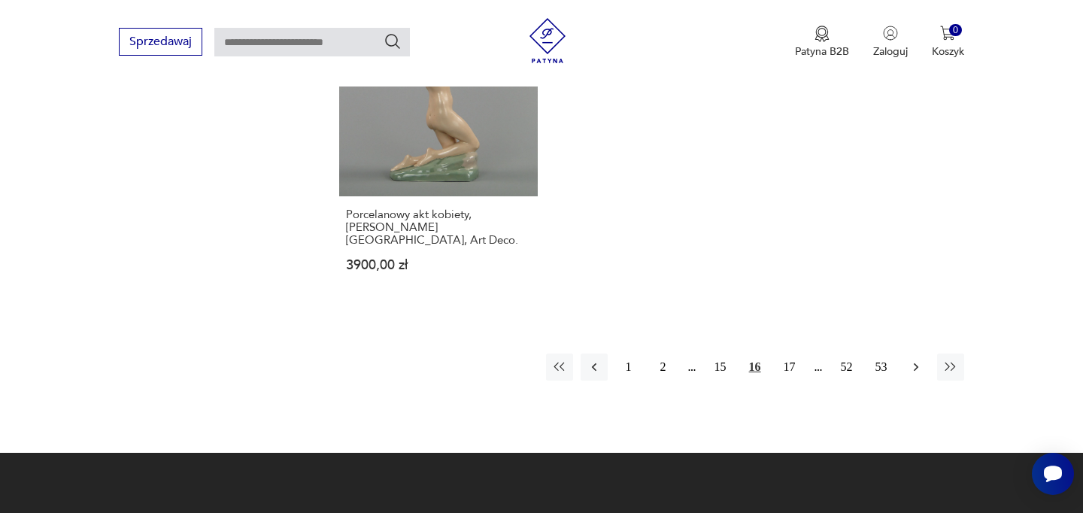
click at [915, 360] on icon "button" at bounding box center [916, 367] width 15 height 15
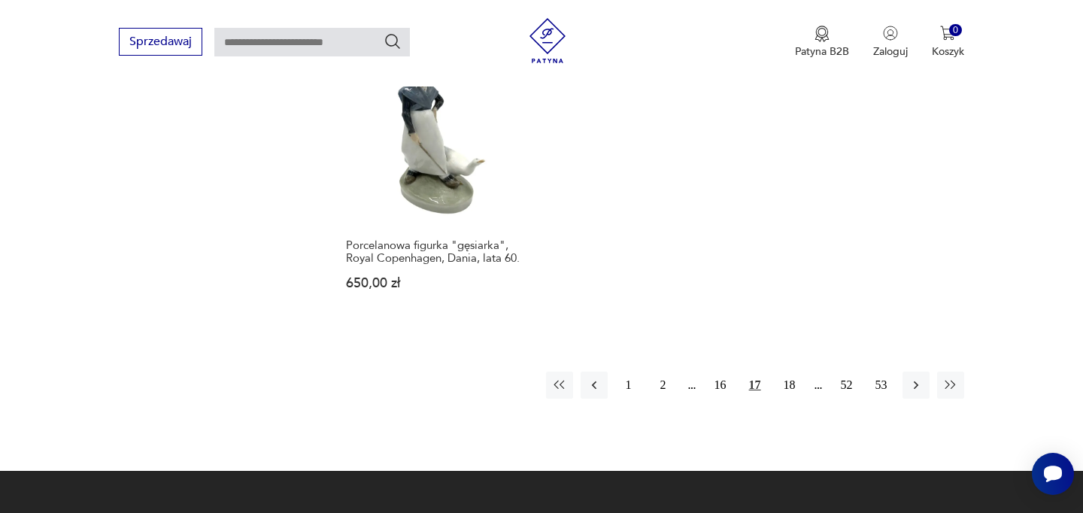
scroll to position [2258, 0]
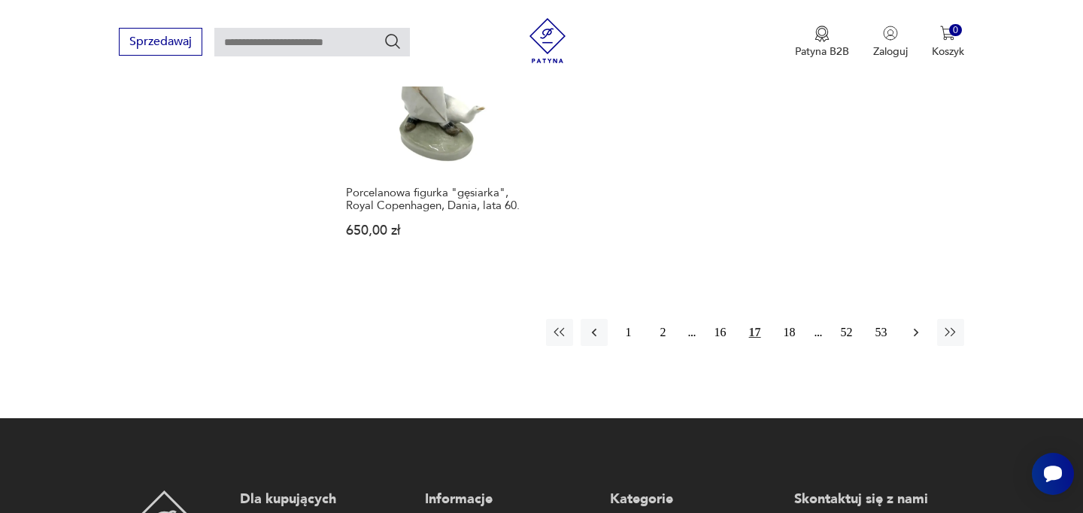
click at [924, 327] on button "button" at bounding box center [916, 332] width 27 height 27
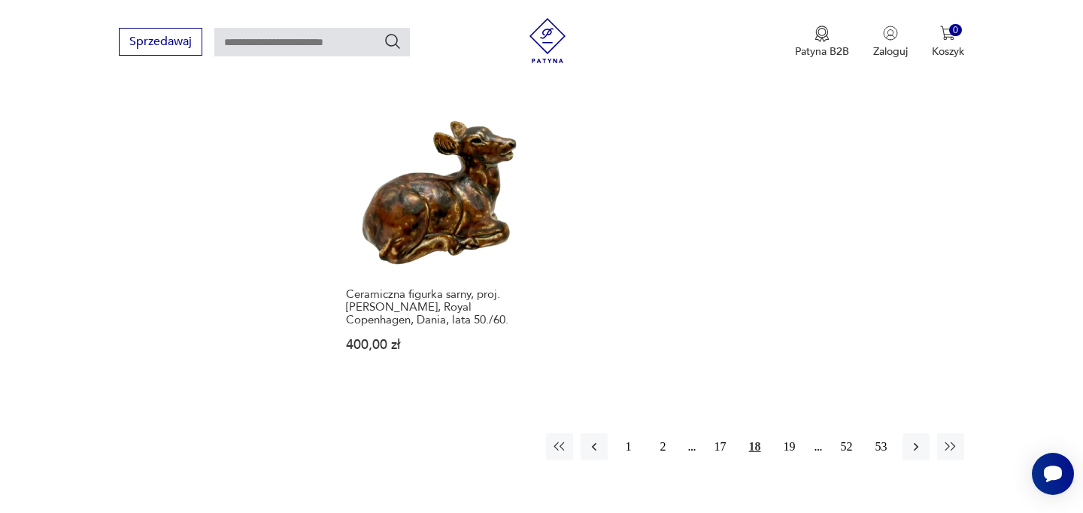
scroll to position [2282, 0]
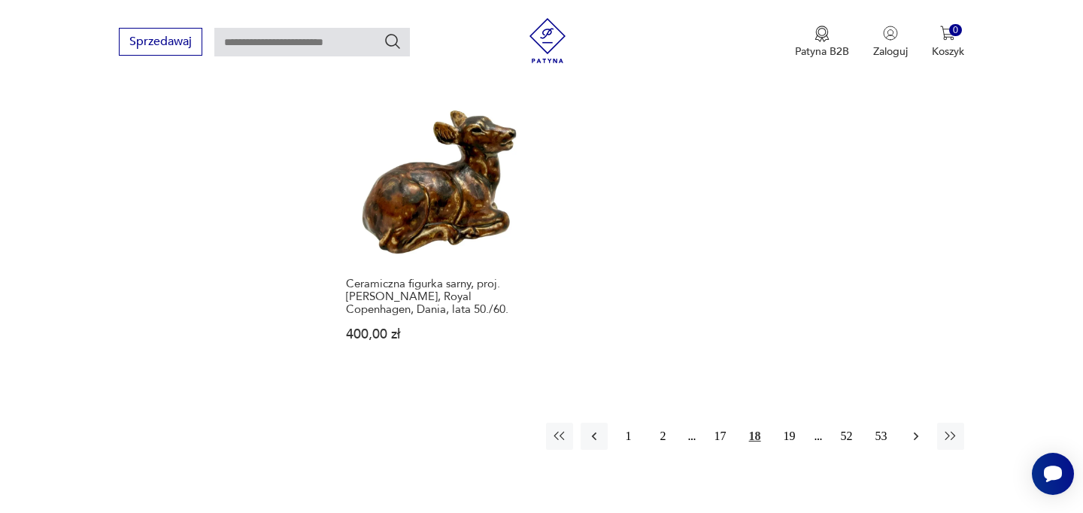
click at [908, 423] on button "button" at bounding box center [916, 436] width 27 height 27
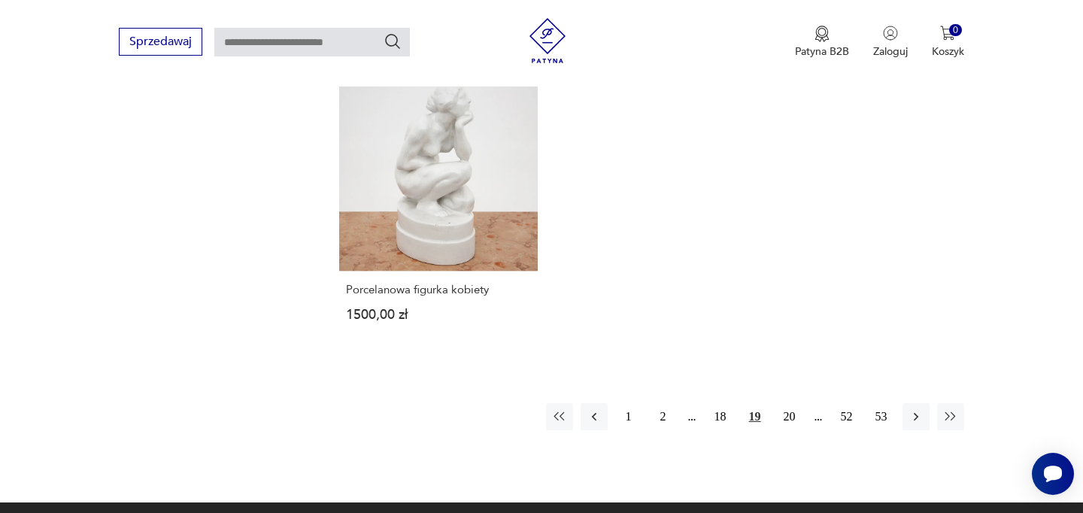
scroll to position [2375, 0]
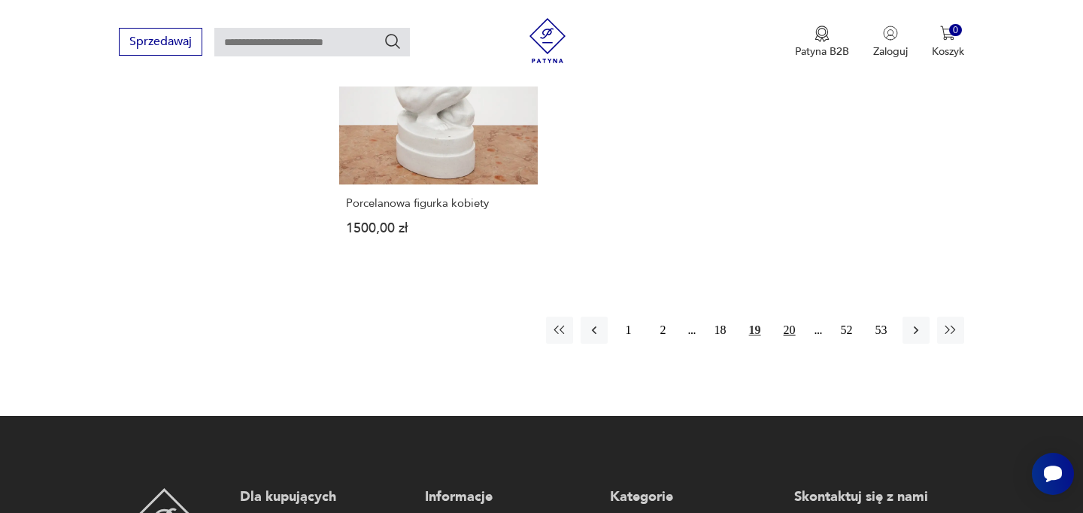
click at [788, 317] on button "20" at bounding box center [790, 330] width 27 height 27
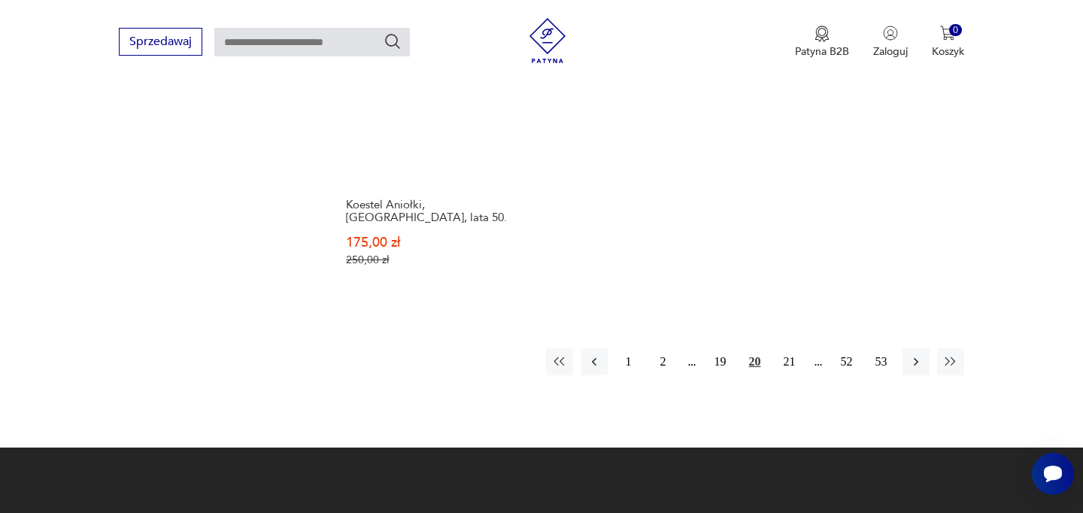
scroll to position [2368, 0]
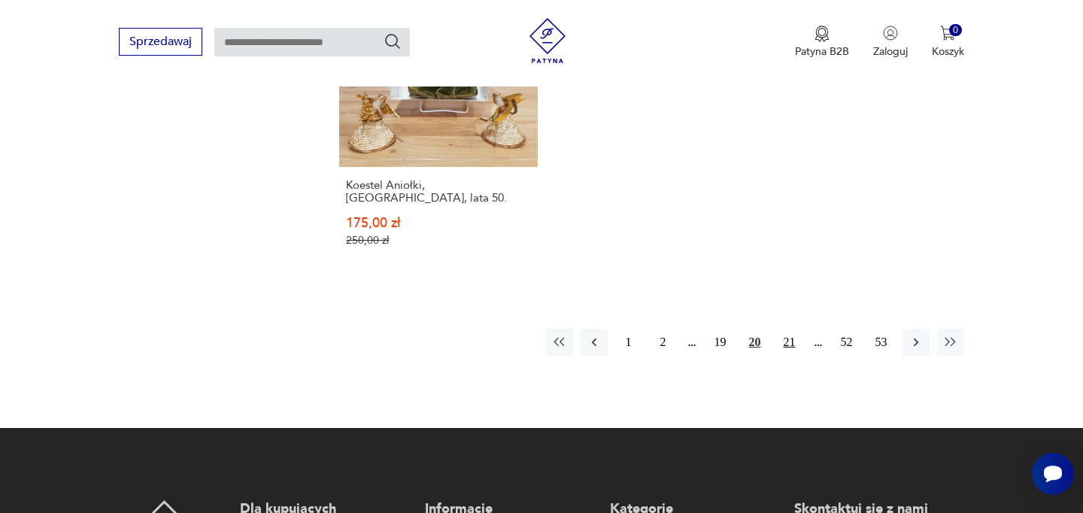
click at [795, 329] on button "21" at bounding box center [790, 342] width 27 height 27
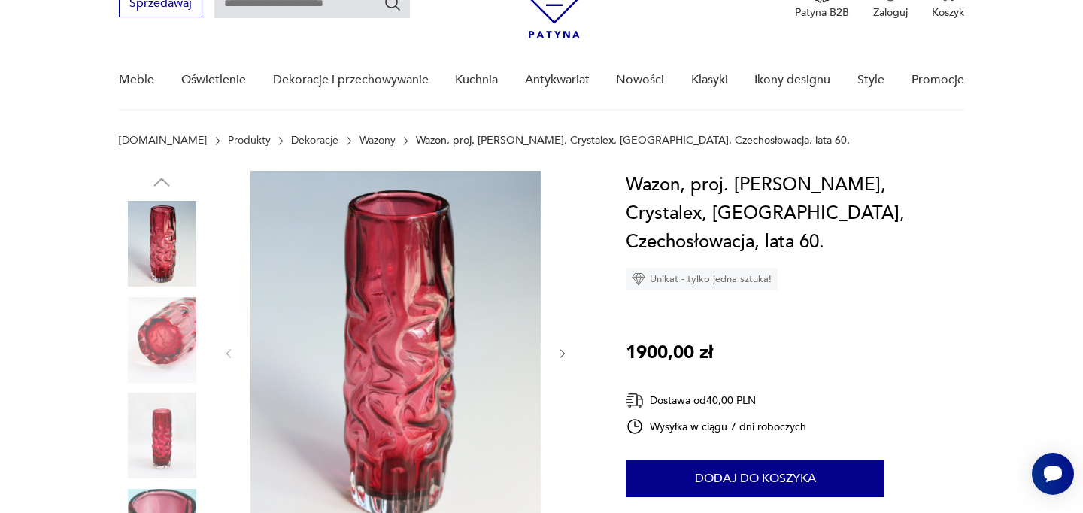
scroll to position [122, 0]
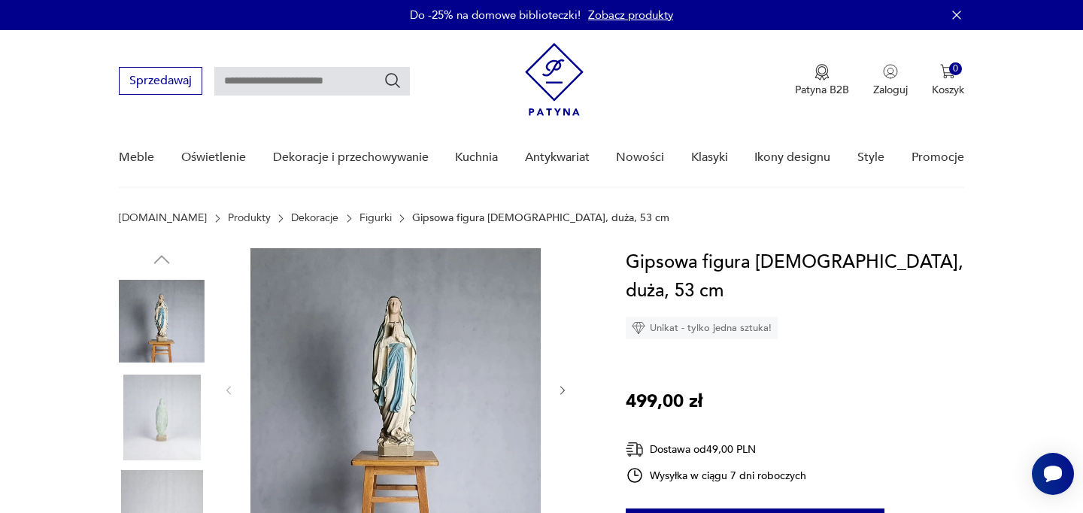
click at [415, 321] on img at bounding box center [396, 388] width 290 height 281
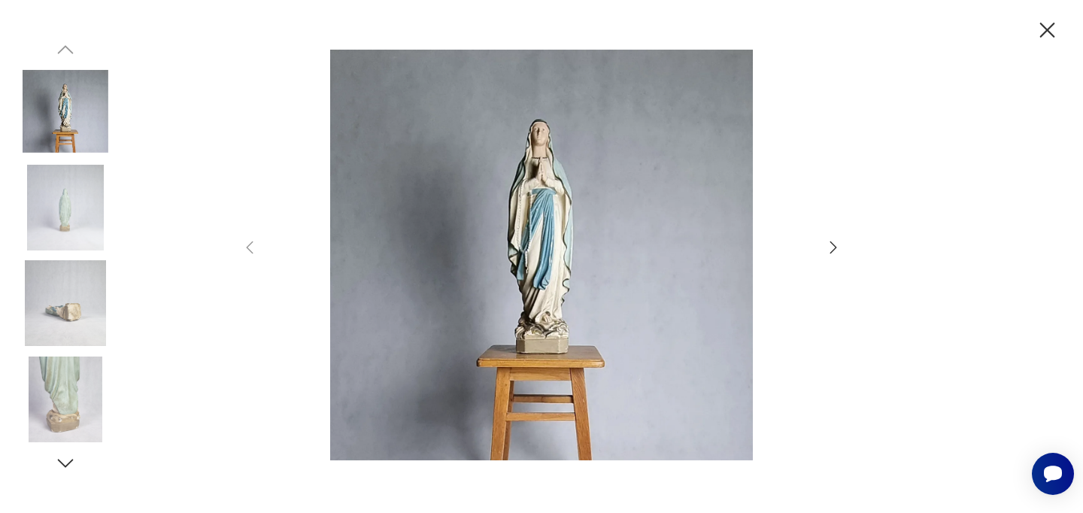
click at [573, 274] on img at bounding box center [542, 255] width 536 height 411
click at [1049, 32] on icon "button" at bounding box center [1048, 30] width 15 height 15
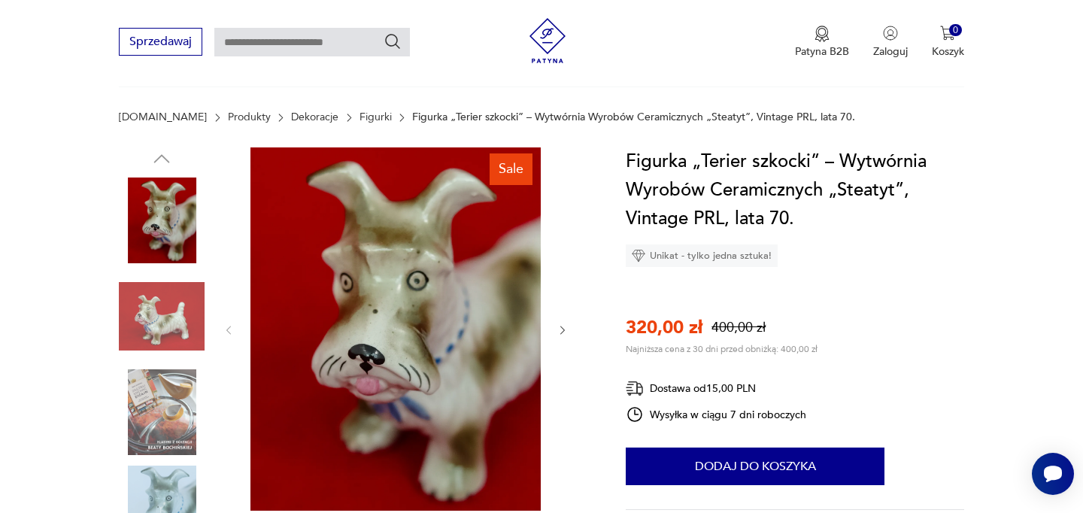
scroll to position [136, 0]
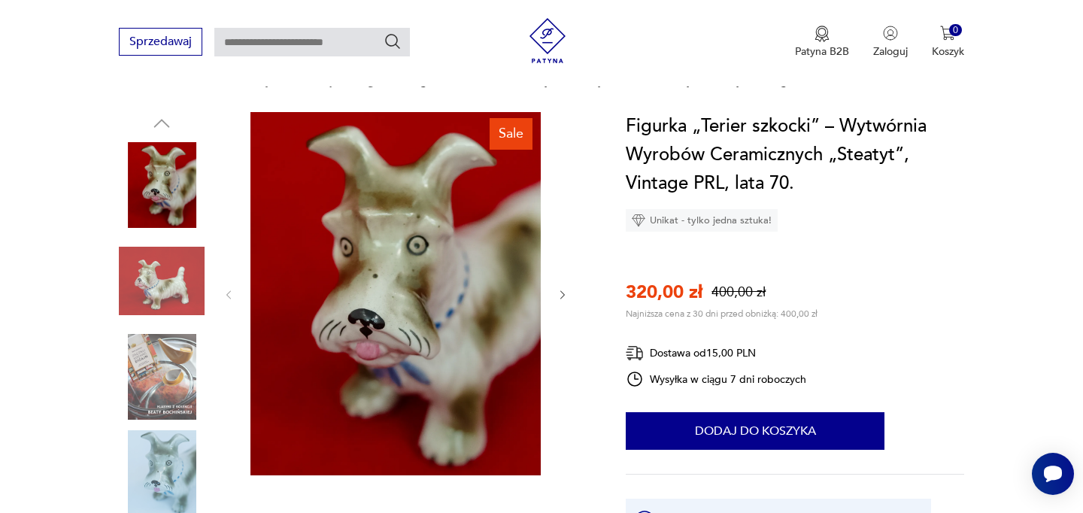
click at [175, 287] on img at bounding box center [162, 282] width 86 height 86
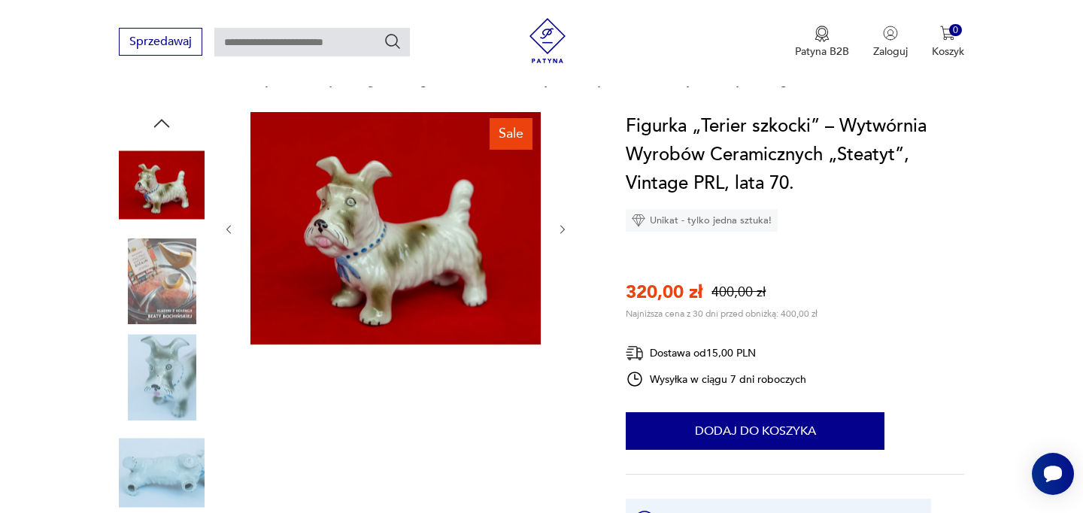
click at [171, 291] on img at bounding box center [162, 282] width 86 height 86
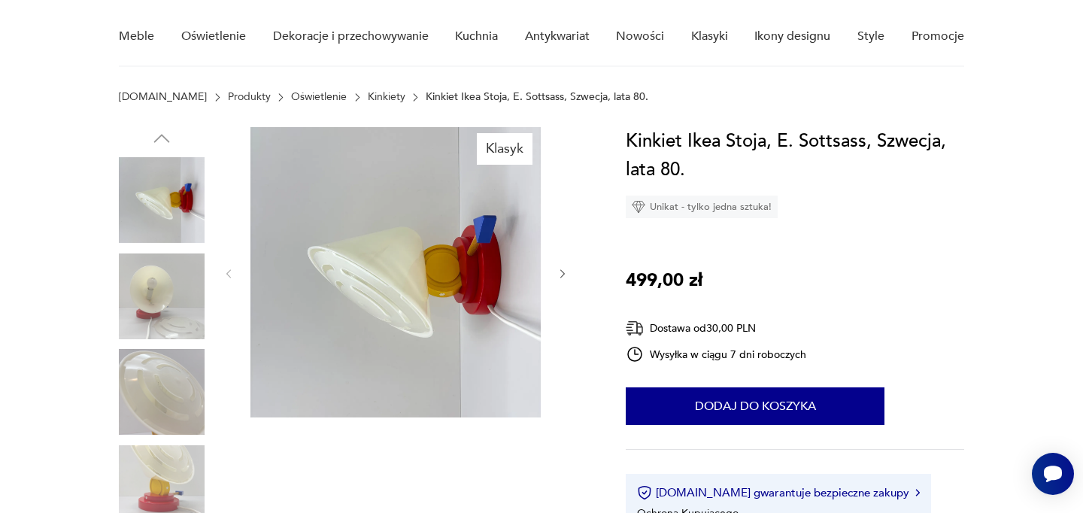
click at [421, 279] on img at bounding box center [396, 272] width 290 height 290
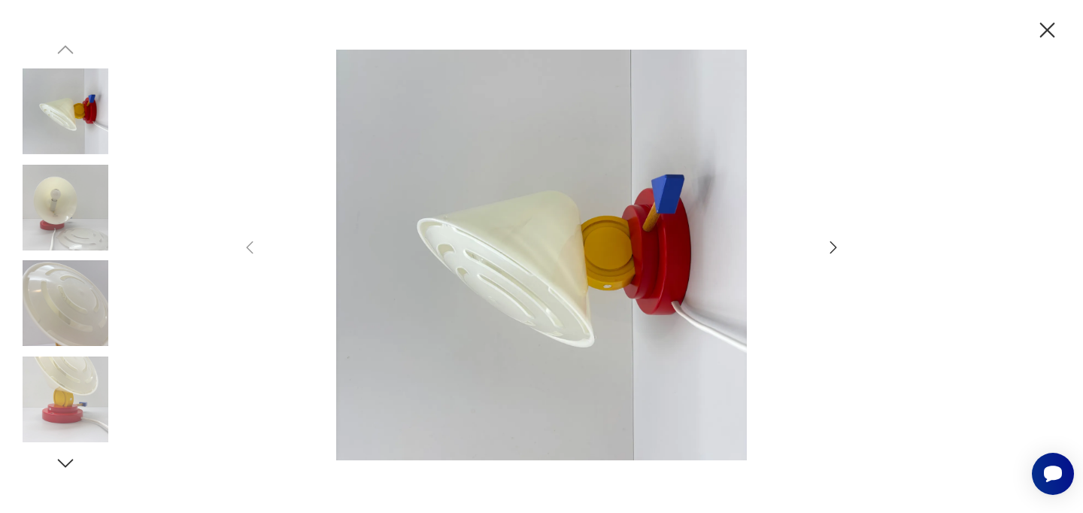
click at [835, 250] on icon "button" at bounding box center [834, 248] width 18 height 18
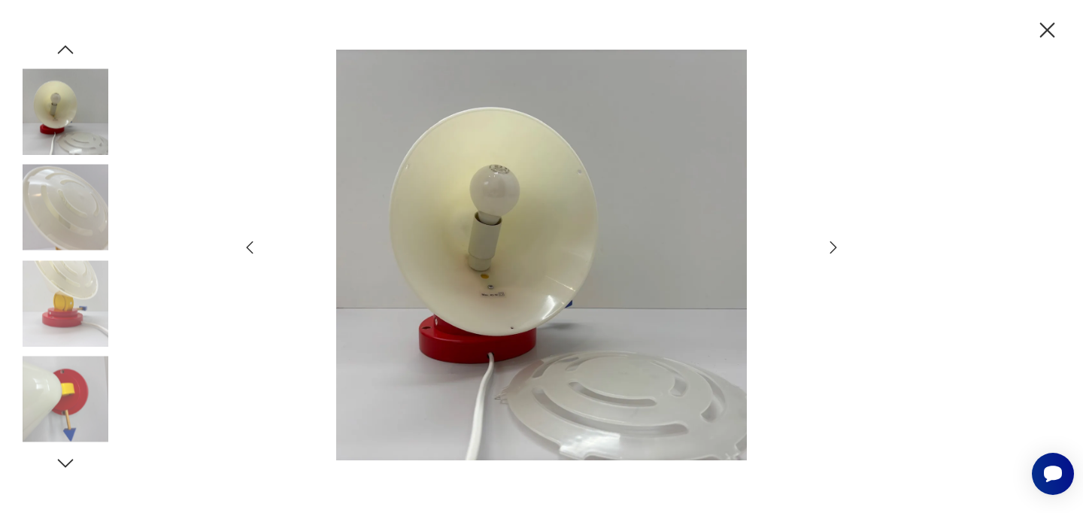
click at [835, 250] on icon "button" at bounding box center [834, 248] width 18 height 18
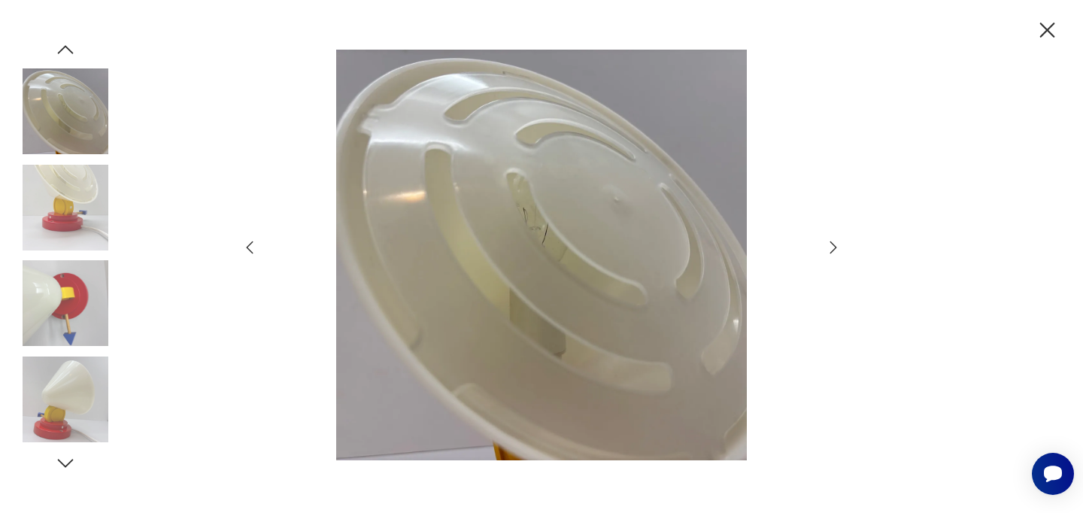
click at [835, 250] on icon "button" at bounding box center [834, 248] width 18 height 18
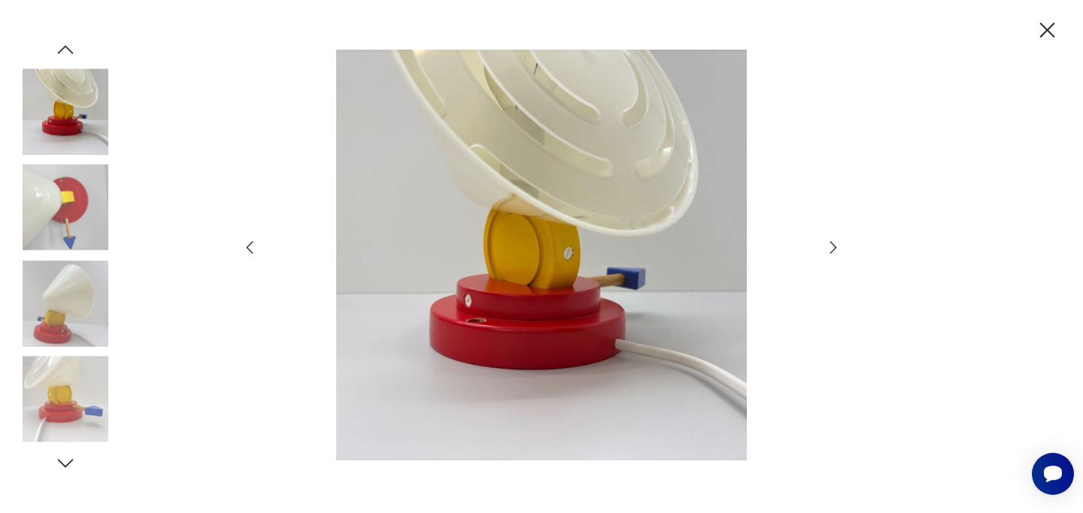
click at [835, 250] on icon "button" at bounding box center [834, 248] width 18 height 18
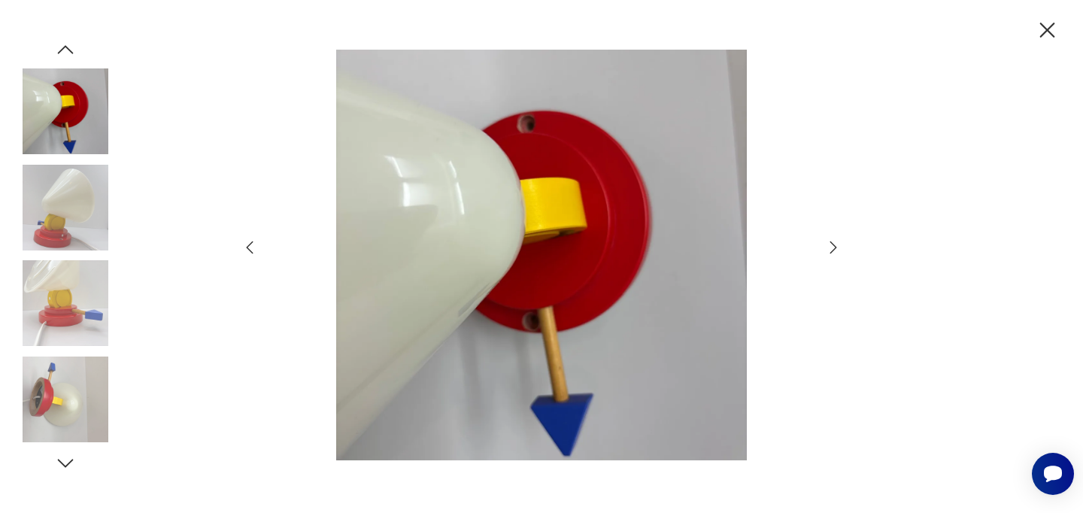
click at [835, 250] on icon "button" at bounding box center [834, 248] width 18 height 18
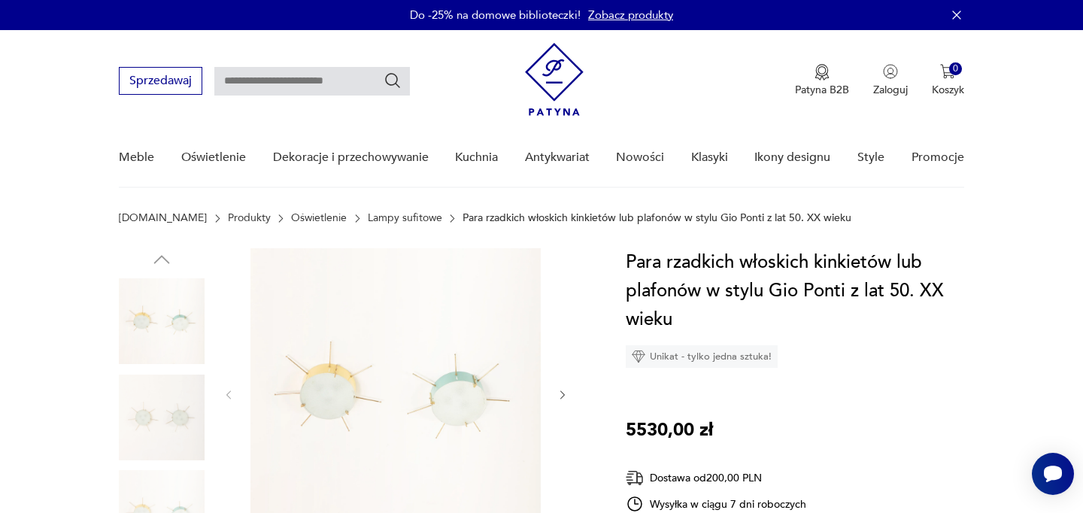
click at [410, 351] on img at bounding box center [396, 393] width 290 height 290
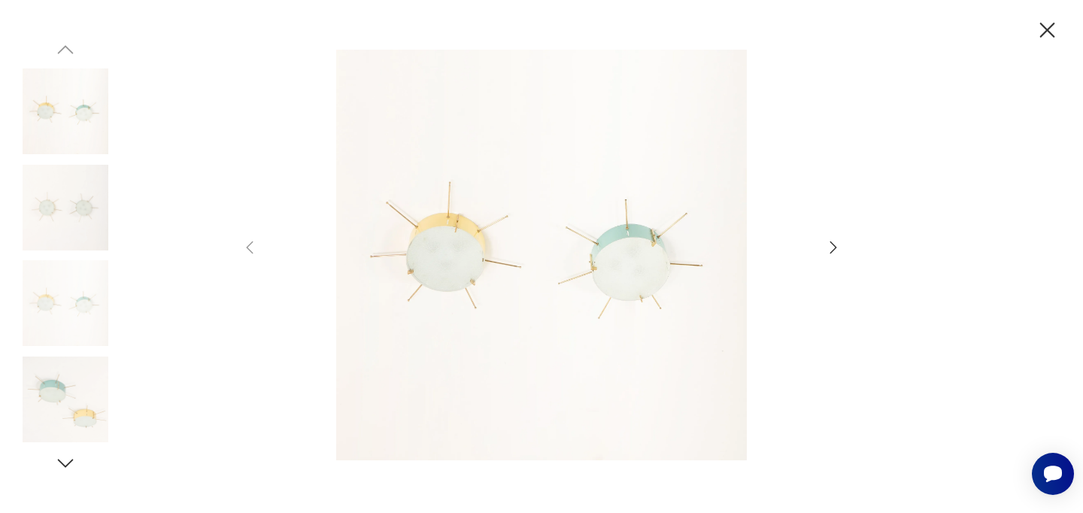
click at [823, 242] on div at bounding box center [542, 257] width 602 height 414
click at [834, 242] on icon "button" at bounding box center [834, 248] width 18 height 18
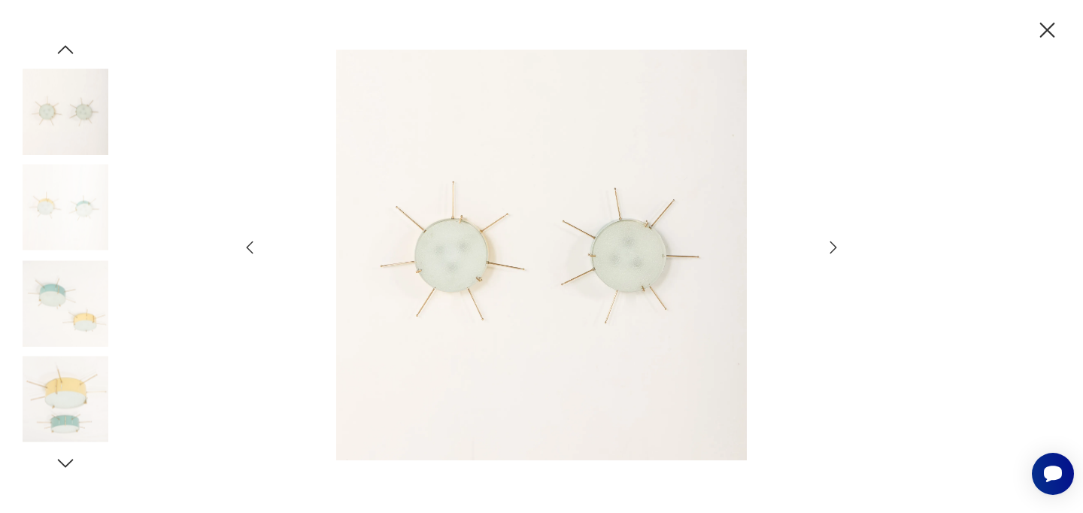
click at [837, 240] on icon "button" at bounding box center [834, 248] width 18 height 18
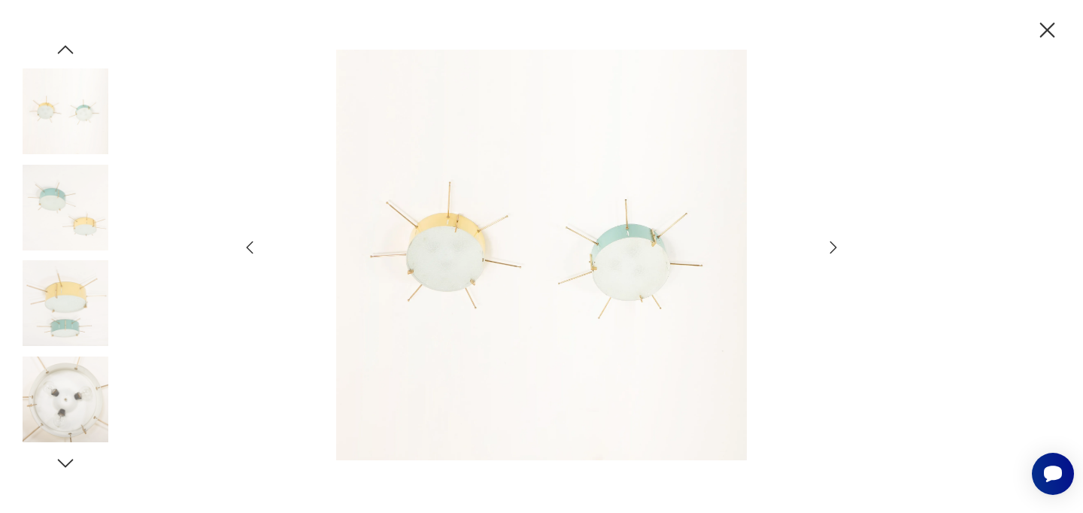
click at [837, 240] on icon "button" at bounding box center [834, 248] width 18 height 18
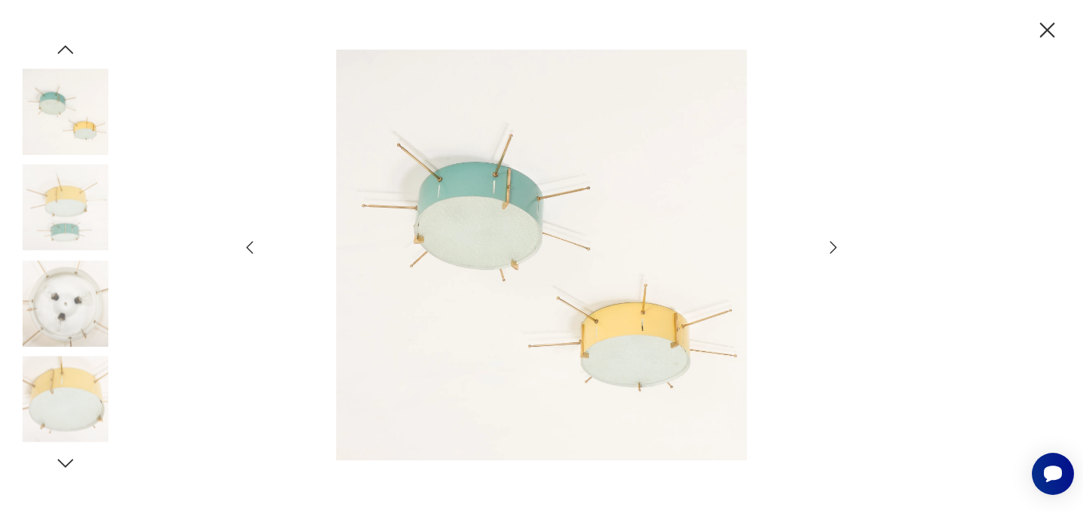
click at [837, 240] on icon "button" at bounding box center [834, 248] width 18 height 18
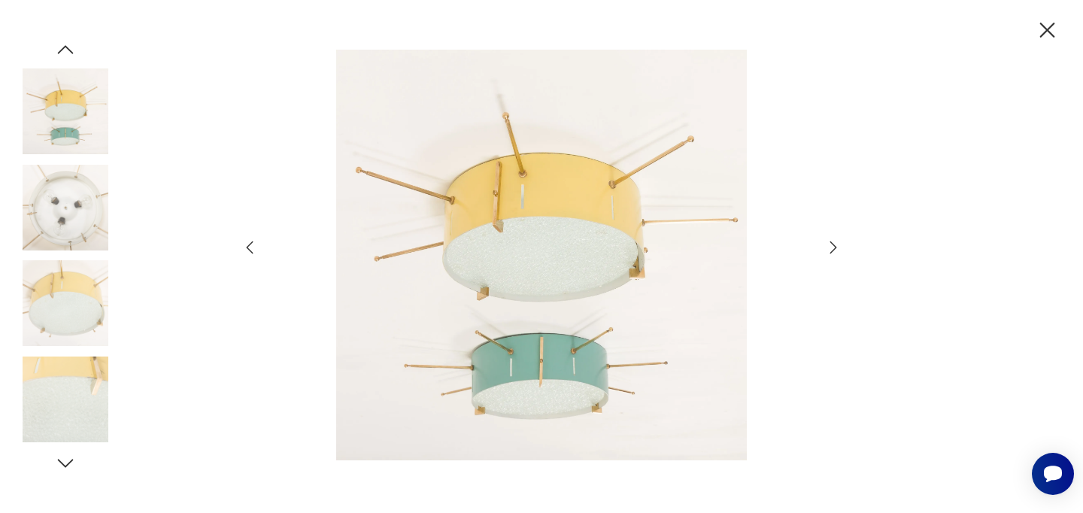
click at [837, 240] on icon "button" at bounding box center [834, 248] width 18 height 18
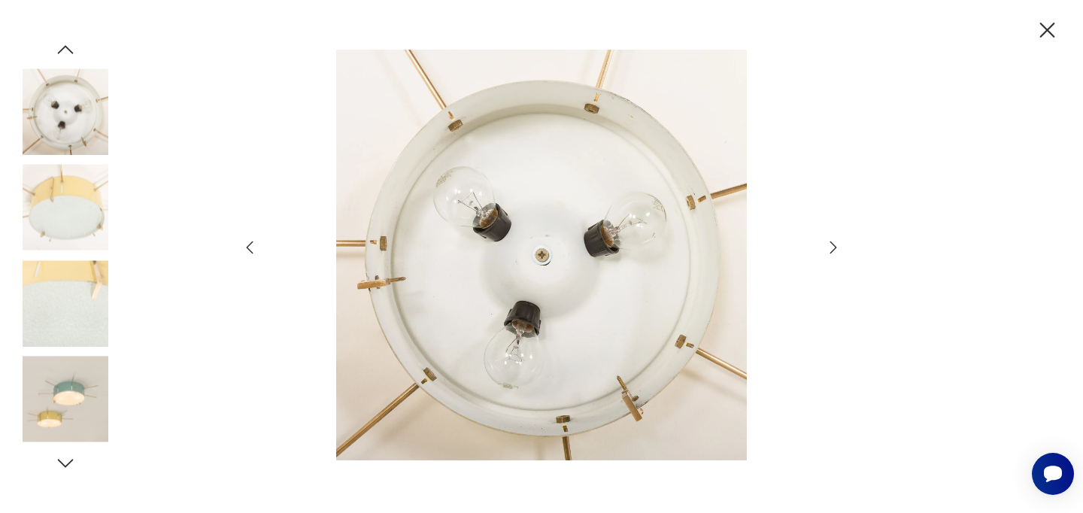
click at [837, 240] on icon "button" at bounding box center [834, 248] width 18 height 18
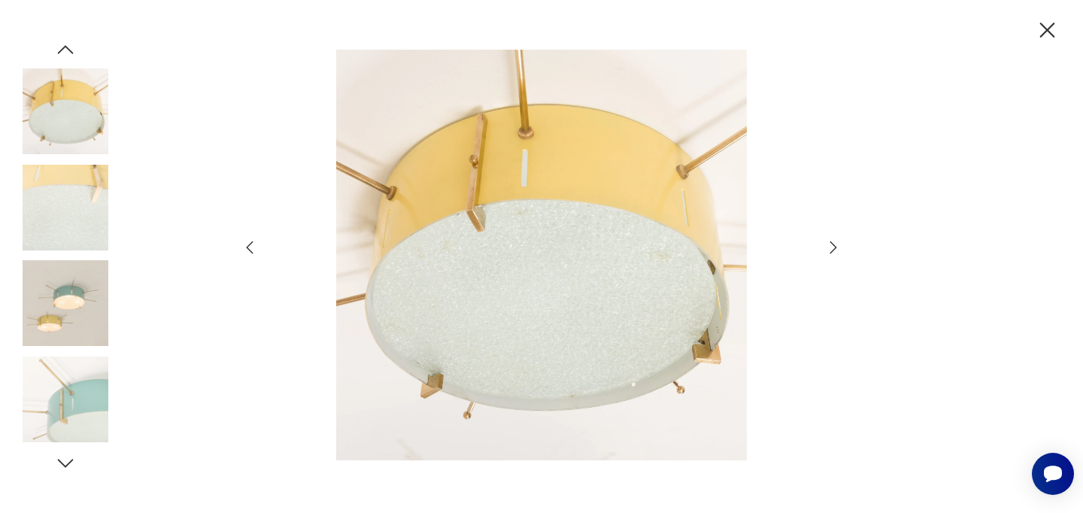
click at [837, 240] on icon "button" at bounding box center [834, 248] width 18 height 18
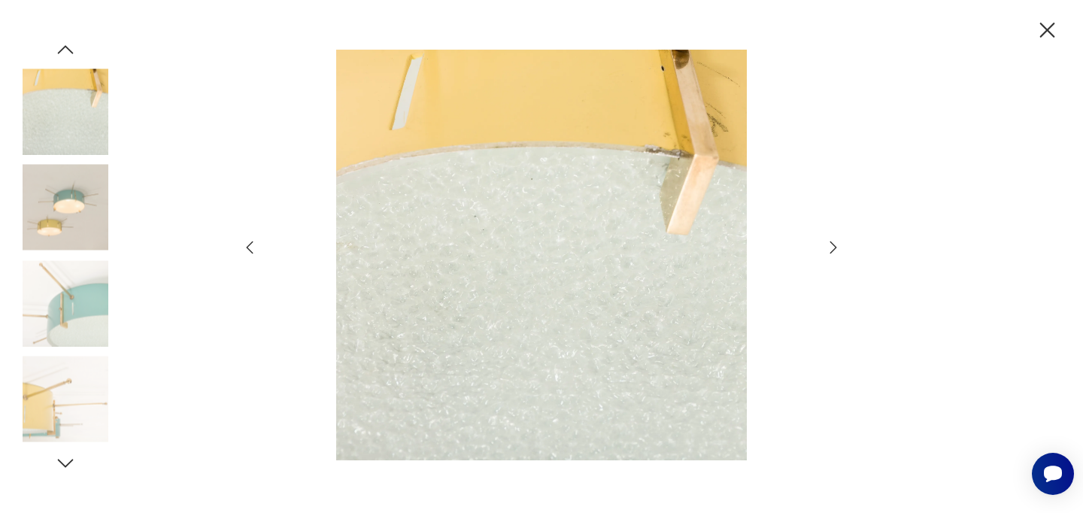
click at [837, 240] on icon "button" at bounding box center [834, 248] width 18 height 18
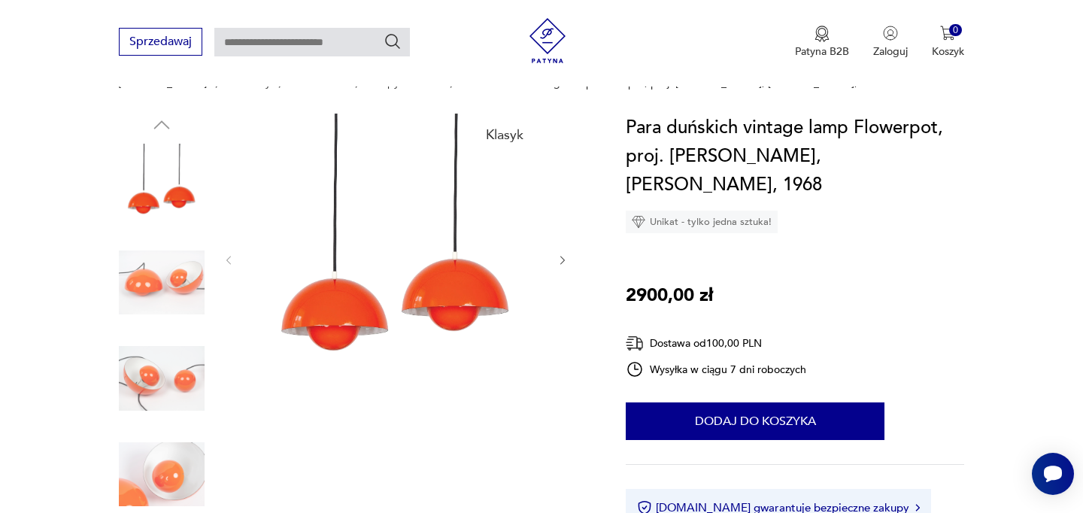
scroll to position [138, 0]
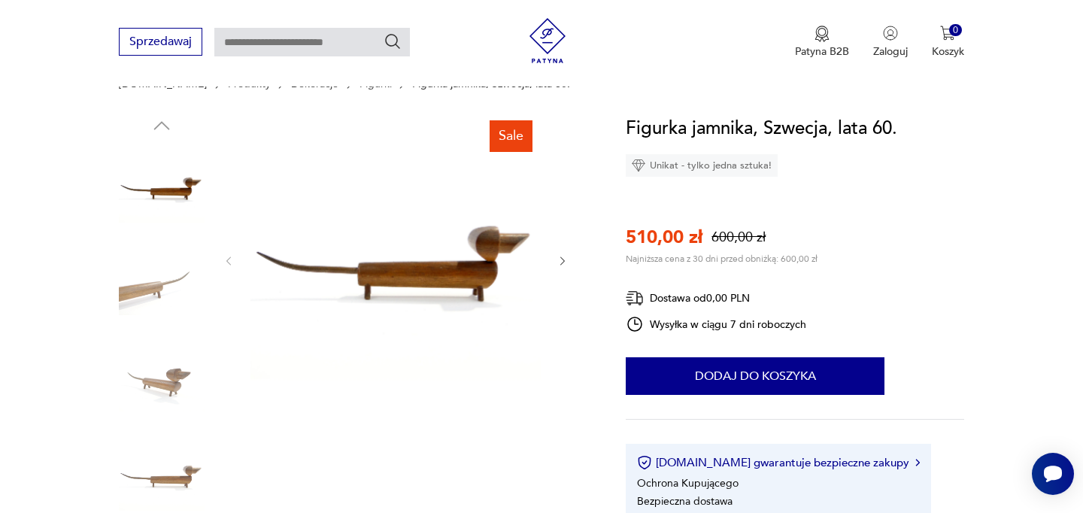
scroll to position [136, 0]
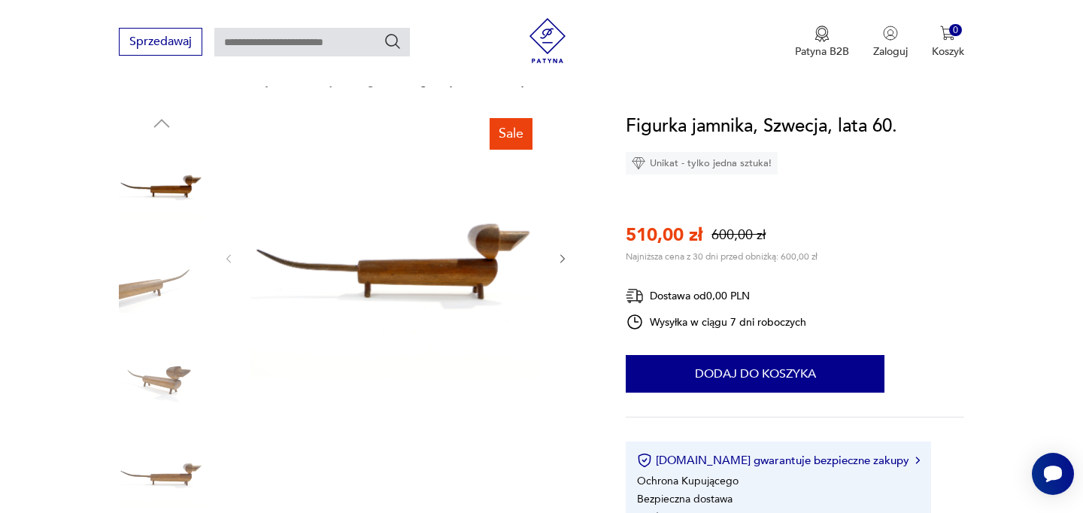
click at [445, 270] on img at bounding box center [396, 257] width 290 height 290
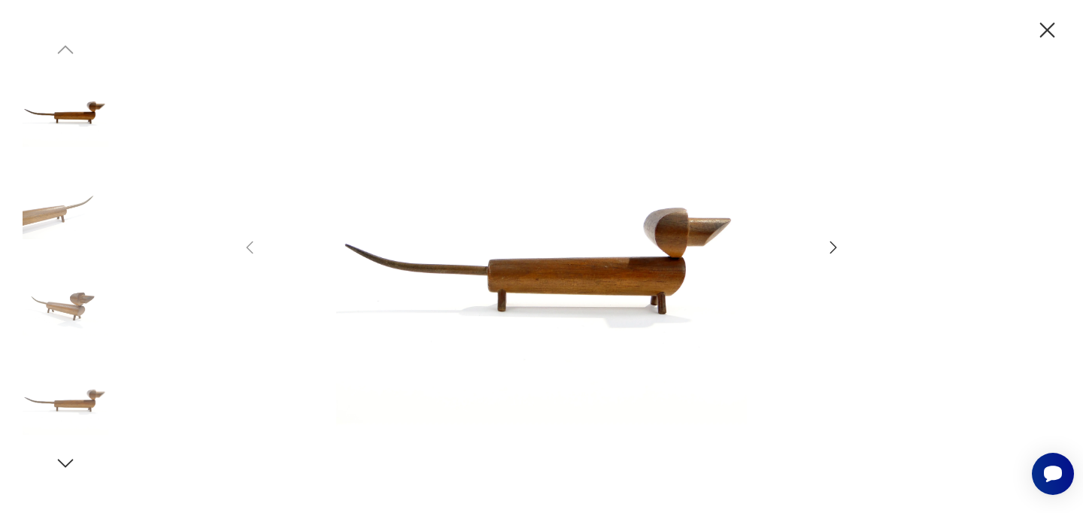
click at [831, 245] on icon "button" at bounding box center [834, 248] width 18 height 18
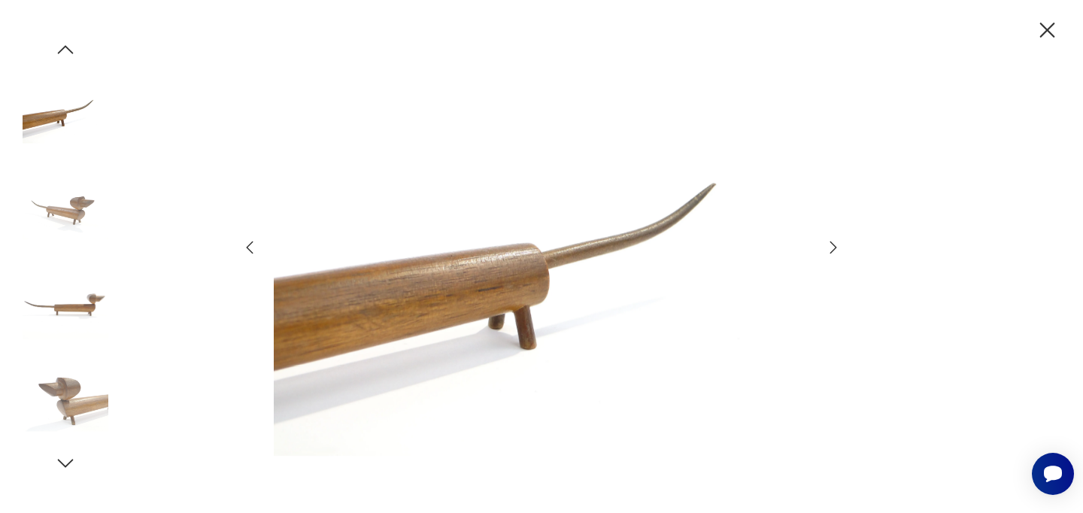
click at [831, 245] on icon "button" at bounding box center [834, 248] width 18 height 18
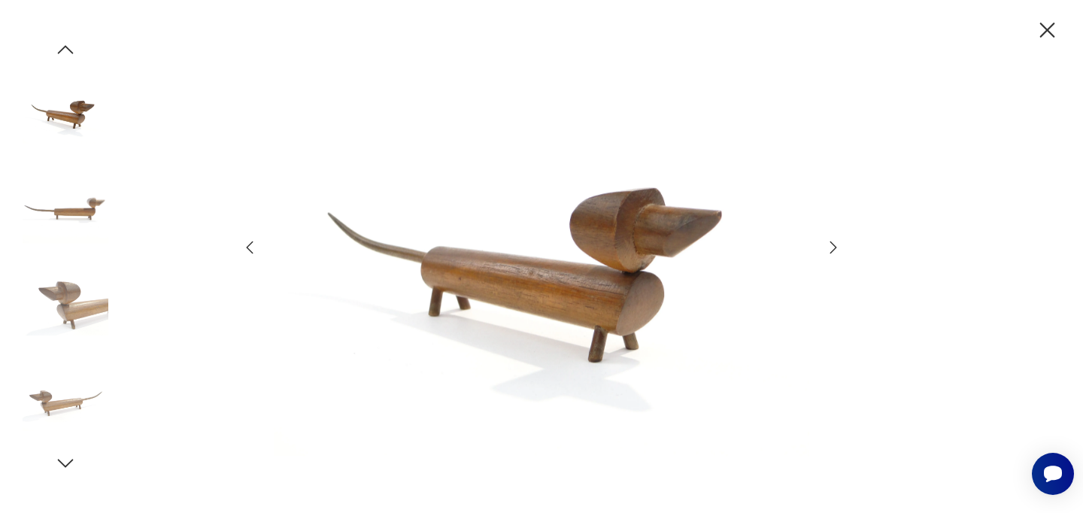
click at [831, 245] on icon "button" at bounding box center [834, 248] width 18 height 18
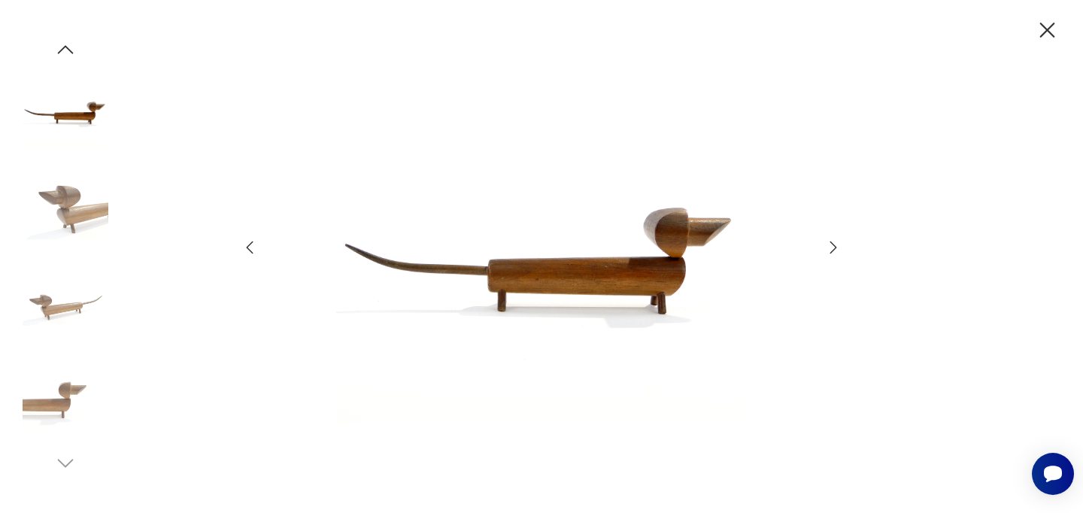
click at [831, 245] on icon "button" at bounding box center [834, 248] width 18 height 18
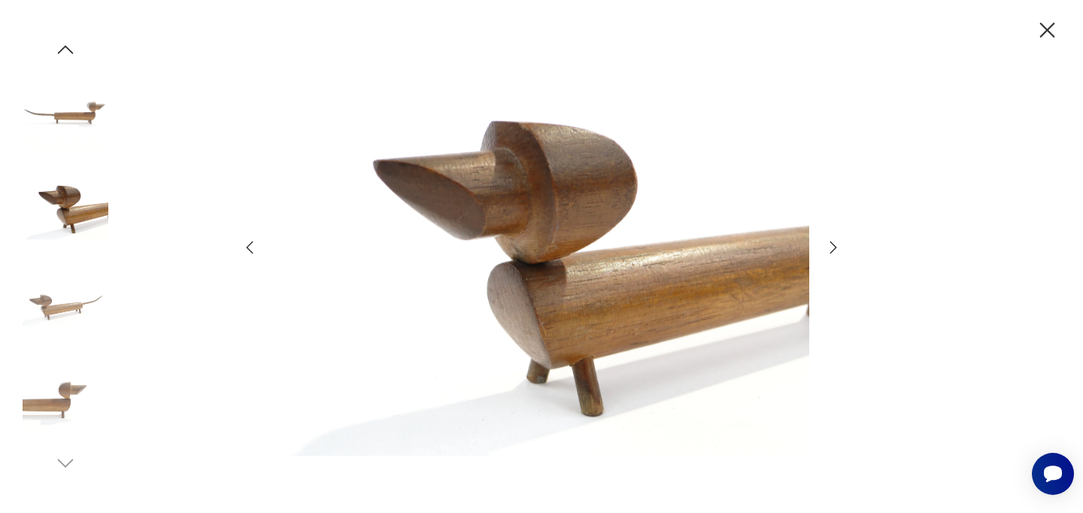
click at [831, 245] on icon "button" at bounding box center [834, 248] width 18 height 18
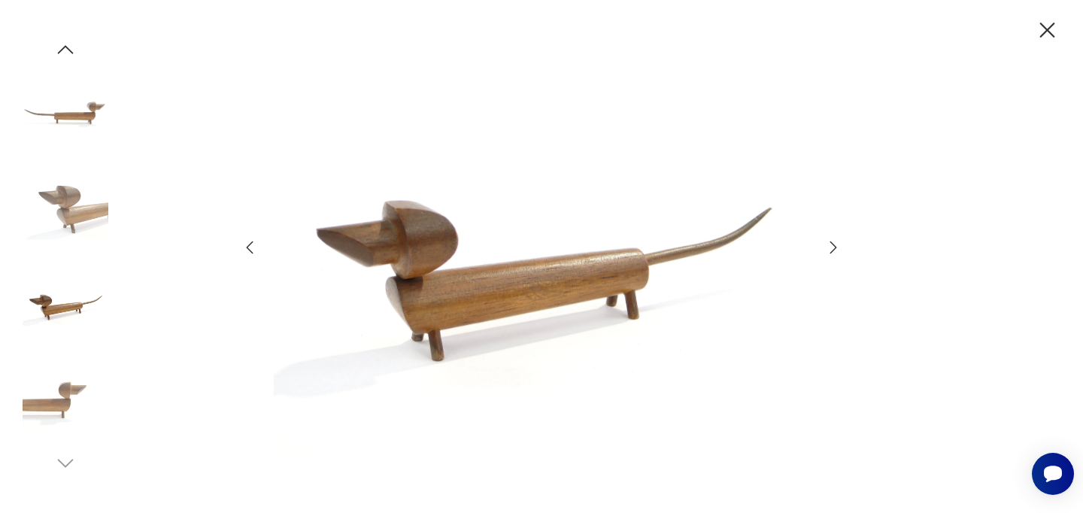
click at [831, 245] on icon "button" at bounding box center [834, 248] width 18 height 18
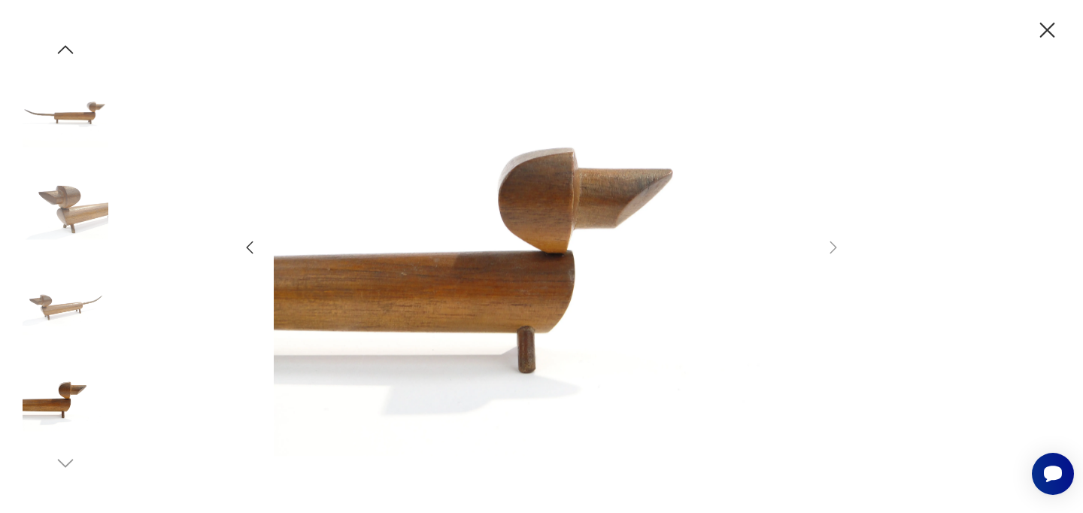
click at [1052, 23] on icon "button" at bounding box center [1048, 30] width 26 height 26
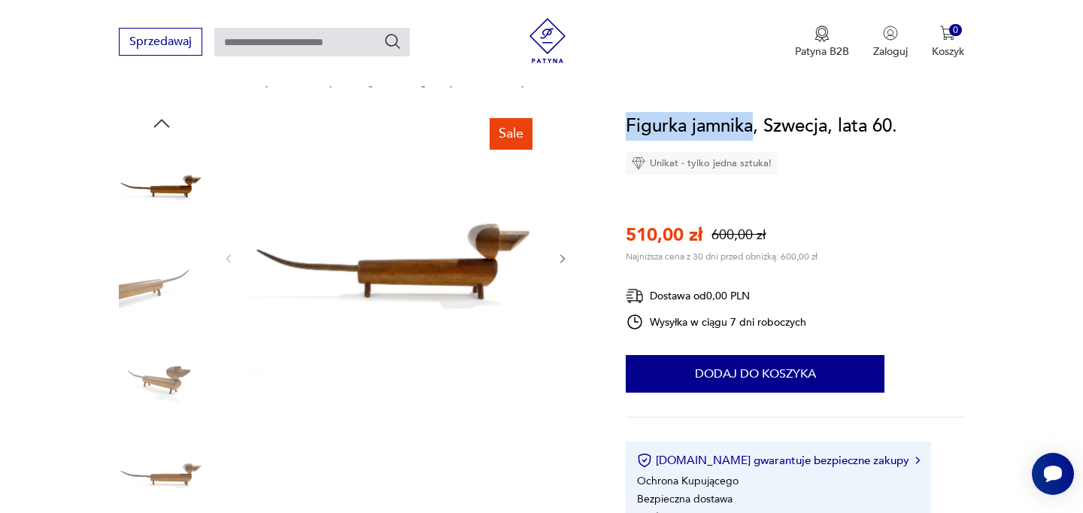
drag, startPoint x: 626, startPoint y: 123, endPoint x: 752, endPoint y: 126, distance: 126.4
click at [752, 126] on h1 "Figurka jamnika, Szwecja, lata 60." at bounding box center [762, 126] width 272 height 29
copy h1 "Figurka jamnika"
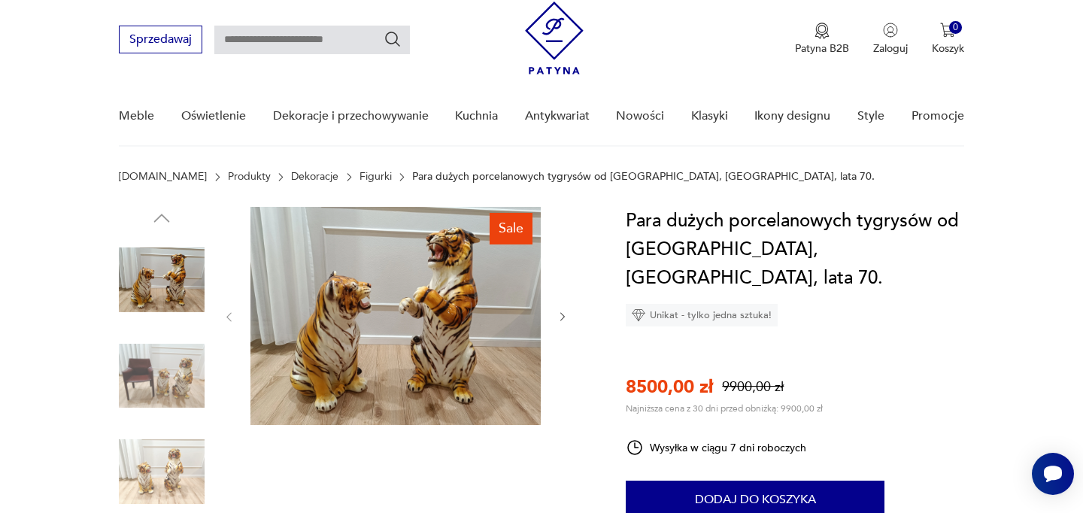
click at [409, 291] on img at bounding box center [396, 316] width 290 height 218
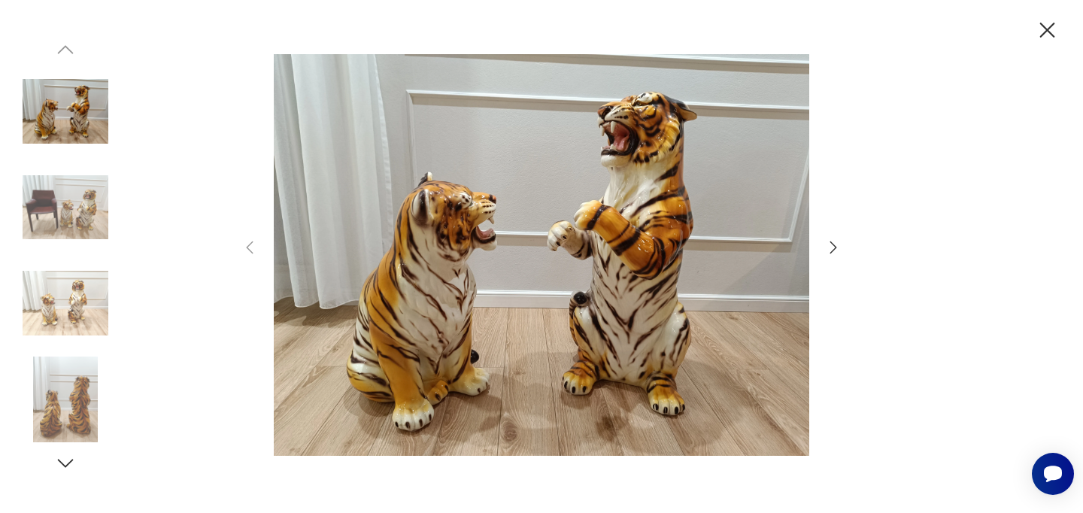
click at [1047, 29] on icon "button" at bounding box center [1048, 30] width 15 height 15
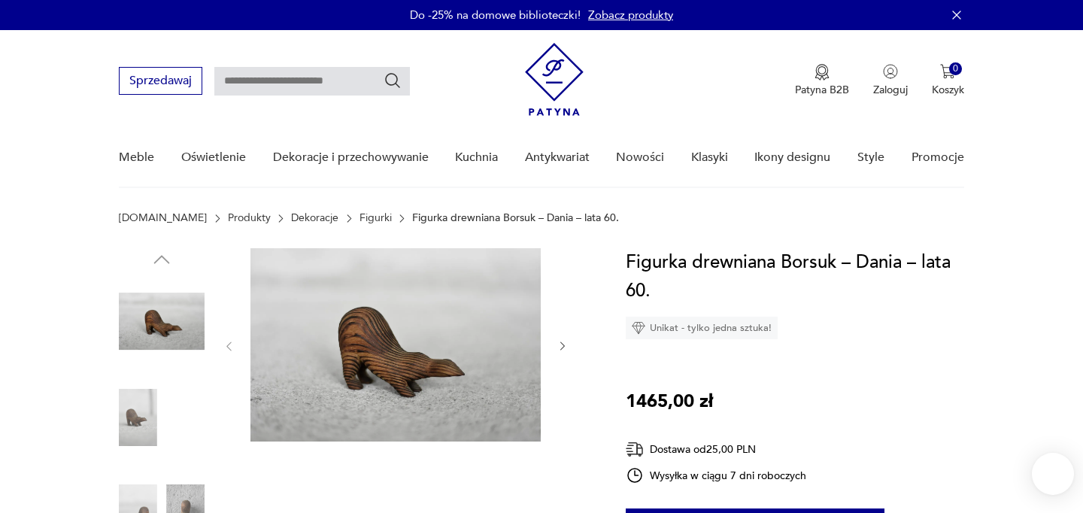
click at [440, 323] on img at bounding box center [396, 344] width 290 height 193
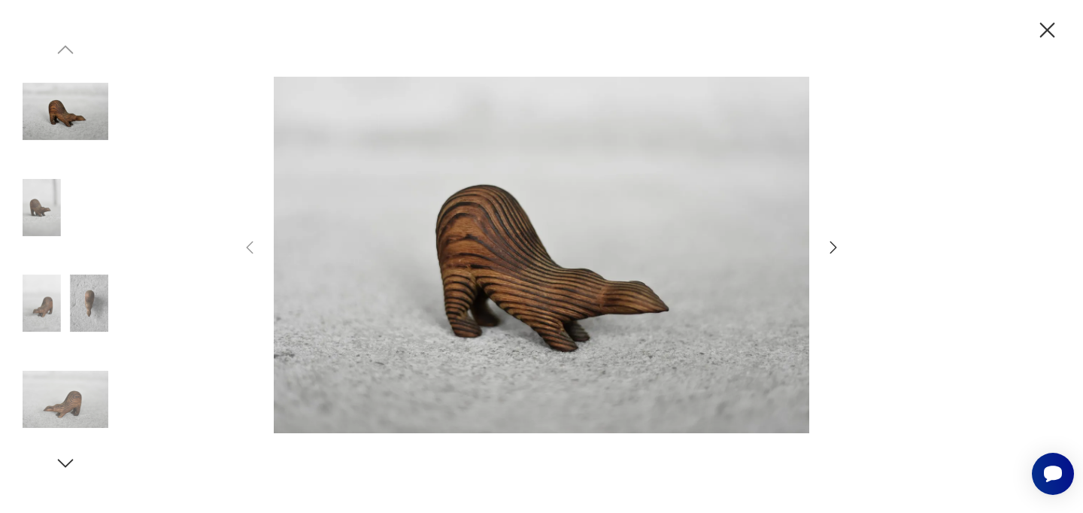
click at [836, 247] on icon "button" at bounding box center [834, 248] width 7 height 12
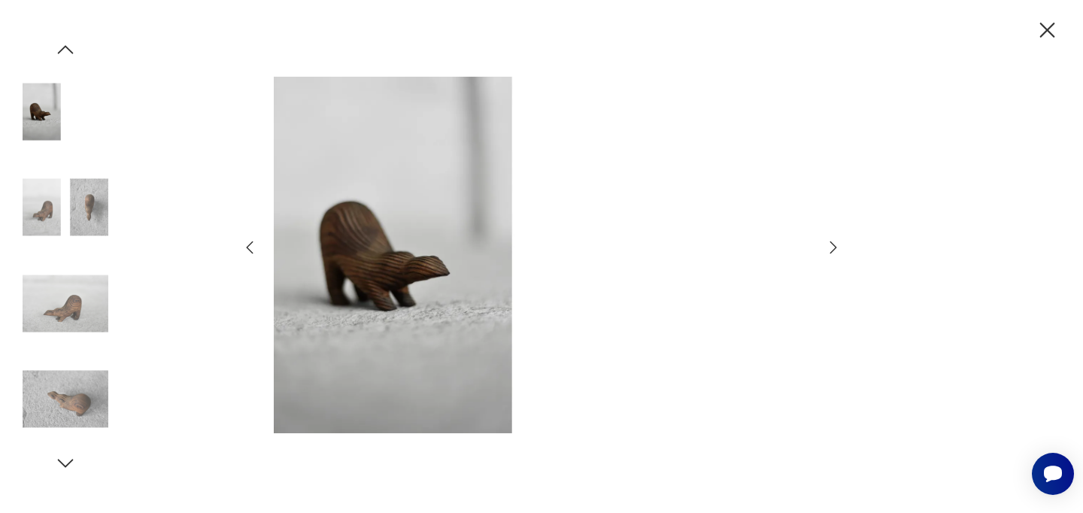
click at [836, 247] on icon "button" at bounding box center [834, 248] width 7 height 12
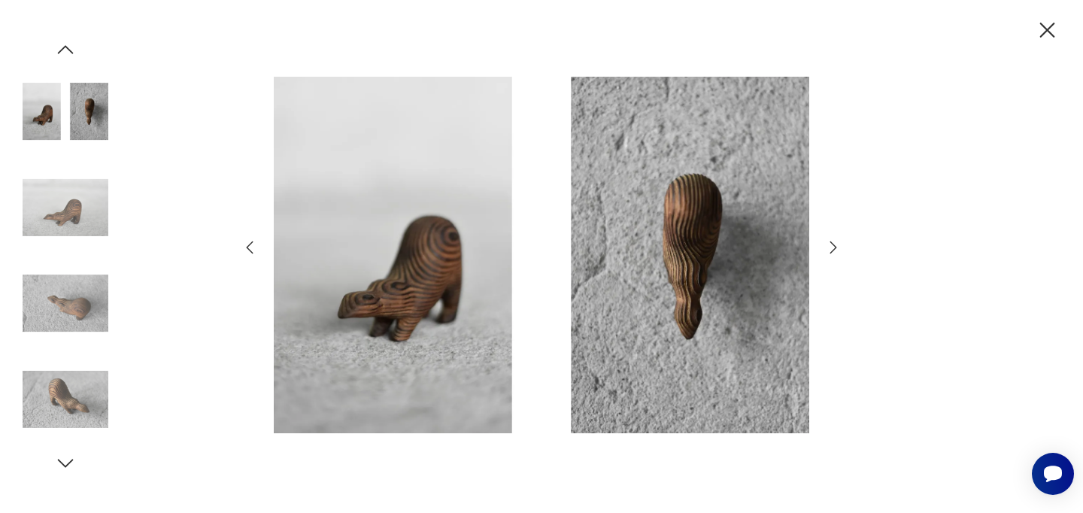
click at [828, 252] on icon "button" at bounding box center [834, 248] width 18 height 18
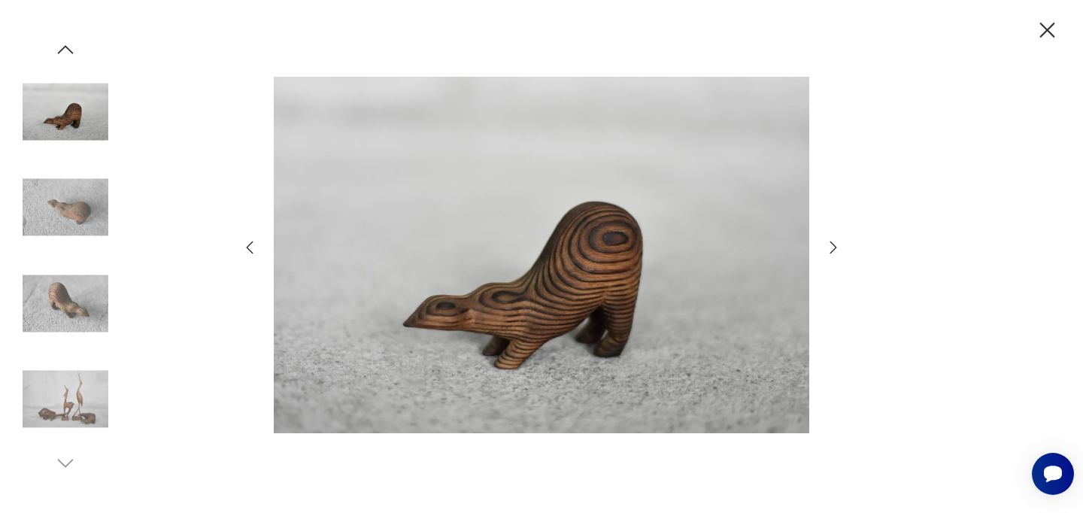
click at [1039, 28] on icon "button" at bounding box center [1048, 30] width 26 height 26
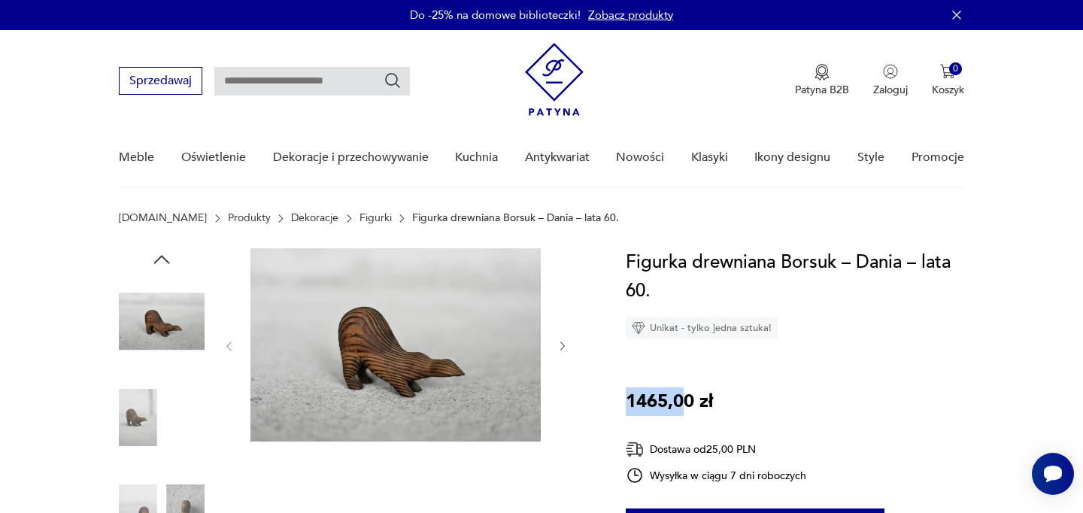
drag, startPoint x: 631, startPoint y: 401, endPoint x: 685, endPoint y: 401, distance: 54.9
click at [685, 401] on p "1465,00 zł" at bounding box center [669, 401] width 87 height 29
click at [743, 401] on div "Figurka drewniana Borsuk – Dania – lata 60. Unikat - tylko jedna sztuka! 1465,0…" at bounding box center [795, 468] width 338 height 441
